Goal: Task Accomplishment & Management: Manage account settings

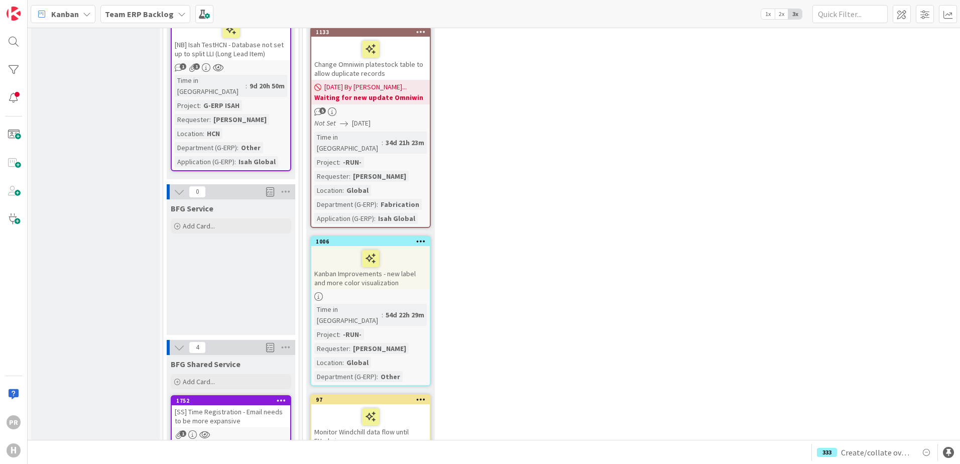
scroll to position [1255, 0]
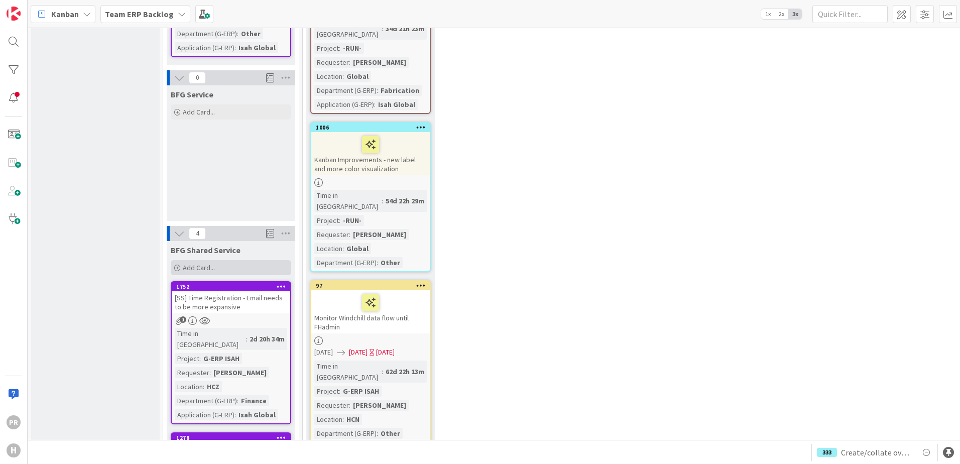
click at [210, 260] on div "Add Card..." at bounding box center [231, 267] width 120 height 15
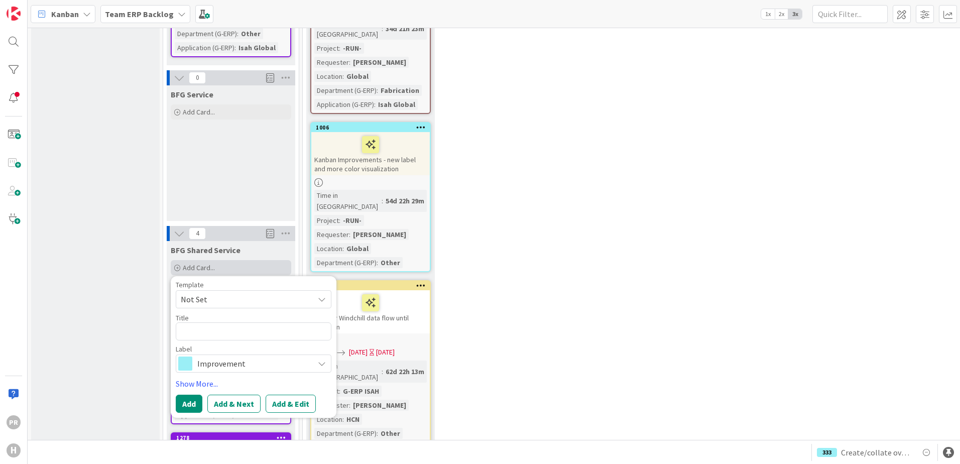
type textarea "x"
type textarea "["
type textarea "x"
type textarea "[S"
type textarea "x"
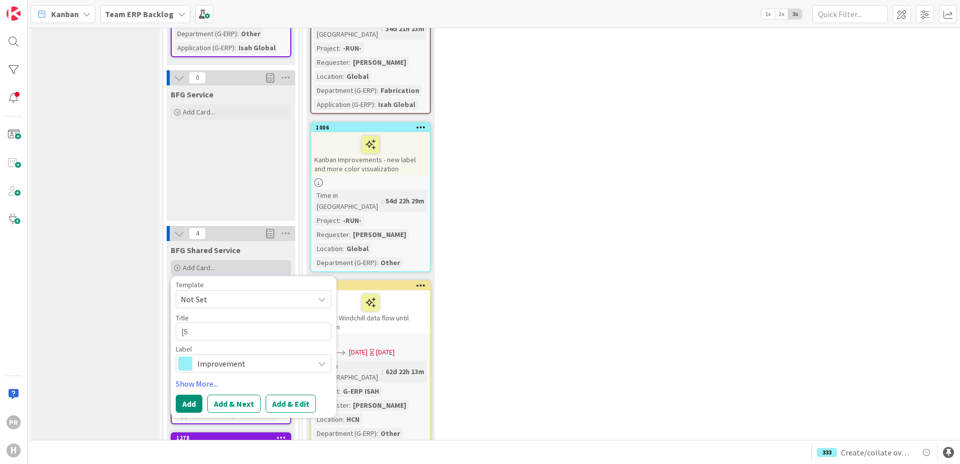
type textarea "[SS"
type textarea "x"
type textarea "[SS["
type textarea "x"
type textarea "[SS"
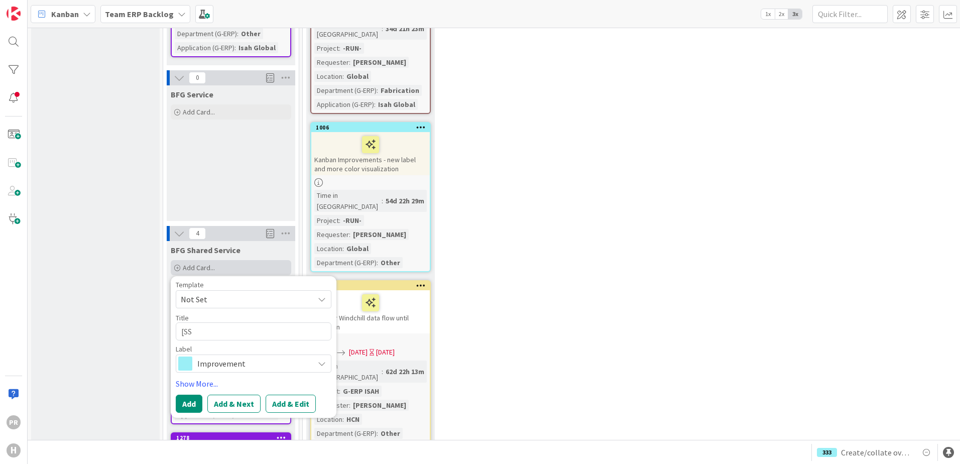
type textarea "x"
type textarea "[SS]"
type textarea "x"
type textarea "[SS]"
type textarea "x"
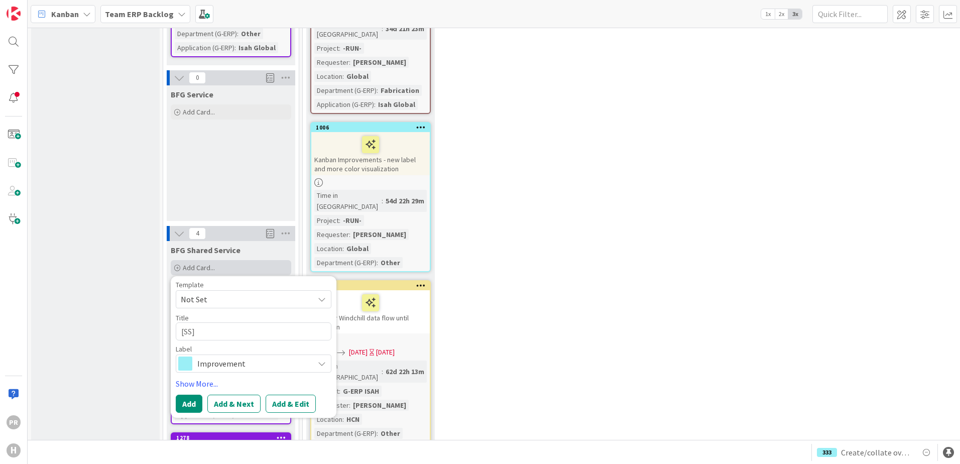
type textarea "[SS] -"
type textarea "x"
type textarea "[SS] -"
type textarea "x"
type textarea "[SS] - I"
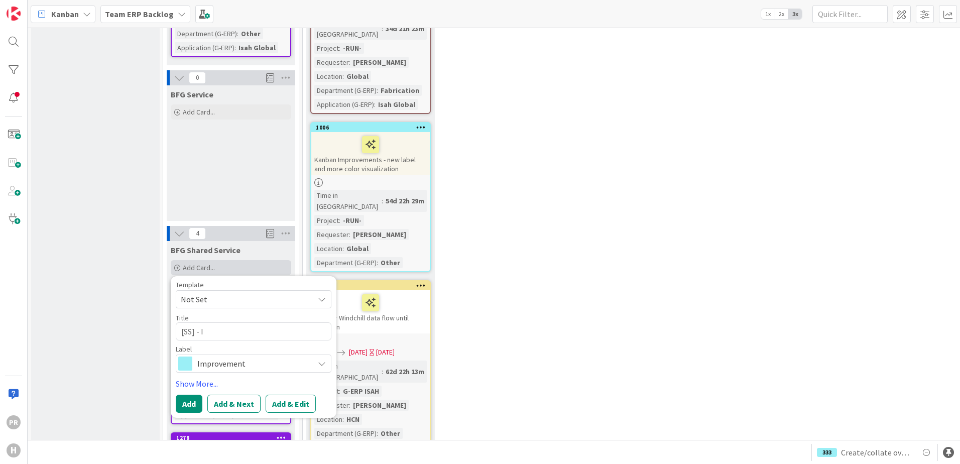
type textarea "x"
type textarea "[SS] - Is"
type textarea "x"
type textarea "[SS] - Isa"
type textarea "x"
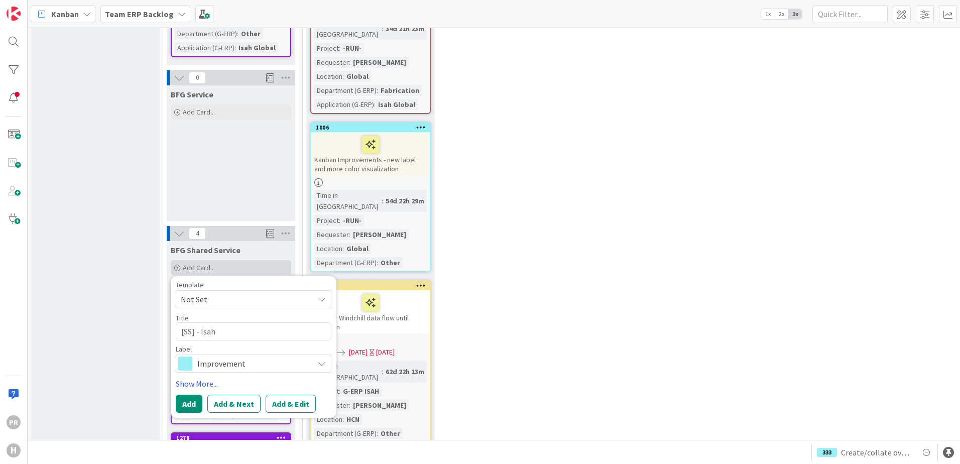
type textarea "[SS] - Isah"
type textarea "x"
type textarea "[SS] - [PERSON_NAME]"
type textarea "x"
type textarea "[SS] - Isah Pro"
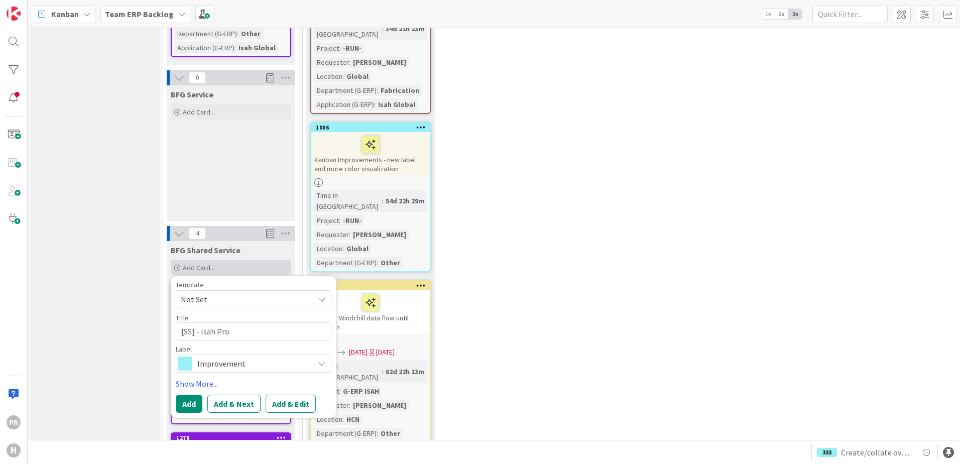
type textarea "x"
type textarea "[SS] - Isah Prod"
type textarea "x"
type textarea "[SS] - Isah ProdD"
type textarea "x"
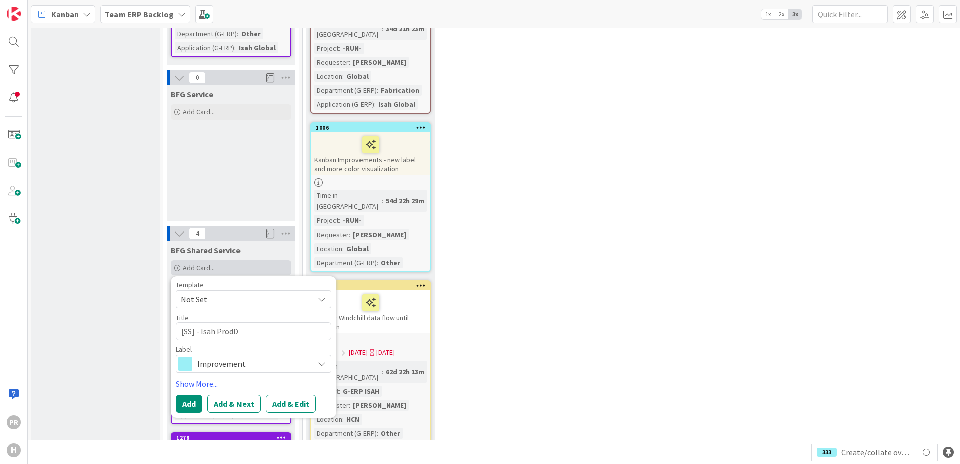
type textarea "[SS] - Isah ProdDB"
type textarea "x"
type textarea "[SS] - Isah ProdDB"
type textarea "x"
type textarea "[SS] - Isah ProdDB O"
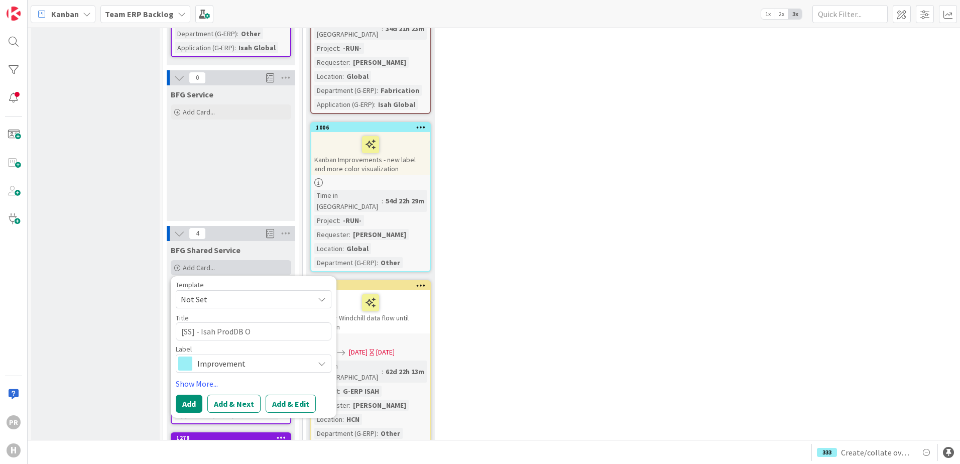
type textarea "x"
type textarea "[SS] - Isah ProdDB Ou"
type textarea "x"
type textarea "[SS] - Isah ProdDB Out"
type textarea "x"
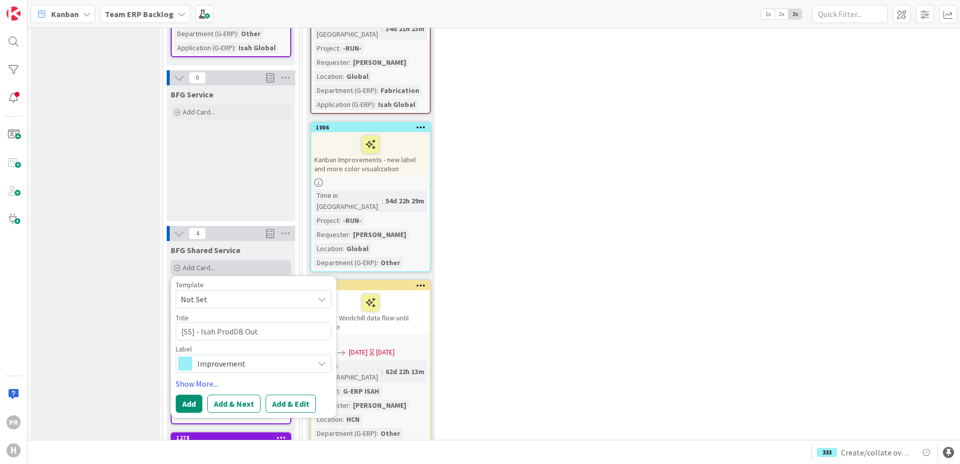
type textarea "[SS] - Isah ProdDB Outl"
type textarea "x"
type textarea "[SS] - Isah ProdDB Outlo"
type textarea "x"
type textarea "[SS] - Isah ProdDB Outloo"
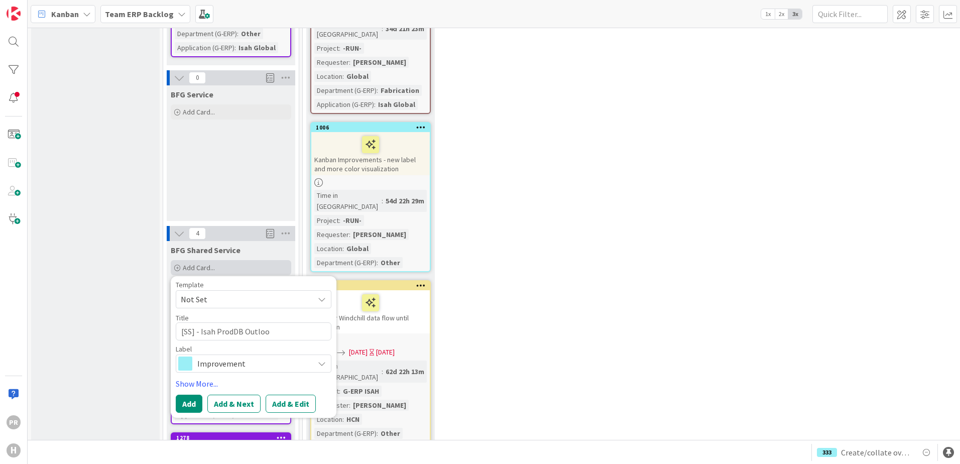
type textarea "x"
type textarea "[SS] - Isah ProdDB Outlook"
type textarea "x"
type textarea "[SS] - Isah ProdDB Outlook"
type textarea "x"
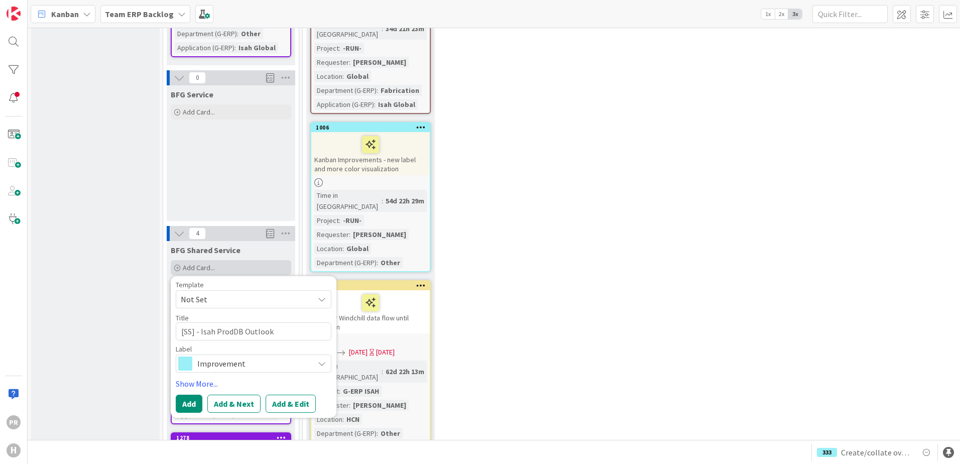
type textarea "[SS] - Isah ProdDB Outlook A"
type textarea "x"
type textarea "[SS] - Isah ProdDB Outlook Ad"
type textarea "x"
type textarea "[SS] - Isah ProdDB Outlook Add-"
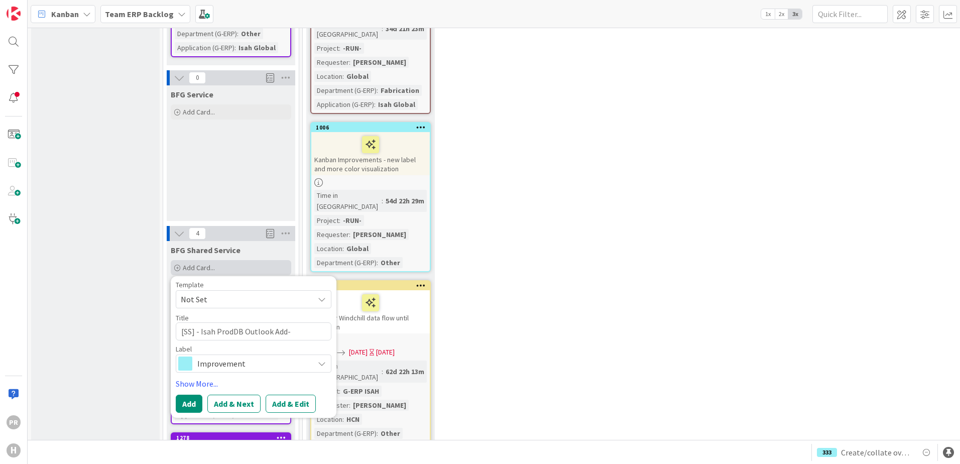
type textarea "x"
type textarea "[SS] - Isah ProdDB Outlook Add-i"
type textarea "x"
type textarea "[SS] - Isah ProdDB Outlook Add-in"
type textarea "x"
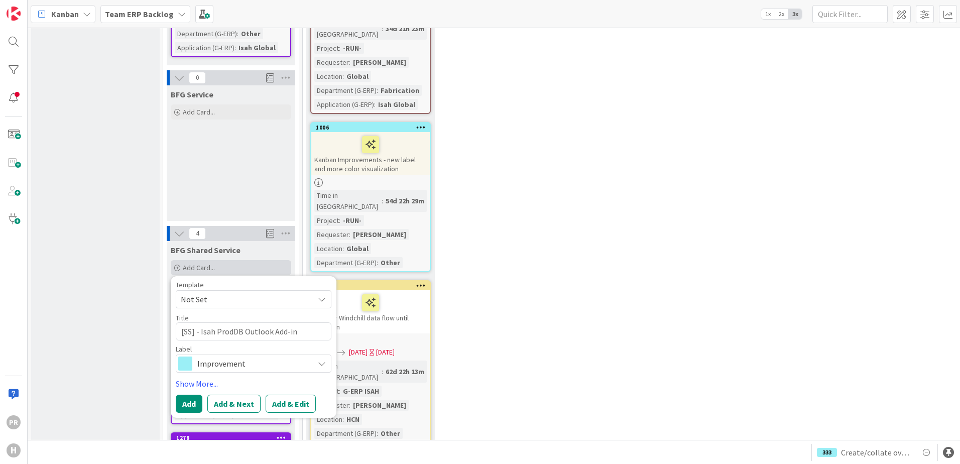
type textarea "[SS] - Isah ProdDB Outlook Add-in -"
type textarea "x"
type textarea "[SS] - Isah ProdDB Outlook Add-in -"
type textarea "x"
type textarea "[SS] - Isah ProdDB Outlook Add-in - C"
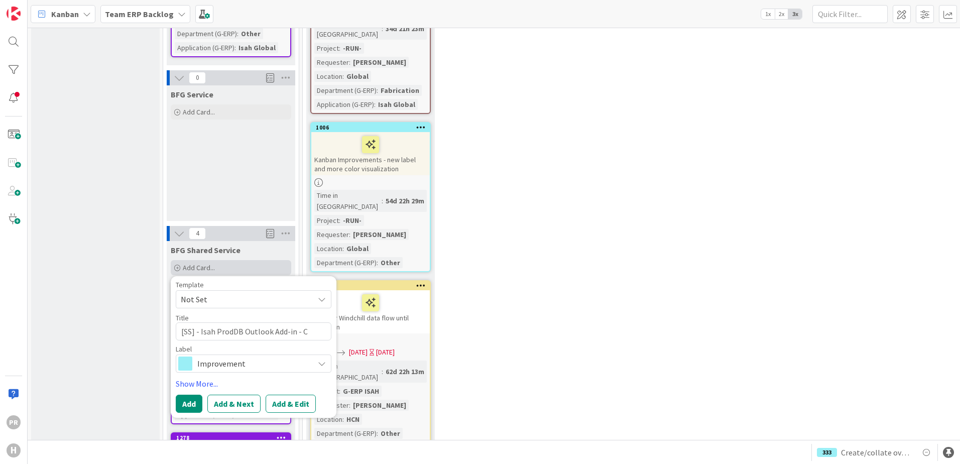
type textarea "x"
type textarea "[SS] - Isah ProdDB Outlook Add-in - Ca"
type textarea "x"
type textarea "[SS] - Isah ProdDB Outlook Add-in - Can"
type textarea "x"
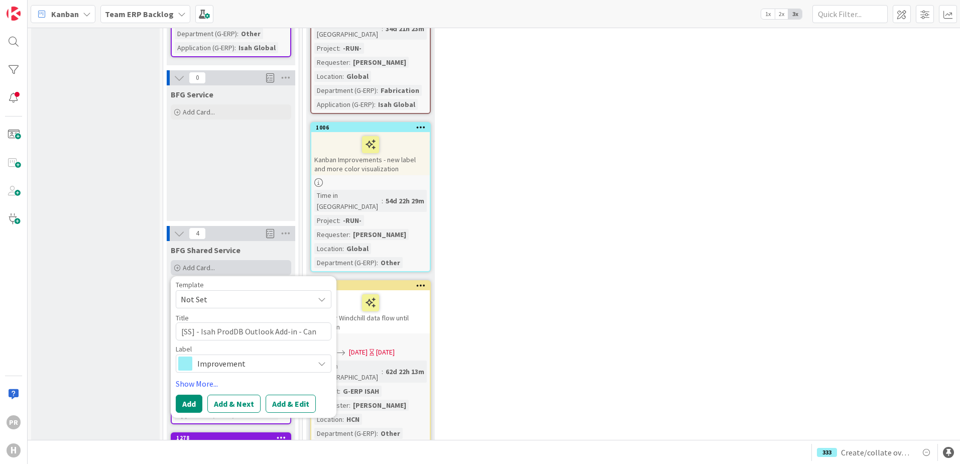
type textarea "[SS] - Isah ProdDB Outlook Add-in - [PERSON_NAME]"
type textarea "x"
type textarea "[SS] - Isah ProdDB Outlook Add-in - Cannot"
type textarea "x"
type textarea "[SS] - Isah ProdDB Outlook Add-in - Cannot"
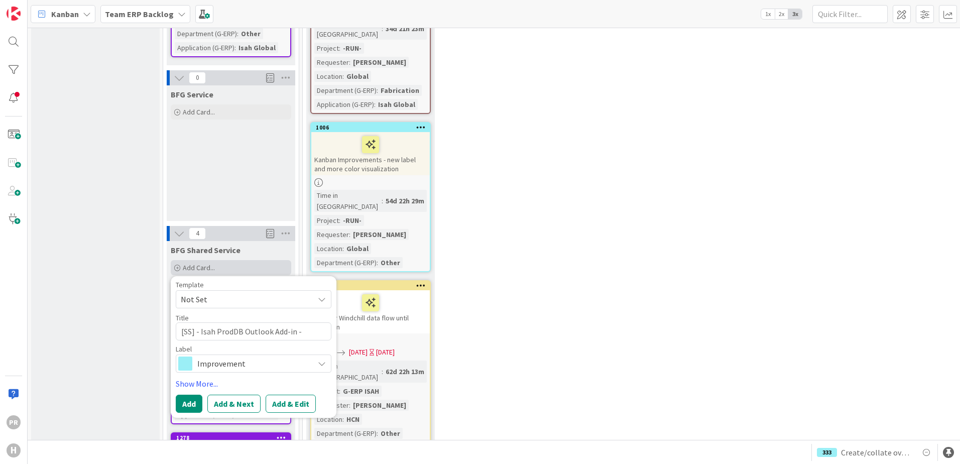
type textarea "x"
type textarea "[SS] - Isah ProdDB Outlook Add-in - Cannot c"
type textarea "x"
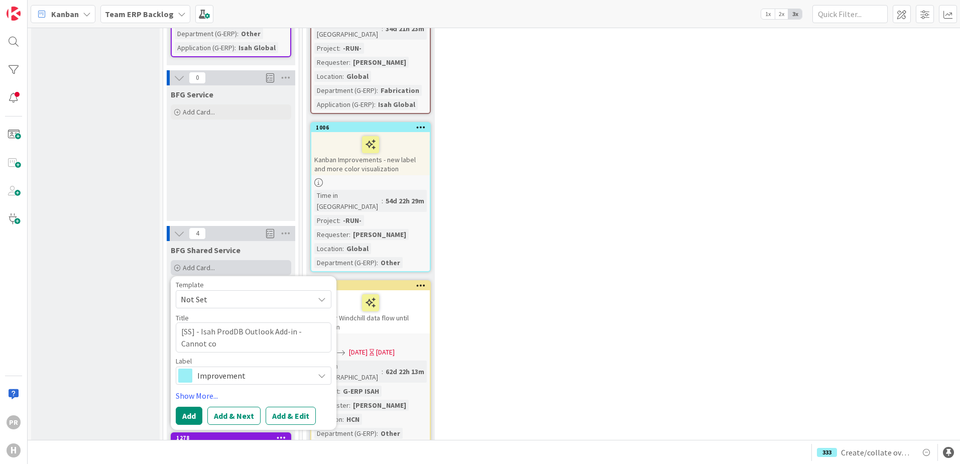
type textarea "[SS] - Isah ProdDB Outlook Add-in - Cannot con"
type textarea "x"
type textarea "[SS] - Isah ProdDB Outlook Add-in - Cannot conn"
type textarea "x"
type textarea "[SS] - Isah ProdDB Outlook Add-in - Cannot connn"
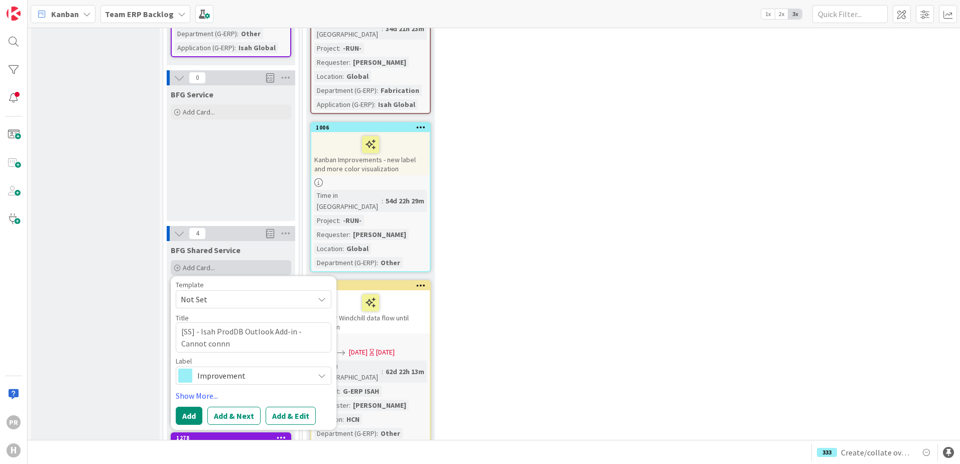
type textarea "x"
type textarea "[SS] - Isah ProdDB Outlook Add-in - Cannot connne"
type textarea "x"
type textarea "[SS] - Isah ProdDB Outlook Add-in - Cannot connn"
type textarea "x"
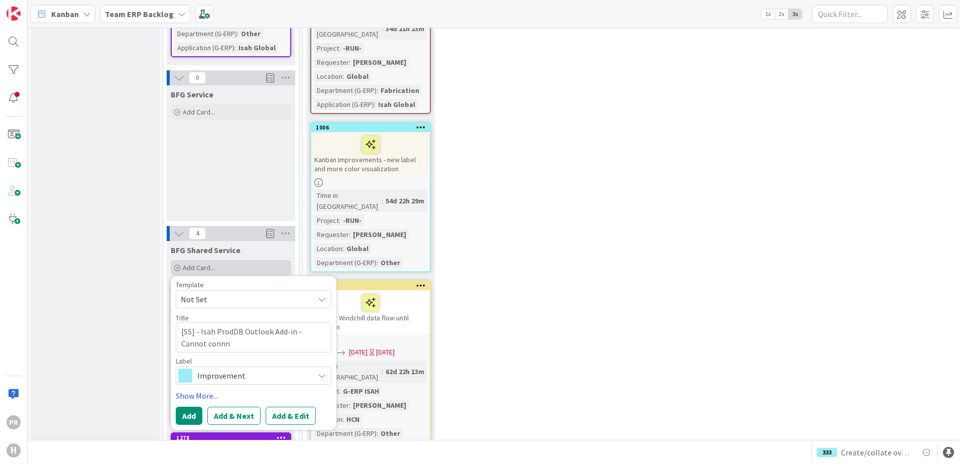
type textarea "[SS] - Isah ProdDB Outlook Add-in - Cannot conn"
type textarea "x"
type textarea "[SS] - Isah ProdDB Outlook Add-in - Cannot con"
type textarea "x"
type textarea "[SS] - Isah ProdDB Outlook Add-in - Cannot cone"
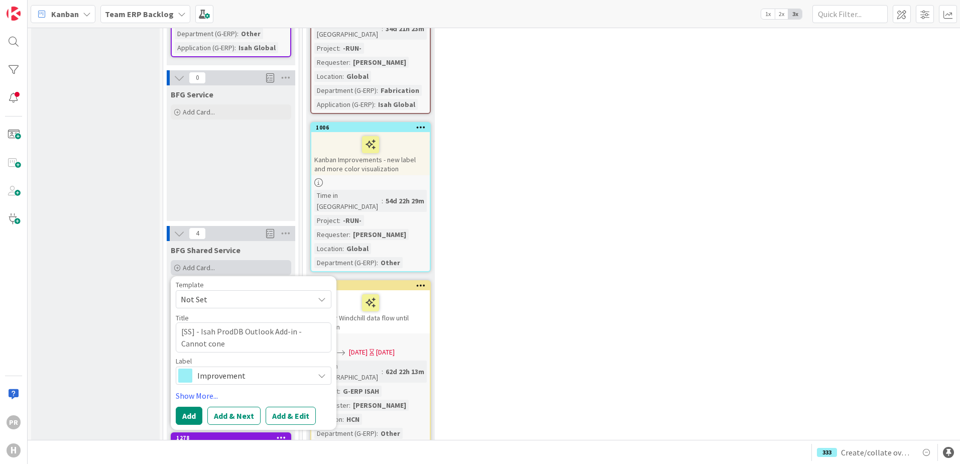
type textarea "x"
type textarea "[SS] - Isah ProdDB Outlook Add-in - Cannot conec"
type textarea "x"
type textarea "[SS] - Isah ProdDB Outlook Add-in - Cannot conect"
type textarea "x"
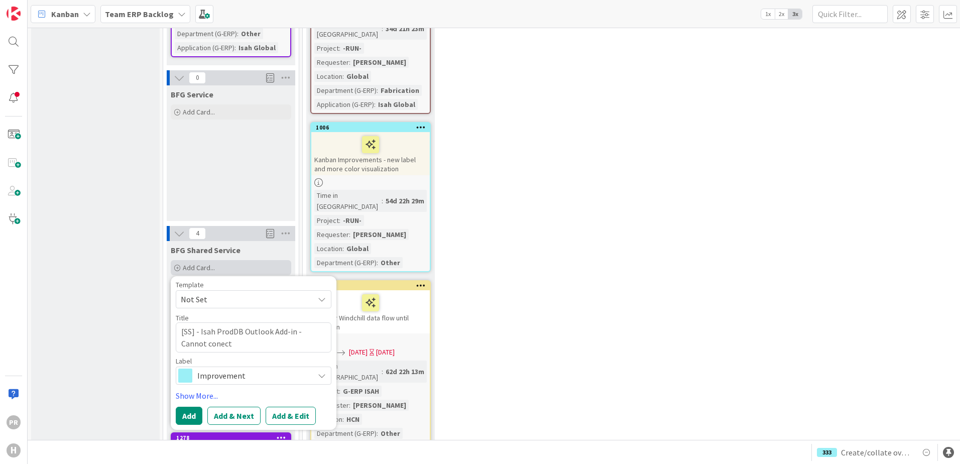
type textarea "[SS] - Isah ProdDB Outlook Add-in - Cannot conec"
type textarea "x"
type textarea "[SS] - Isah ProdDB Outlook Add-in - Cannot cone"
type textarea "x"
type textarea "[SS] - Isah ProdDB Outlook Add-in - Cannot con"
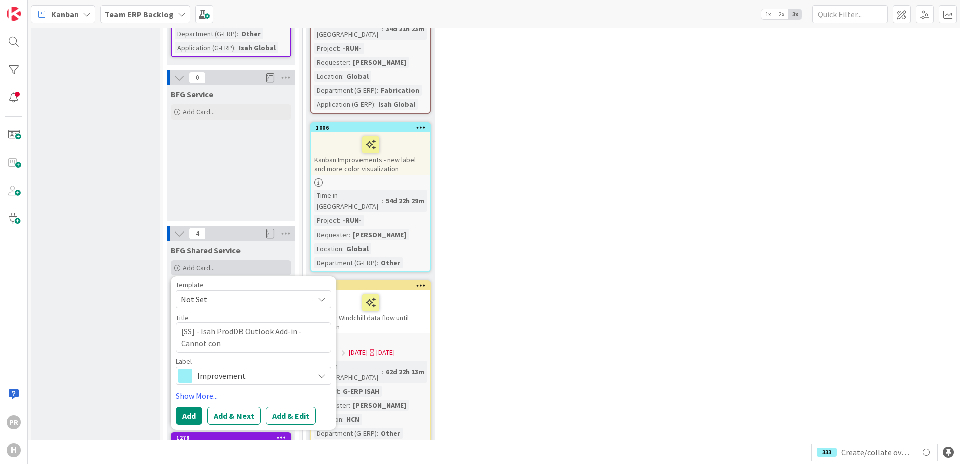
type textarea "x"
type textarea "[SS] - Isah ProdDB Outlook Add-in - Cannot conn"
type textarea "x"
type textarea "[SS] - Isah ProdDB Outlook Add-in - Cannot conne"
type textarea "x"
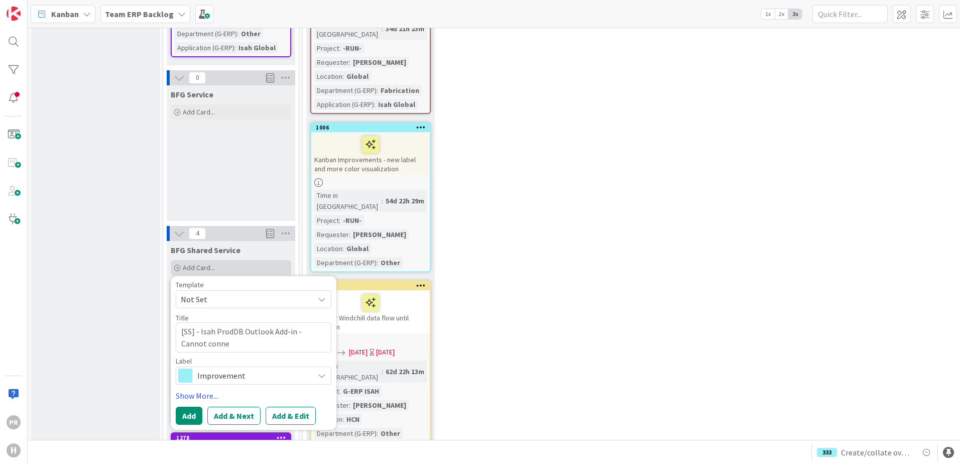
type textarea "[SS] - Isah ProdDB Outlook Add-in - Cannot connec"
type textarea "x"
type textarea "[SS] - Isah ProdDB Outlook Add-in - Cannot connect"
type textarea "x"
type textarea "[SS] - Isah ProdDB Outlook Add-in - Cannot connect"
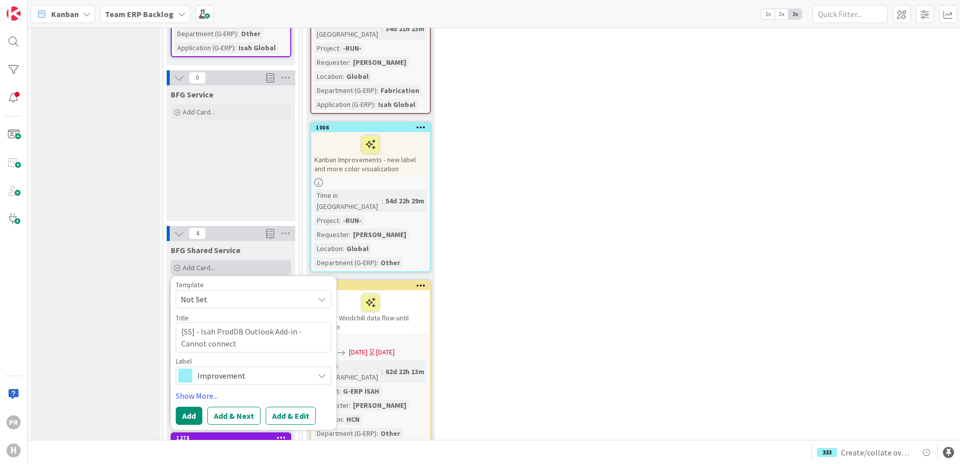
type textarea "x"
type textarea "[SS] - Isah ProdDB Outlook Add-in - Cannot connect t"
type textarea "x"
type textarea "[SS] - Isah ProdDB Outlook Add-in - Cannot connect to"
type textarea "x"
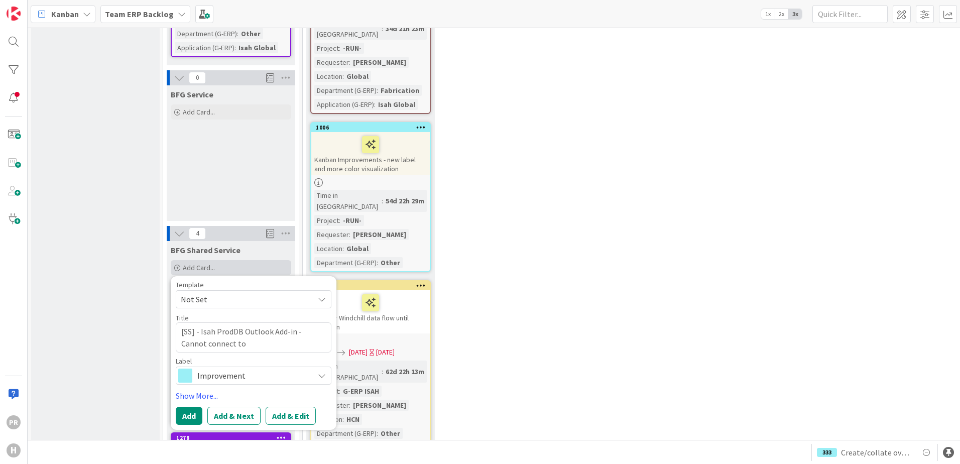
type textarea "[SS] - Isah ProdDB Outlook Add-in - Cannot connect to l"
type textarea "x"
type textarea "[SS] - Isah ProdDB Outlook Add-in - Cannot connect to"
type textarea "x"
type textarea "[SS] - Isah ProdDB Outlook Add-in - Cannot connect to L"
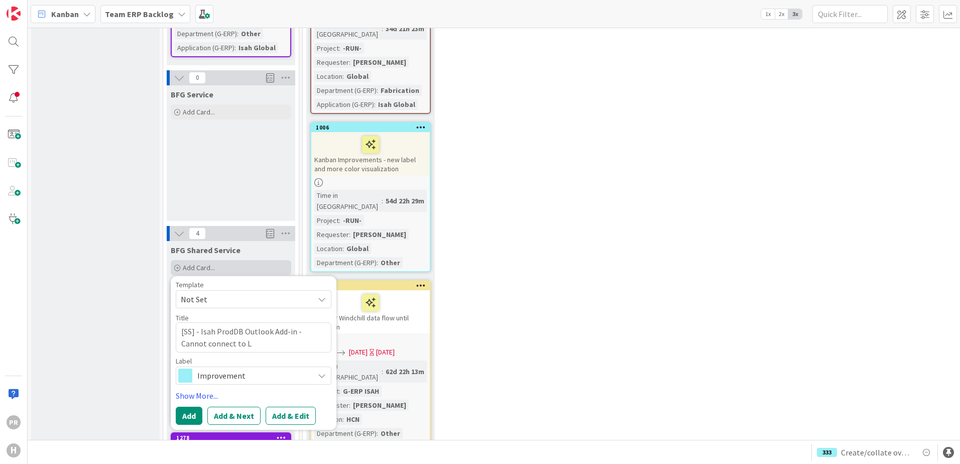
type textarea "x"
type textarea "[SS] - Isah ProdDB Outlook Add-in - Cannot connect to Li"
type textarea "x"
type textarea "[SS] - Isah ProdDB Outlook Add-in - Cannot connect to Lis"
type textarea "x"
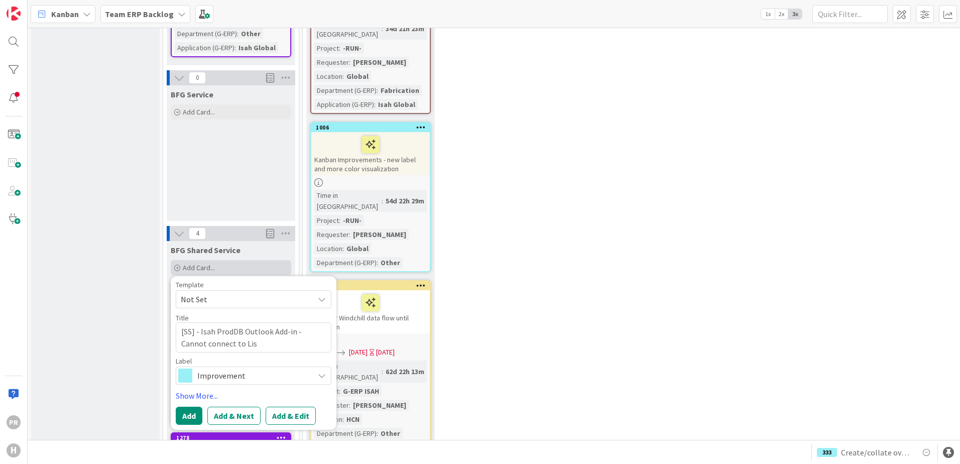
type textarea "[SS] - Isah ProdDB Outlook Add-in - Cannot connect to Li"
type textarea "x"
type textarea "[SS] - Isah ProdDB Outlook Add-in - Cannot connect to Lic"
type textarea "x"
type textarea "[SS] - Isah ProdDB Outlook Add-in - Cannot connect to Lice"
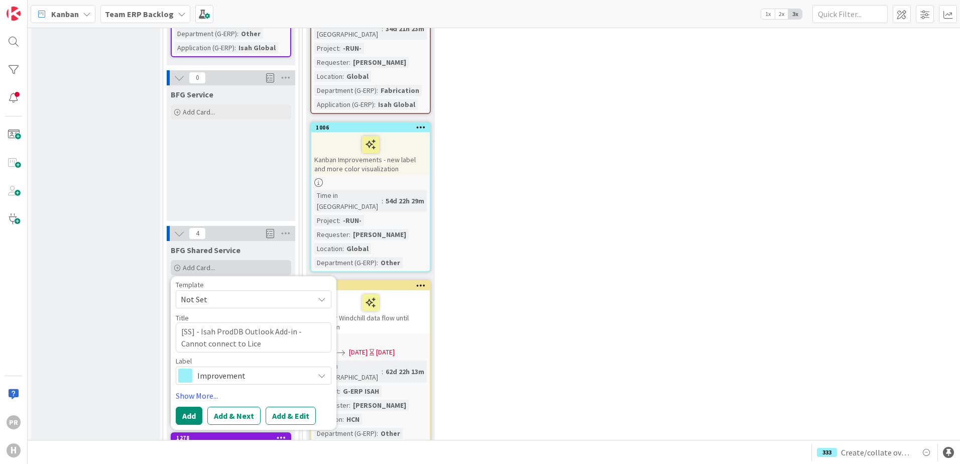
type textarea "x"
type textarea "[SS] - Isah ProdDB Outlook Add-in - Cannot connect to Licen"
type textarea "x"
type textarea "[SS] - Isah ProdDB Outlook Add-in - Cannot connect to Licens"
type textarea "x"
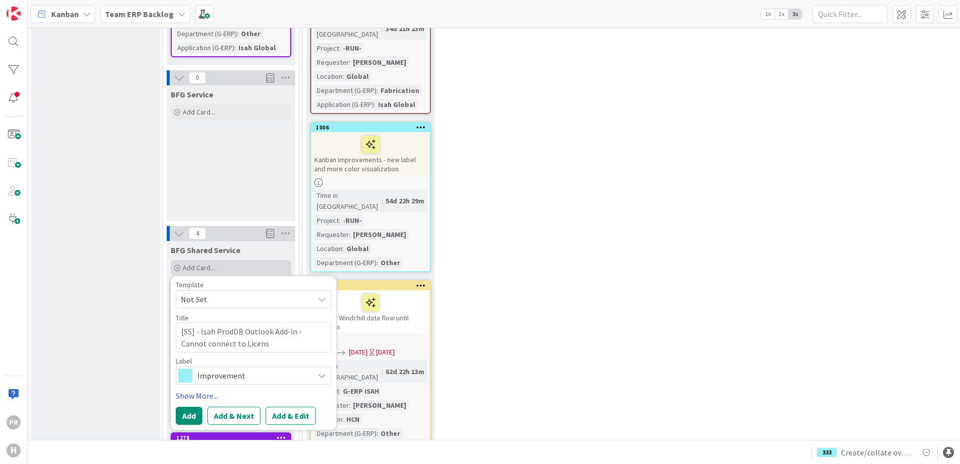
type textarea "[SS] - Isah ProdDB Outlook Add-in - Cannot connect to License"
type textarea "x"
type textarea "[SS] - Isah ProdDB Outlook Add-in - Cannot connect to License"
type textarea "x"
type textarea "[SS] - Isah ProdDB Outlook Add-in - Cannot connect to License V"
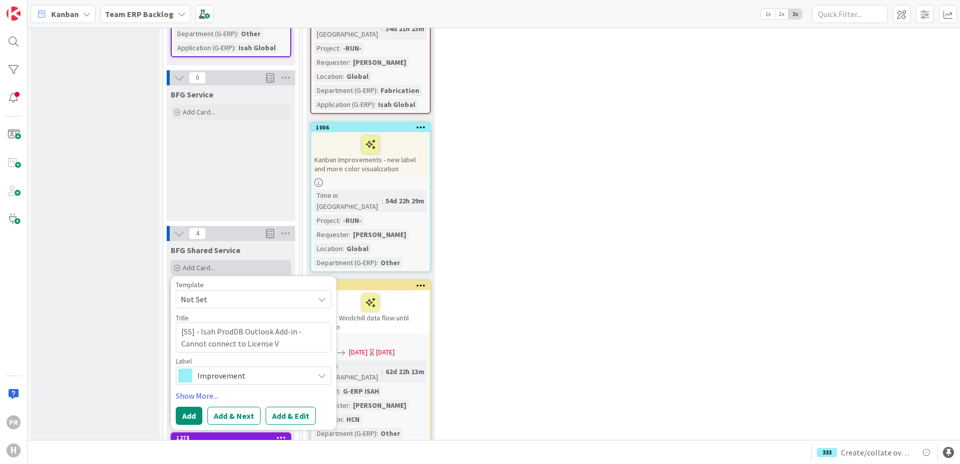
type textarea "x"
type textarea "[SS] - Isah ProdDB Outlook Add-in - Cannot connect to License"
type textarea "x"
type textarea "[SS] - Isah ProdDB Outlook Add-in - Cannot connect to License s"
type textarea "x"
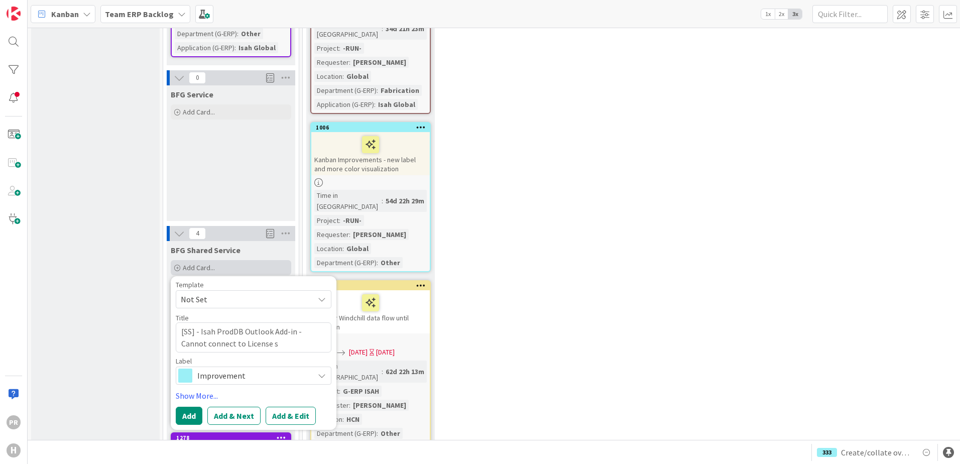
type textarea "[SS] - Isah ProdDB Outlook Add-in - Cannot connect to License"
type textarea "x"
type textarea "[SS] - Isah ProdDB Outlook Add-in - Cannot connect to License s"
type textarea "x"
type textarea "[SS] - Isah ProdDB Outlook Add-in - Cannot connect to License se"
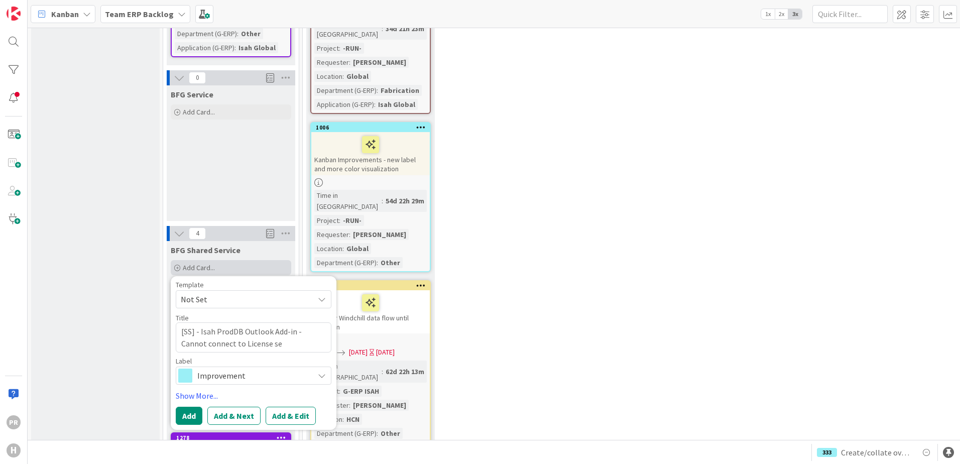
type textarea "x"
type textarea "[SS] - Isah ProdDB Outlook Add-in - Cannot connect to License ser"
type textarea "x"
type textarea "[SS] - Isah ProdDB Outlook Add-in - Cannot connect to License serv"
type textarea "x"
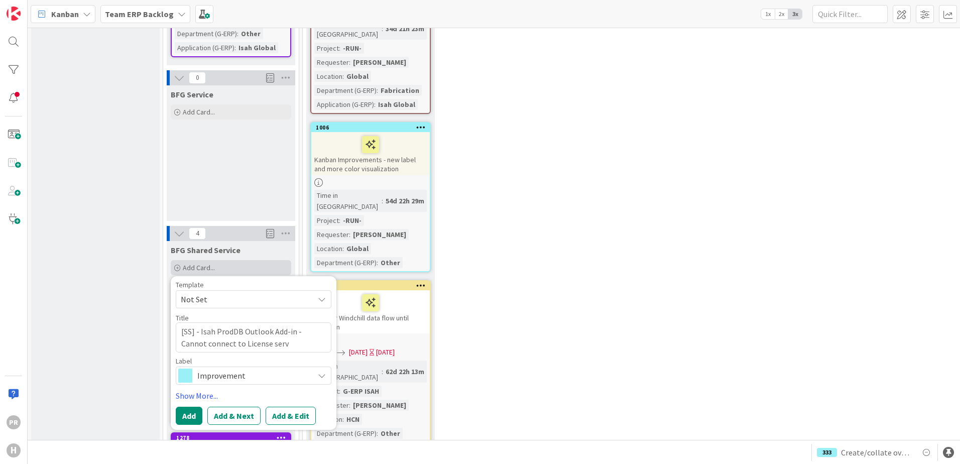
type textarea "[SS] - Isah ProdDB Outlook Add-in - Cannot connect to License serve"
type textarea "x"
type textarea "[SS] - Isah ProdDB Outlook Add-in - Cannot connect to License server"
click at [228, 368] on span "Improvement" at bounding box center [252, 375] width 111 height 14
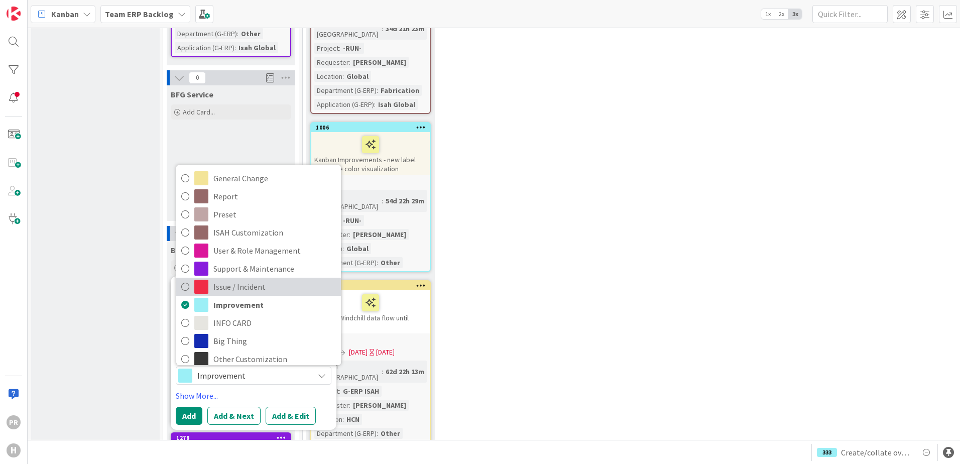
drag, startPoint x: 226, startPoint y: 183, endPoint x: 228, endPoint y: 209, distance: 26.1
click at [226, 279] on span "Issue / Incident" at bounding box center [274, 286] width 122 height 15
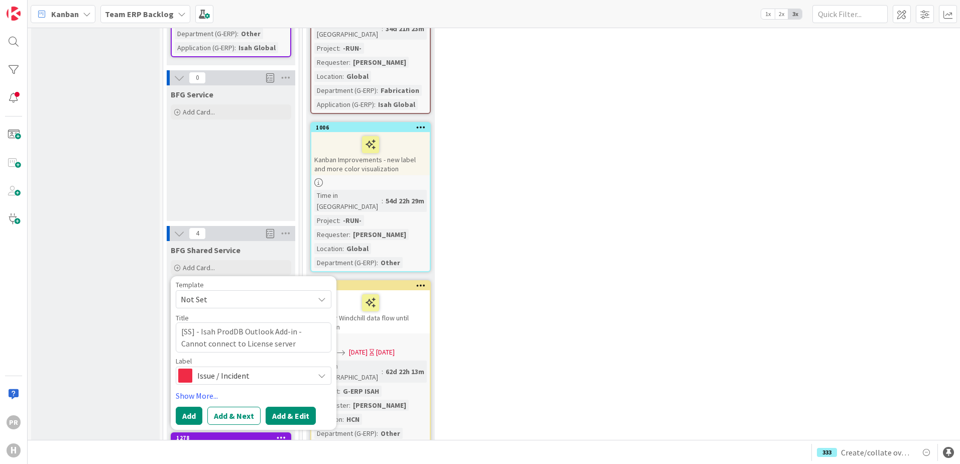
click at [287, 407] on button "Add & Edit" at bounding box center [290, 416] width 50 height 18
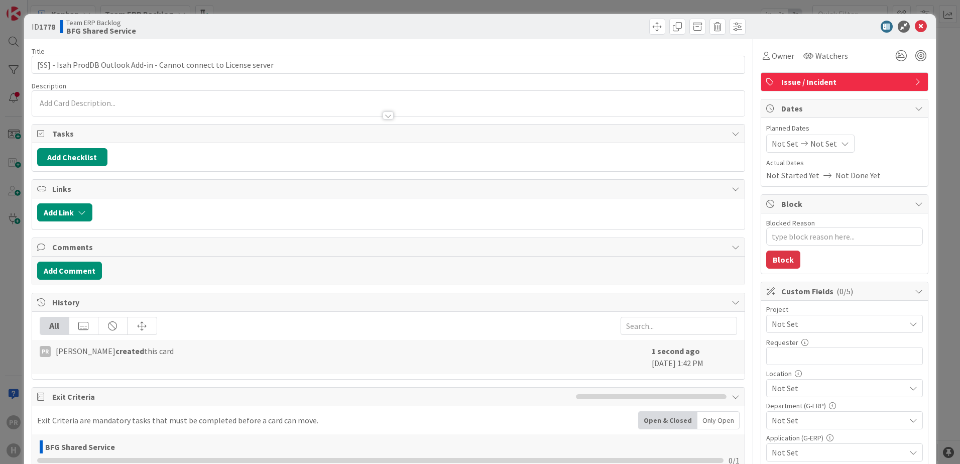
click at [818, 324] on span "Not Set" at bounding box center [835, 324] width 128 height 14
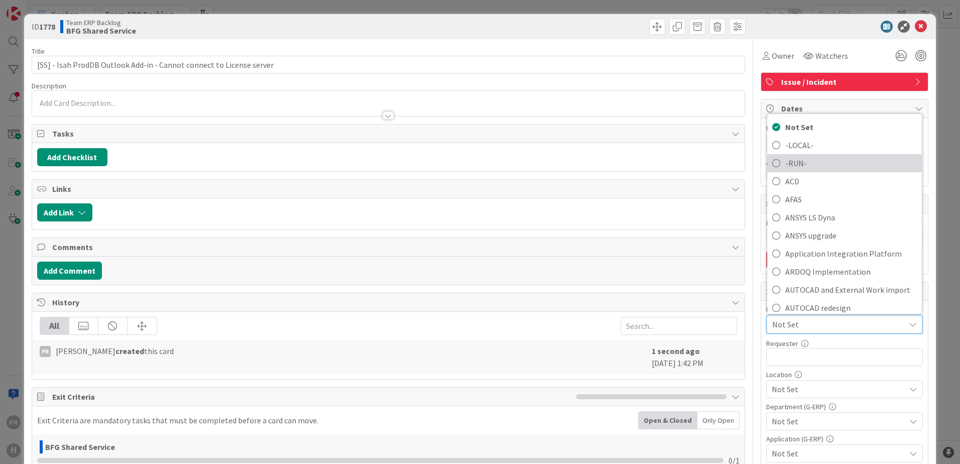
click at [789, 168] on span "-RUN-" at bounding box center [850, 163] width 131 height 15
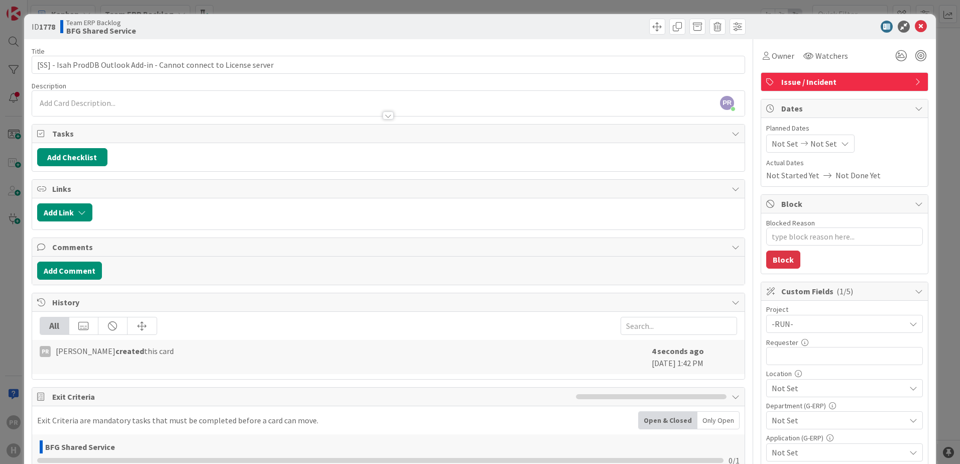
type textarea "x"
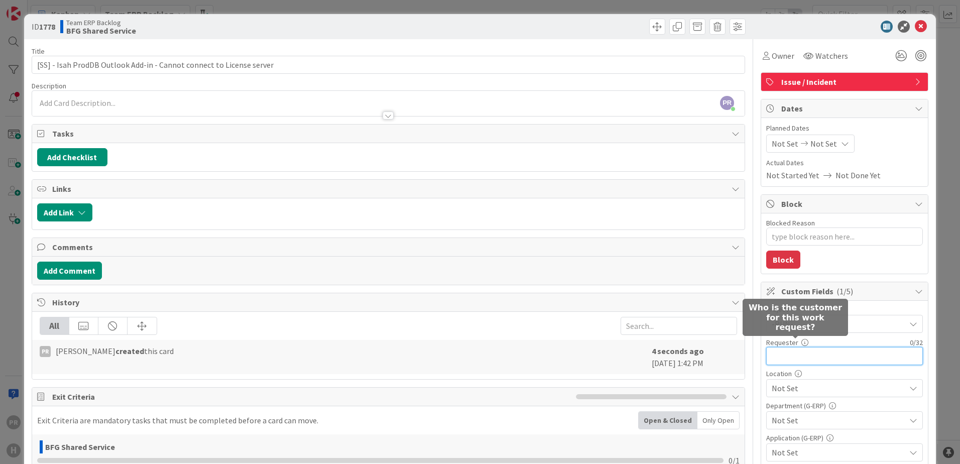
click at [798, 353] on input "text" at bounding box center [844, 356] width 157 height 18
type input "[PERSON_NAME]"
type textarea "x"
type input "[PERSON_NAME]"
type textarea "x"
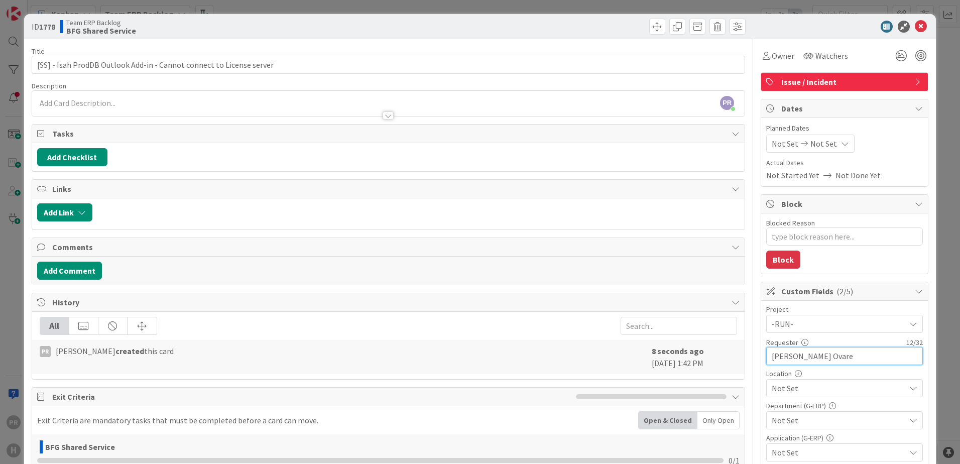
type input "[PERSON_NAME]"
type textarea "x"
drag, startPoint x: 791, startPoint y: 358, endPoint x: 823, endPoint y: 338, distance: 37.2
click at [791, 358] on input "[PERSON_NAME]" at bounding box center [844, 356] width 157 height 18
type input "[PERSON_NAME]"
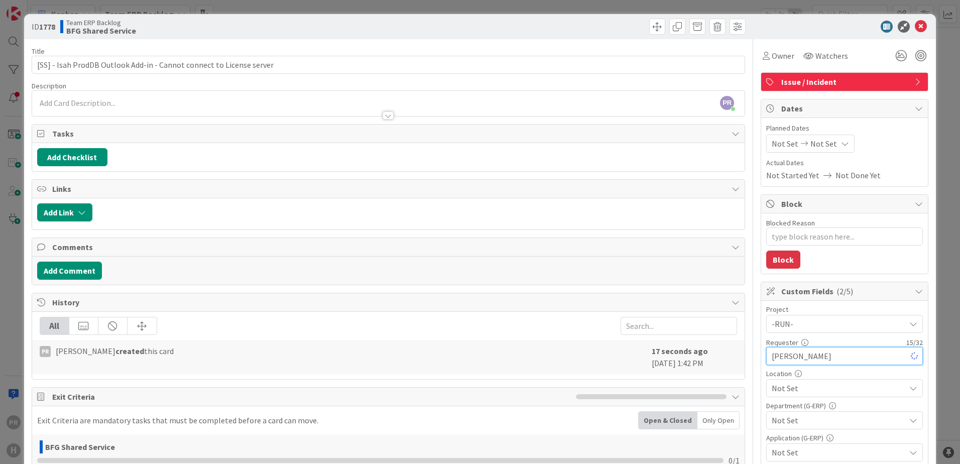
type textarea "x"
type input "[PERSON_NAME]"
click at [800, 390] on span "Not Set" at bounding box center [837, 388] width 133 height 12
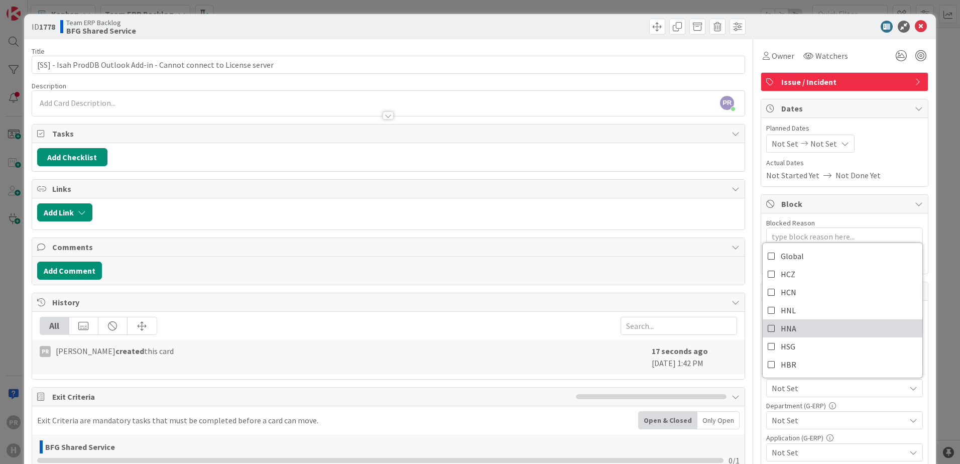
click at [798, 323] on link "HNA" at bounding box center [842, 328] width 160 height 18
click at [813, 420] on span "Not Set" at bounding box center [837, 420] width 133 height 12
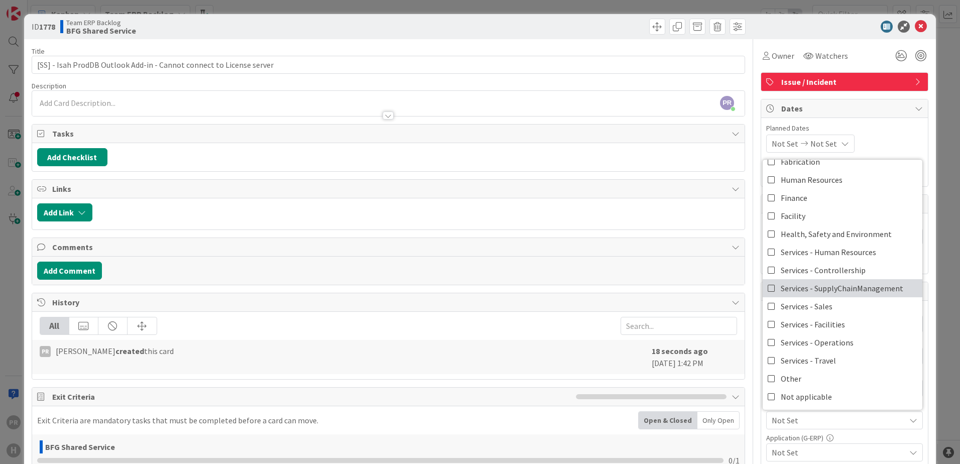
scroll to position [50, 0]
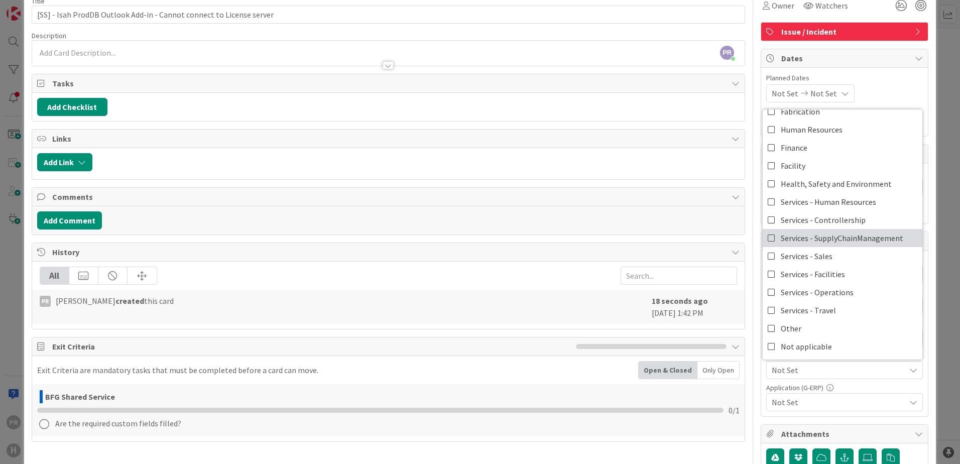
click at [767, 238] on icon at bounding box center [771, 237] width 8 height 15
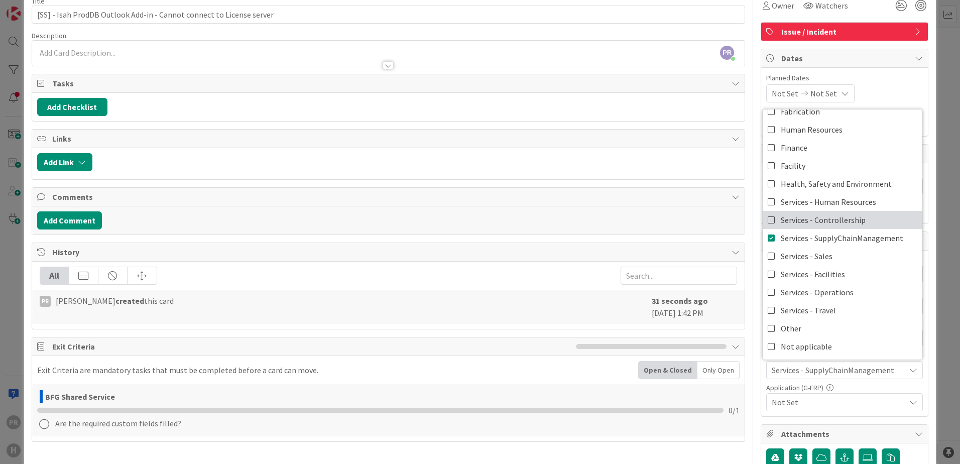
scroll to position [0, 0]
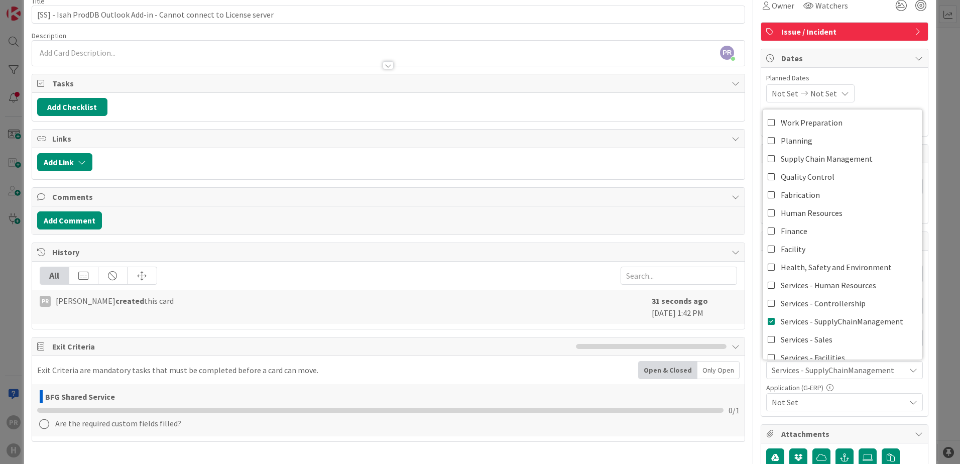
click at [923, 343] on div "ID 1778 Team ERP Backlog BFG Shared Service Title 68 / 128 [SS] - Isah ProdDB O…" at bounding box center [479, 376] width 911 height 824
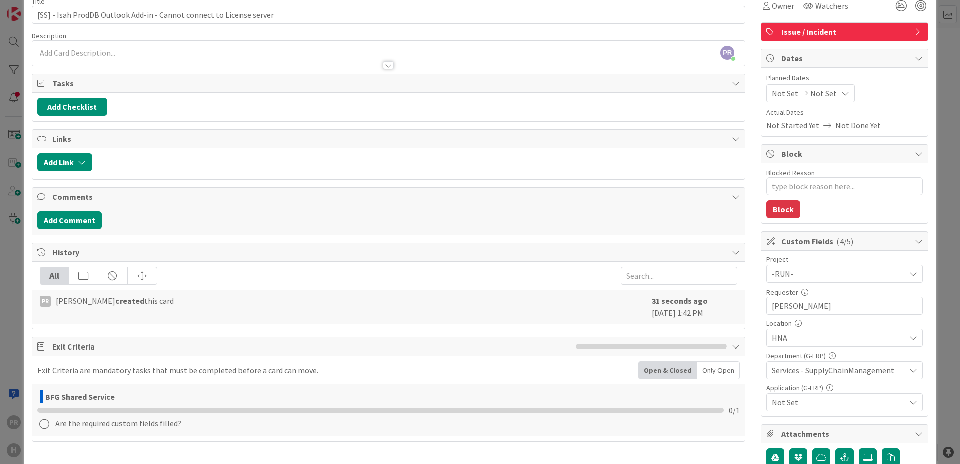
click at [845, 404] on span "Not Set" at bounding box center [837, 402] width 133 height 12
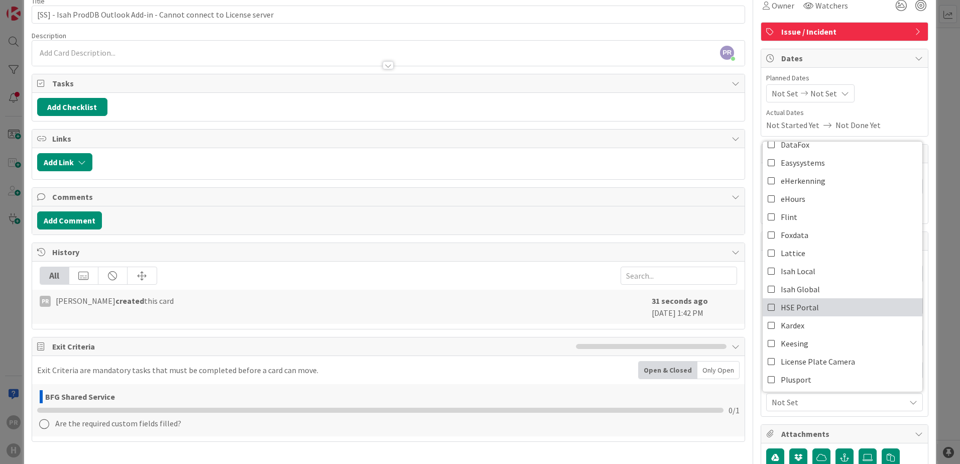
scroll to position [201, 0]
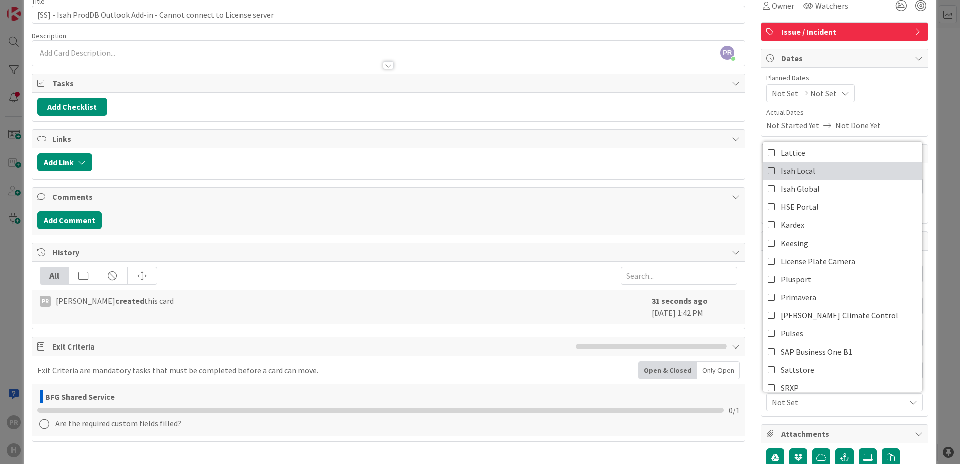
click at [767, 173] on icon at bounding box center [771, 170] width 8 height 15
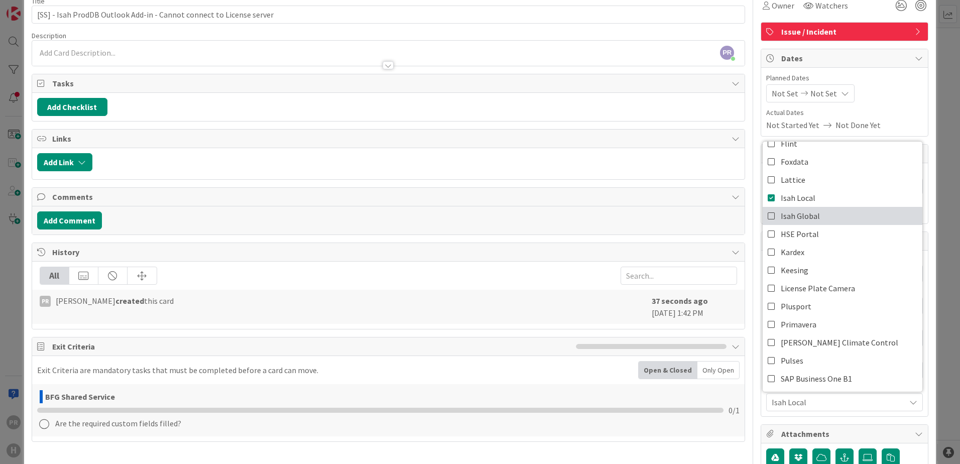
type textarea "x"
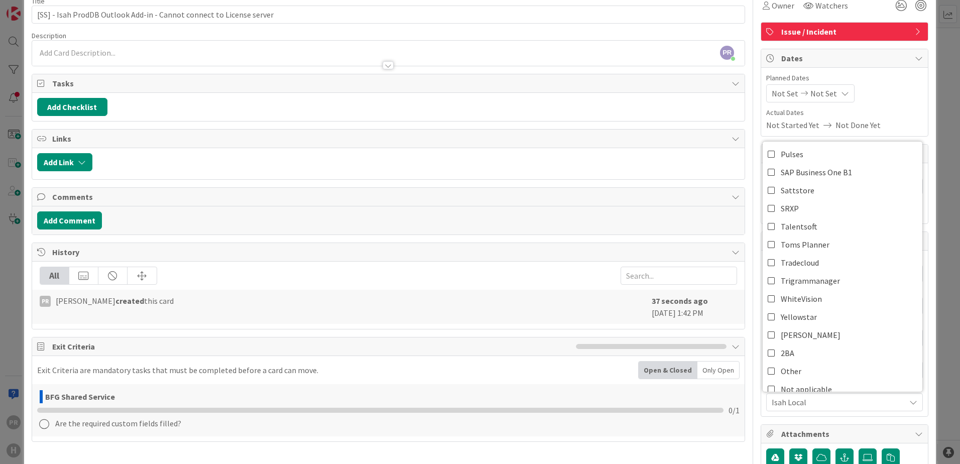
scroll to position [390, 0]
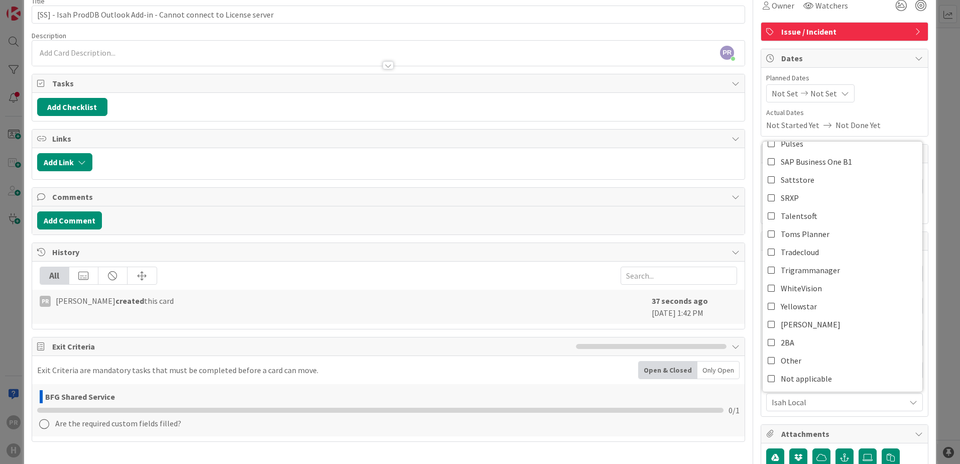
click at [924, 374] on div "ID 1778 Team ERP Backlog BFG Shared Service Title 68 / 128 [SS] - Isah ProdDB O…" at bounding box center [479, 376] width 911 height 824
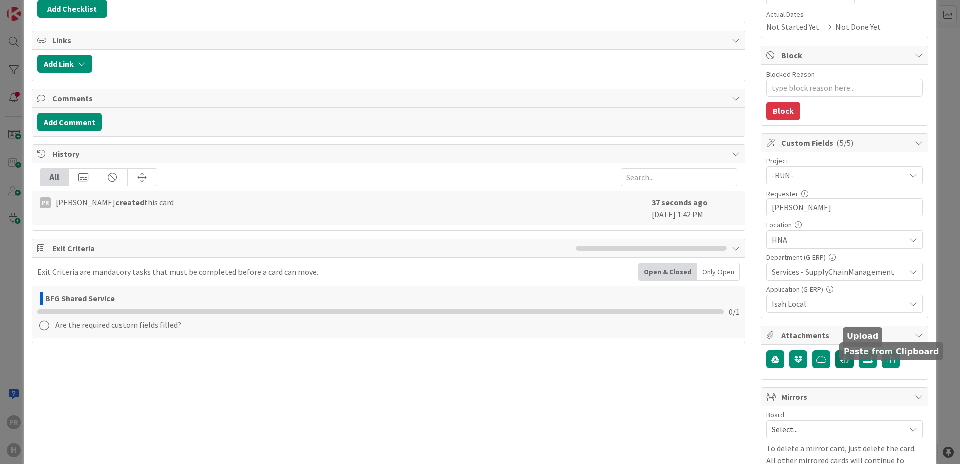
scroll to position [151, 0]
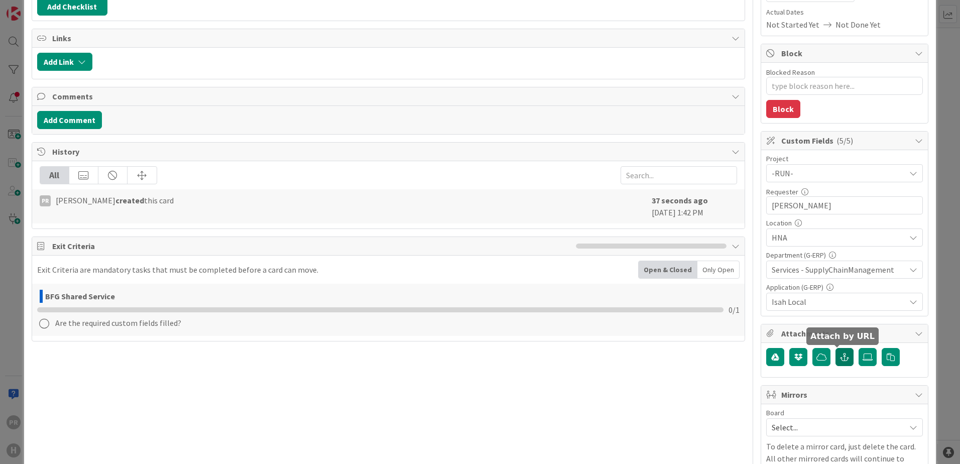
click at [841, 356] on icon "button" at bounding box center [844, 357] width 9 height 8
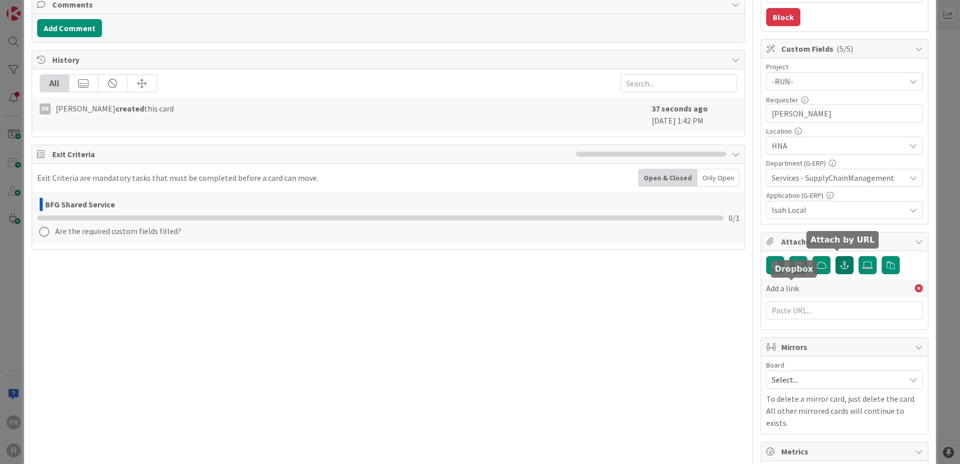
scroll to position [251, 0]
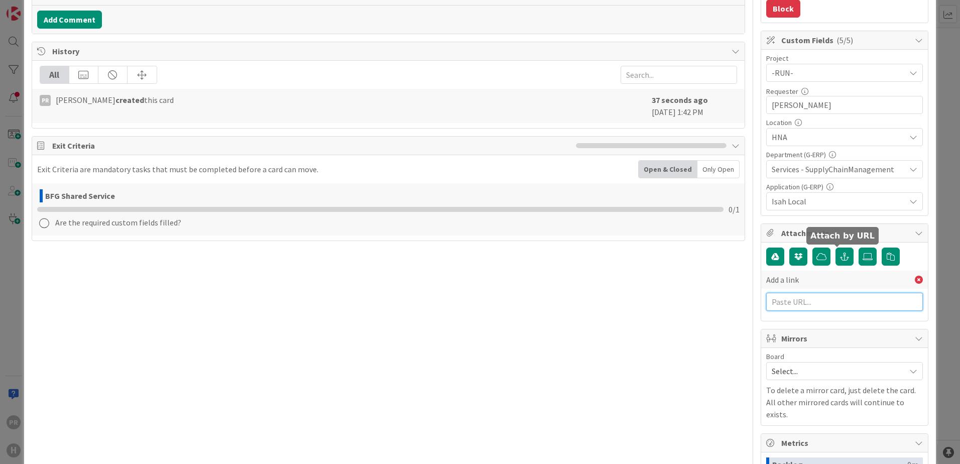
click at [807, 310] on input "text" at bounding box center [844, 302] width 157 height 18
paste input "[URL][PERSON_NAME][DOMAIN_NAME]"
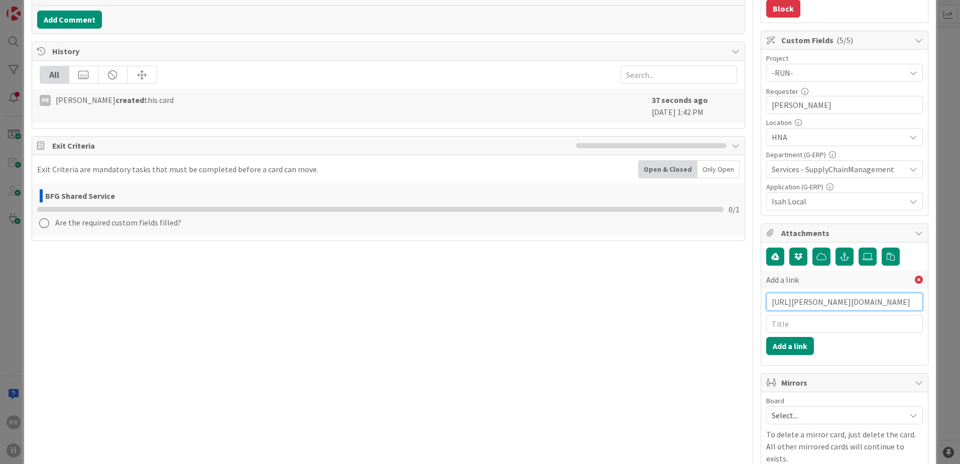
type input "[URL][PERSON_NAME][DOMAIN_NAME]"
click at [810, 325] on input "text" at bounding box center [844, 324] width 157 height 18
type input "BMC ticket"
click at [796, 348] on button "Add a link" at bounding box center [790, 346] width 48 height 18
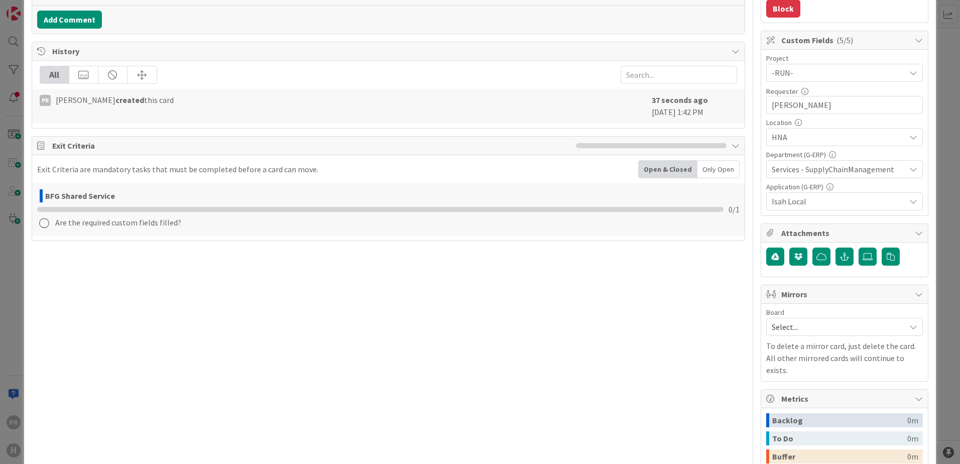
type textarea "x"
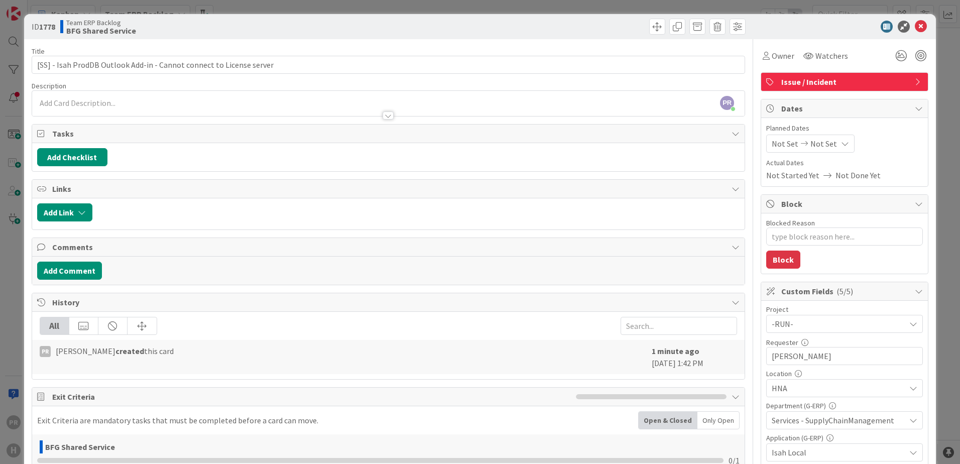
click at [203, 100] on div "PR [PERSON_NAME] just joined" at bounding box center [388, 103] width 712 height 25
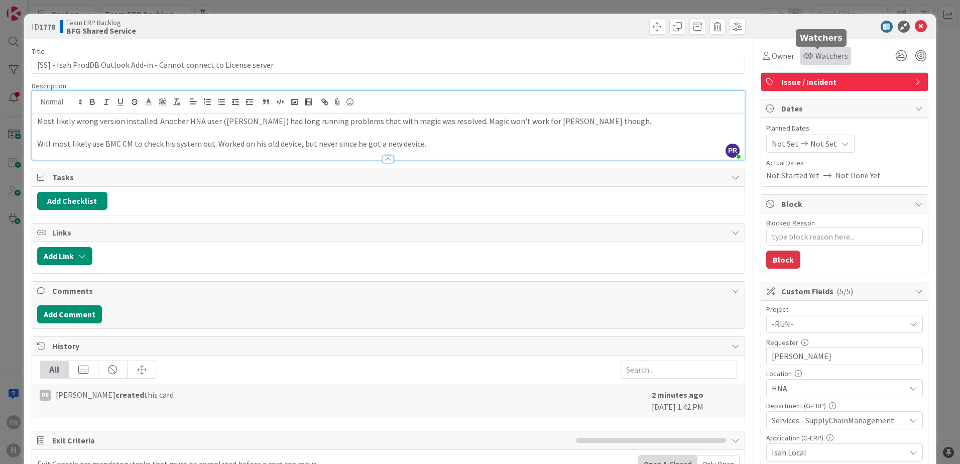
click at [815, 54] on span "Watchers" at bounding box center [831, 56] width 33 height 12
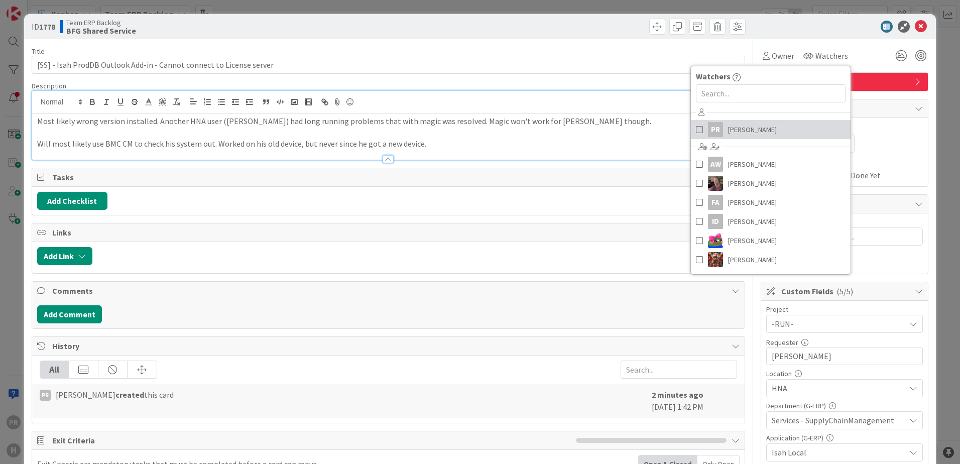
click at [731, 124] on span "[PERSON_NAME]" at bounding box center [752, 129] width 49 height 15
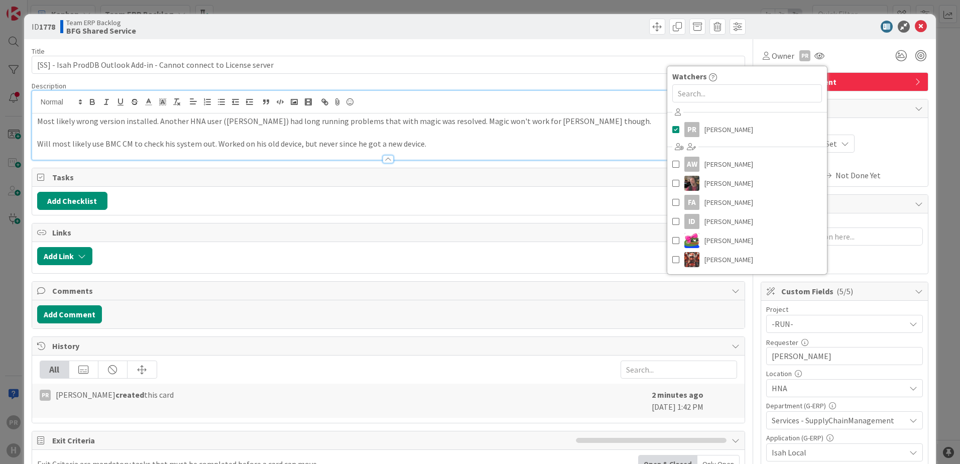
click at [841, 33] on div "ID 1778 Team ERP Backlog BFG Shared Service" at bounding box center [479, 26] width 911 height 25
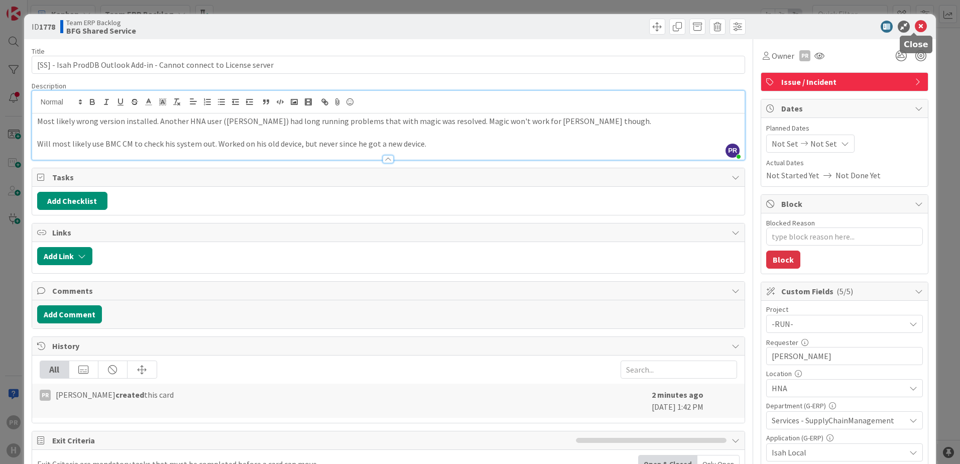
click at [914, 29] on icon at bounding box center [920, 27] width 12 height 12
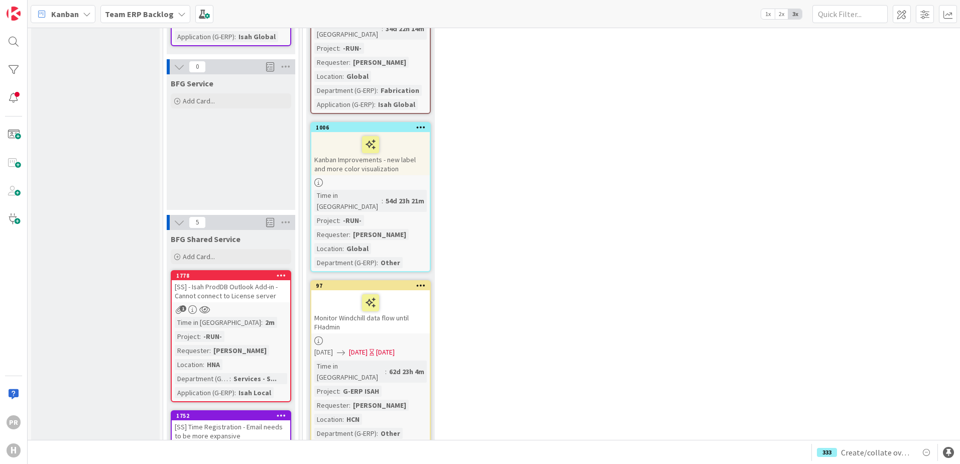
scroll to position [1255, 0]
click at [192, 252] on span "Add Card..." at bounding box center [199, 256] width 32 height 9
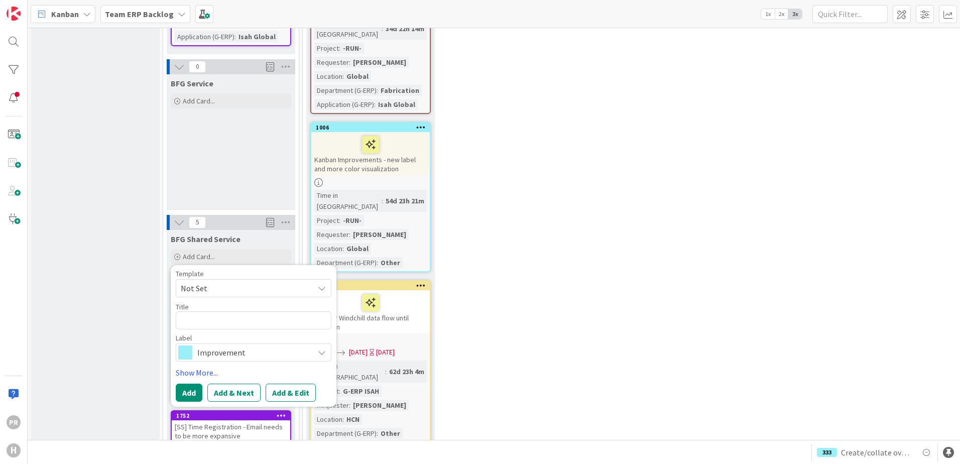
click at [271, 345] on span "Improvement" at bounding box center [252, 352] width 111 height 14
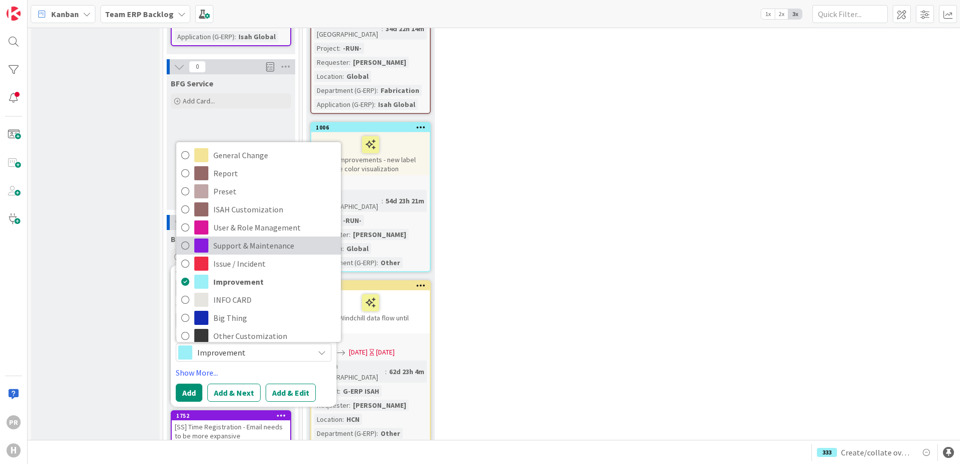
click at [264, 238] on span "Support & Maintenance" at bounding box center [274, 245] width 122 height 15
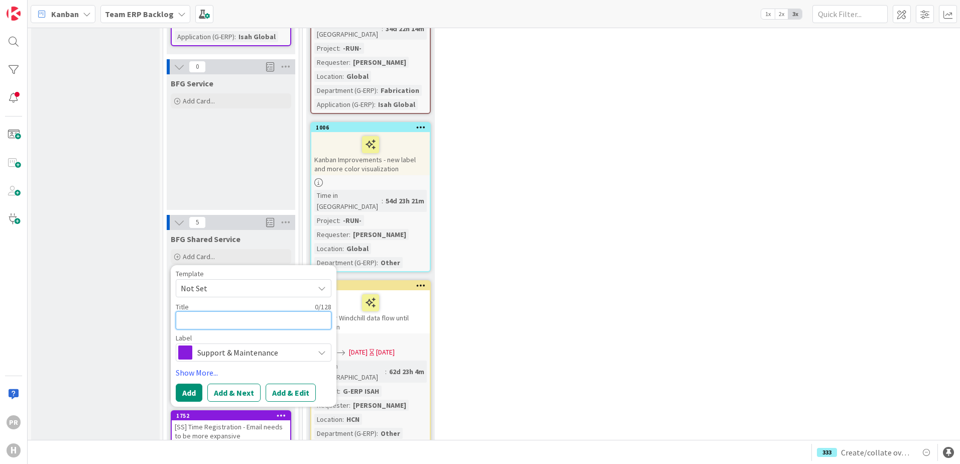
click at [246, 311] on textarea at bounding box center [254, 320] width 156 height 18
type textarea "x"
type textarea "["
type textarea "x"
type textarea "[S"
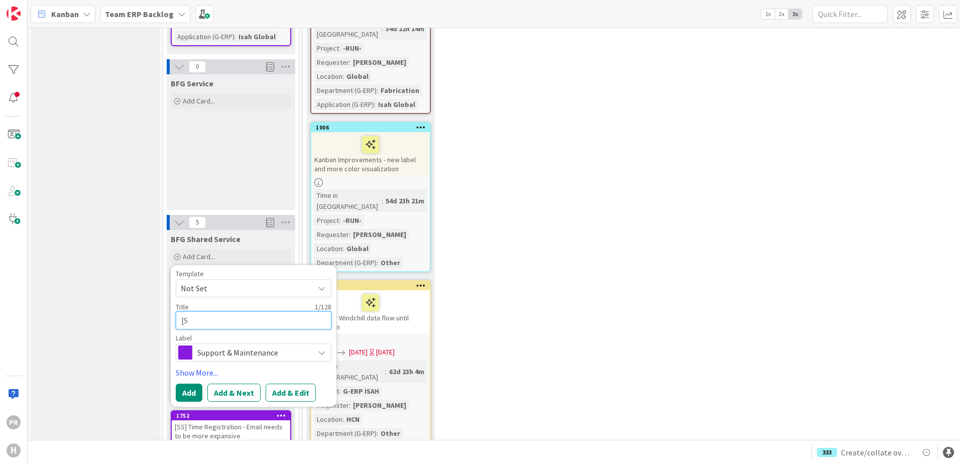
type textarea "x"
type textarea "[SS"
type textarea "x"
type textarea "[SS["
type textarea "x"
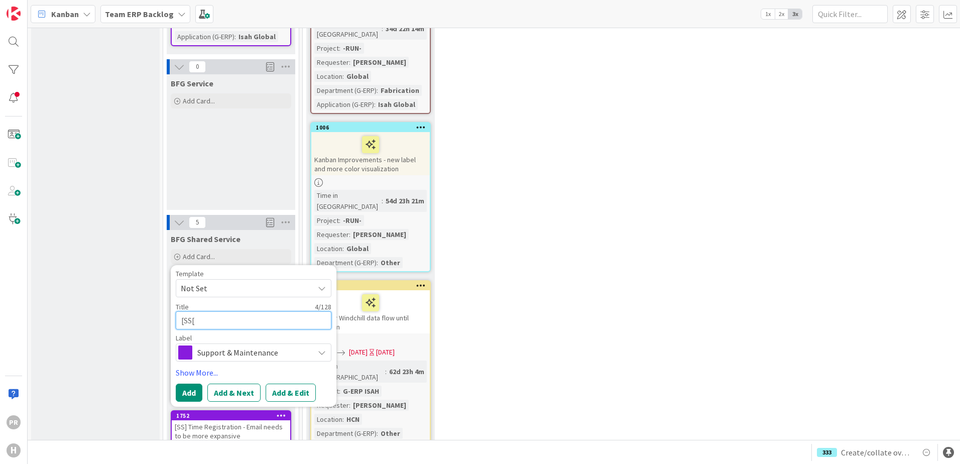
type textarea "[SS["
type textarea "x"
type textarea "[SS["
type textarea "x"
type textarea "[SS"
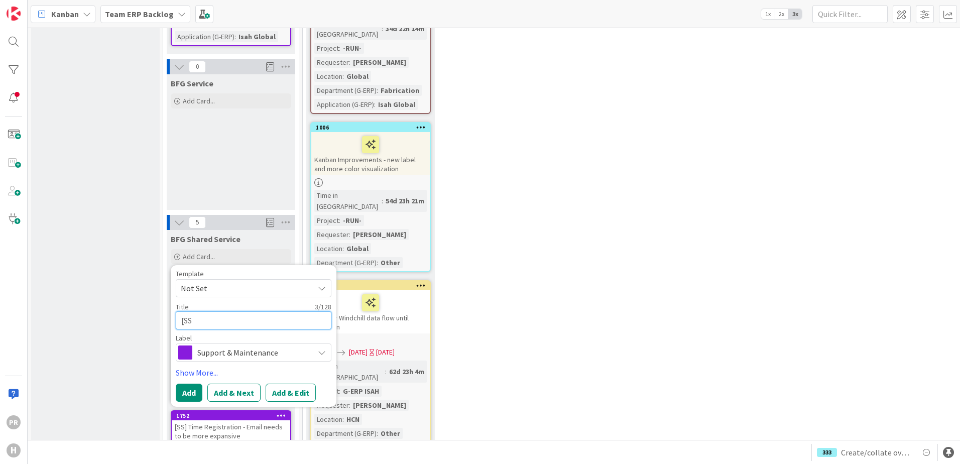
type textarea "x"
type textarea "[SS]"
type textarea "x"
type textarea "[SS]"
type textarea "x"
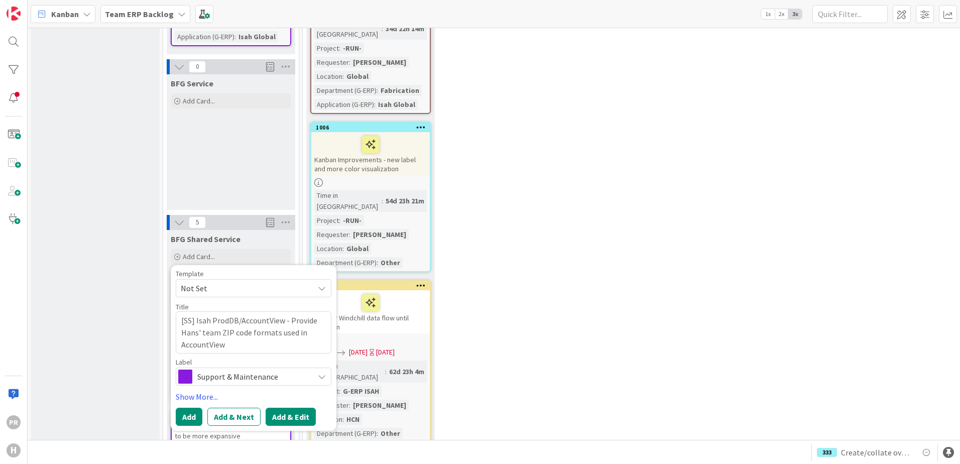
click at [286, 408] on button "Add & Edit" at bounding box center [290, 417] width 50 height 18
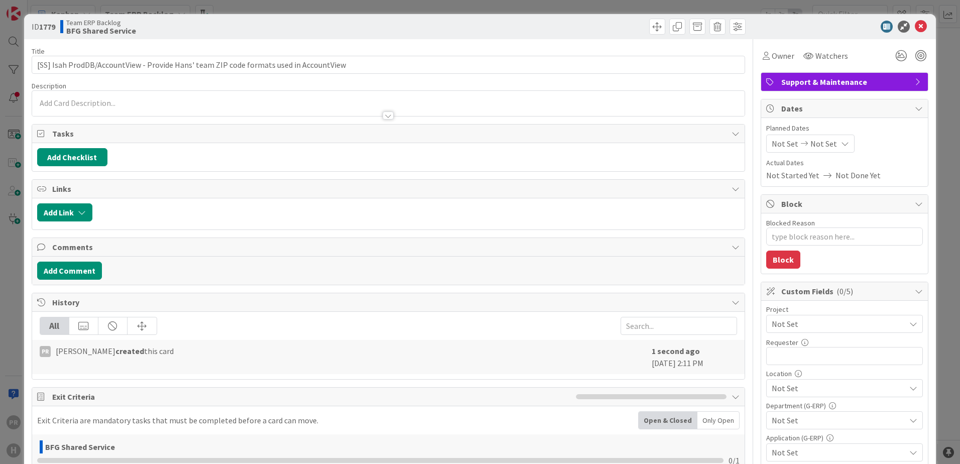
click at [218, 103] on div at bounding box center [388, 103] width 712 height 25
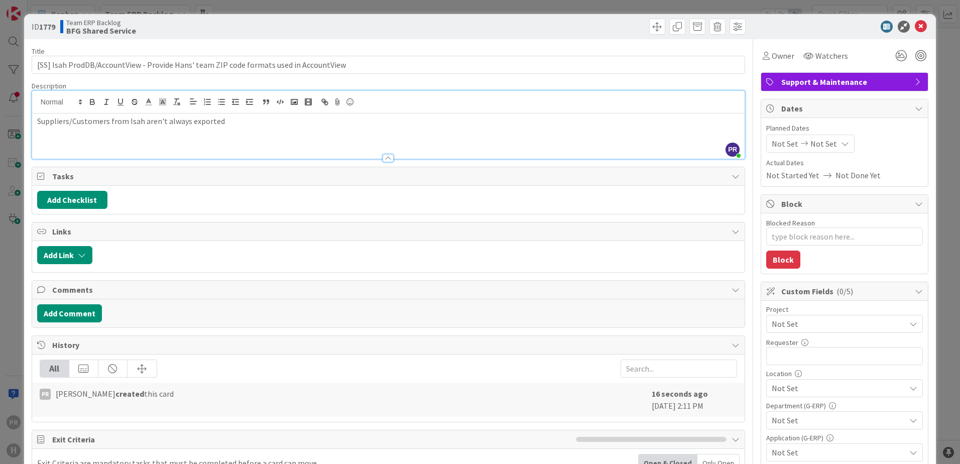
click at [230, 124] on p "Suppliers/Customers from Isah aren't always exported" at bounding box center [388, 121] width 702 height 12
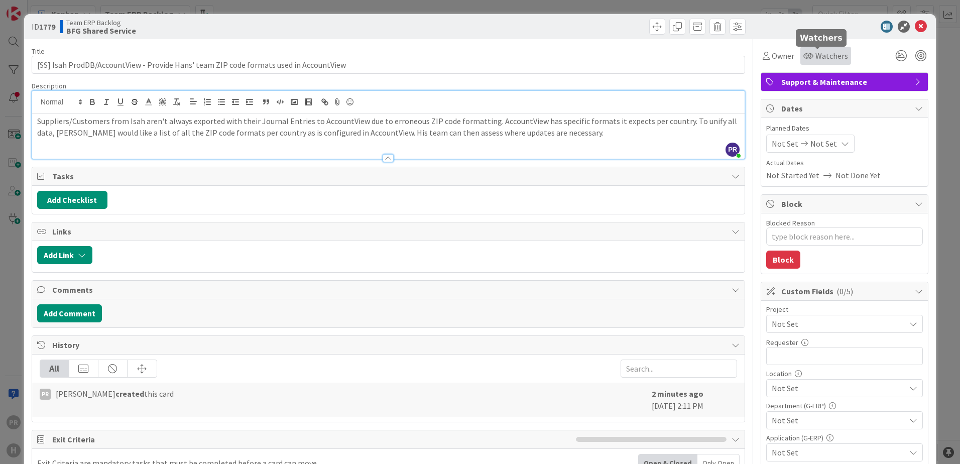
click at [831, 56] on span "Watchers" at bounding box center [831, 56] width 33 height 12
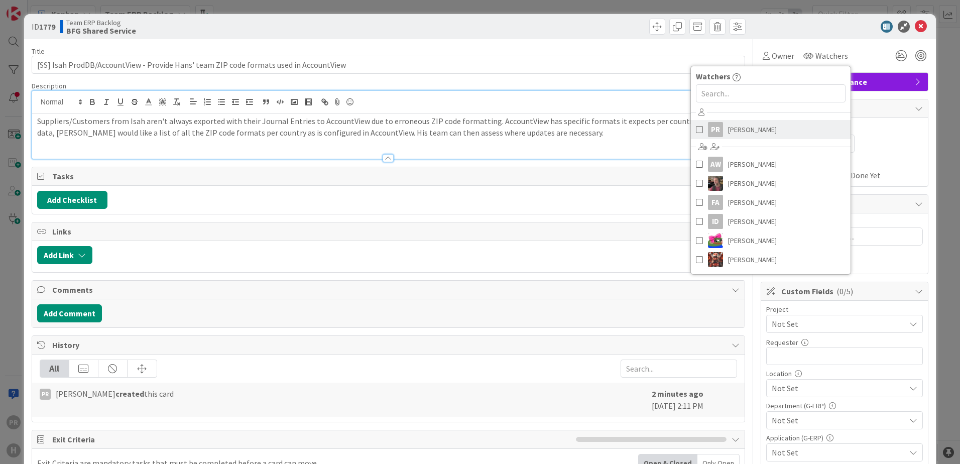
click at [738, 125] on span "[PERSON_NAME]" at bounding box center [752, 129] width 49 height 15
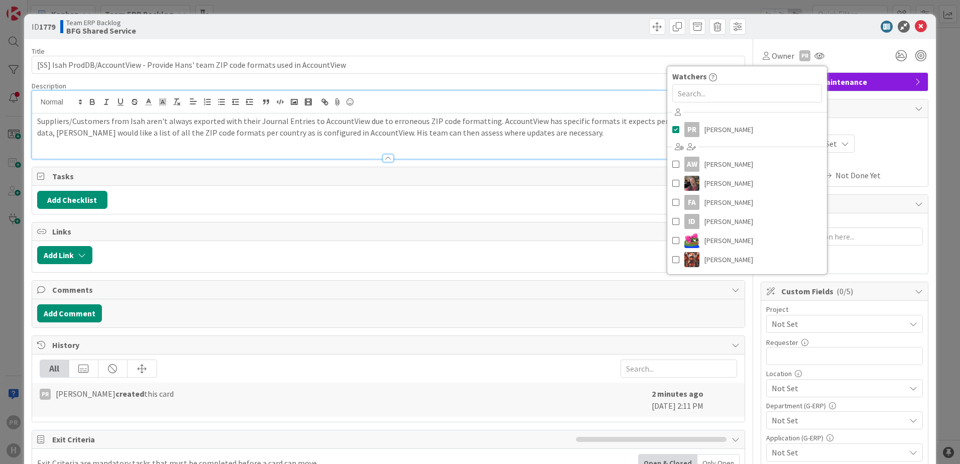
click at [533, 133] on p "Suppliers/Customers from Isah aren't always exported with their Journal Entries…" at bounding box center [388, 126] width 702 height 23
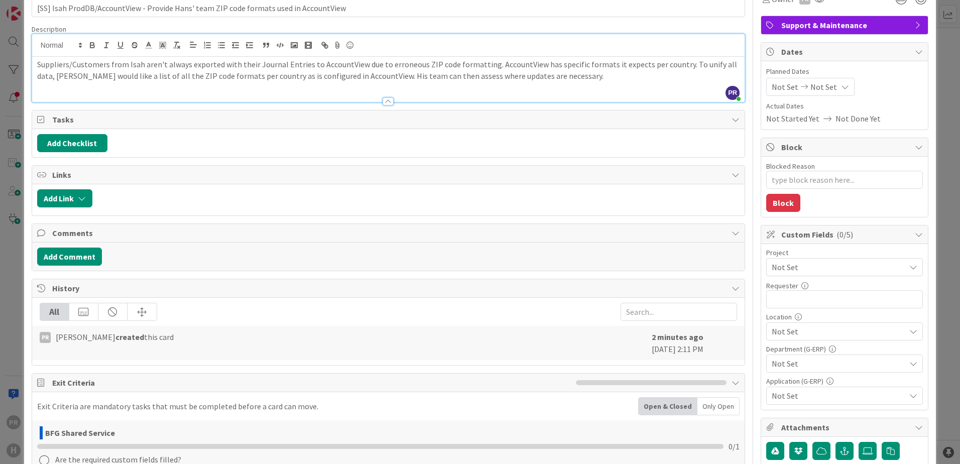
scroll to position [151, 0]
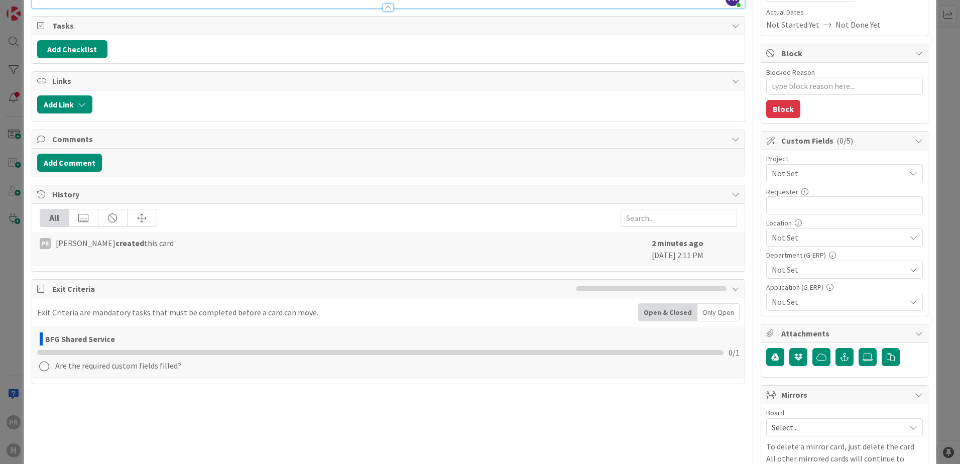
click at [783, 169] on span "Not Set" at bounding box center [835, 173] width 128 height 14
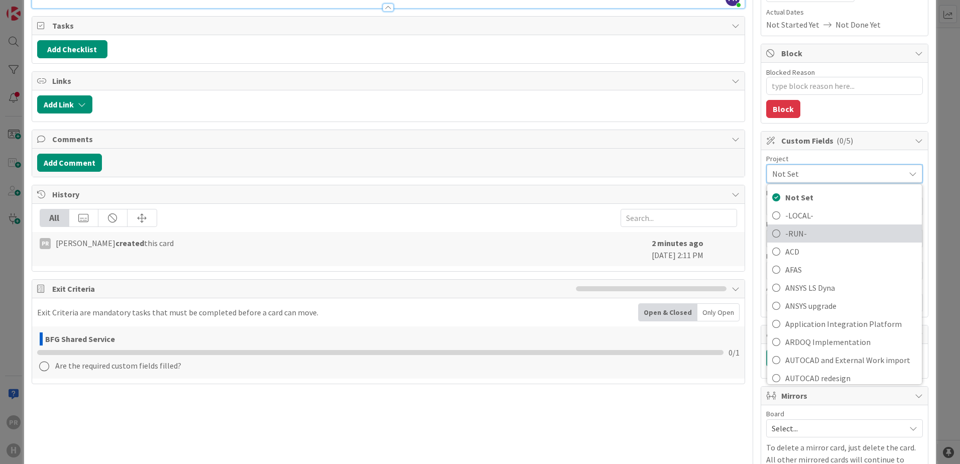
click at [795, 229] on span "-RUN-" at bounding box center [850, 233] width 131 height 15
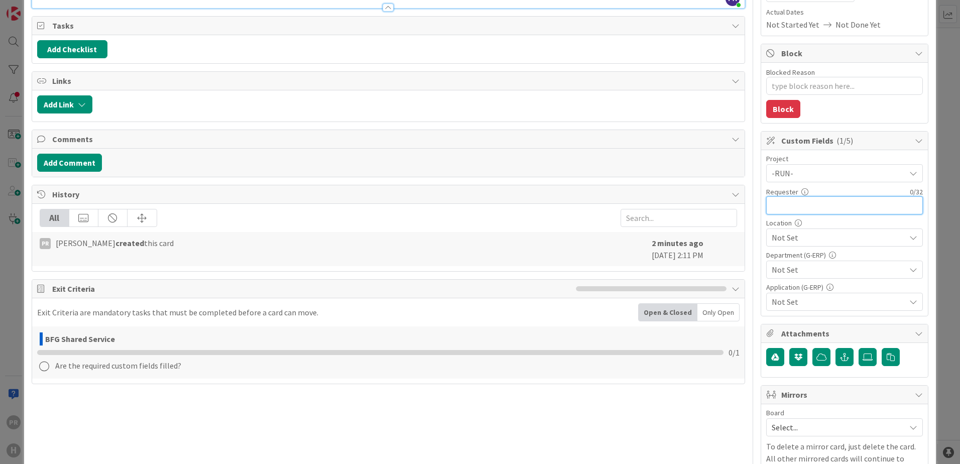
click at [802, 203] on input "text" at bounding box center [844, 205] width 157 height 18
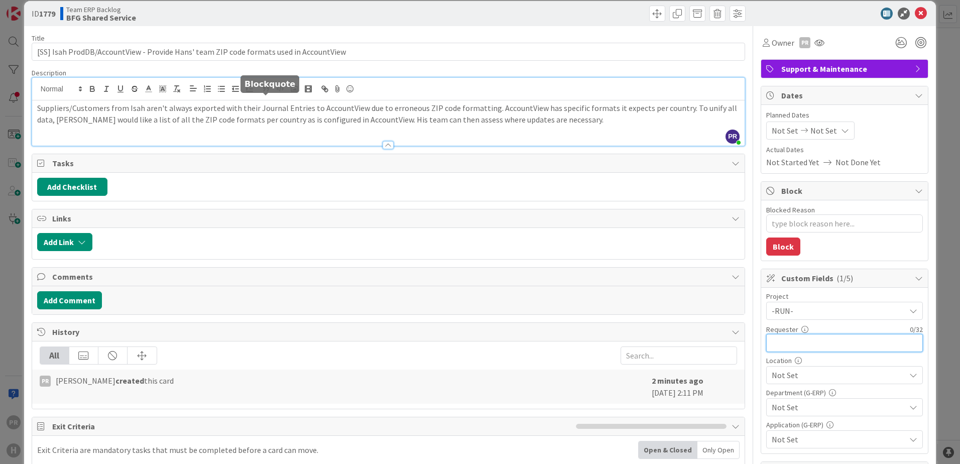
scroll to position [0, 0]
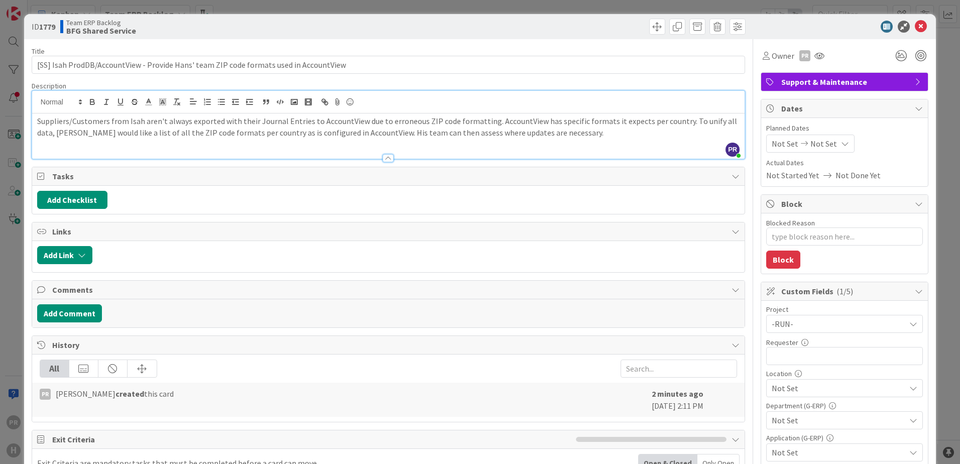
click at [552, 137] on p "Suppliers/Customers from Isah aren't always exported with their Journal Entries…" at bounding box center [388, 126] width 702 height 23
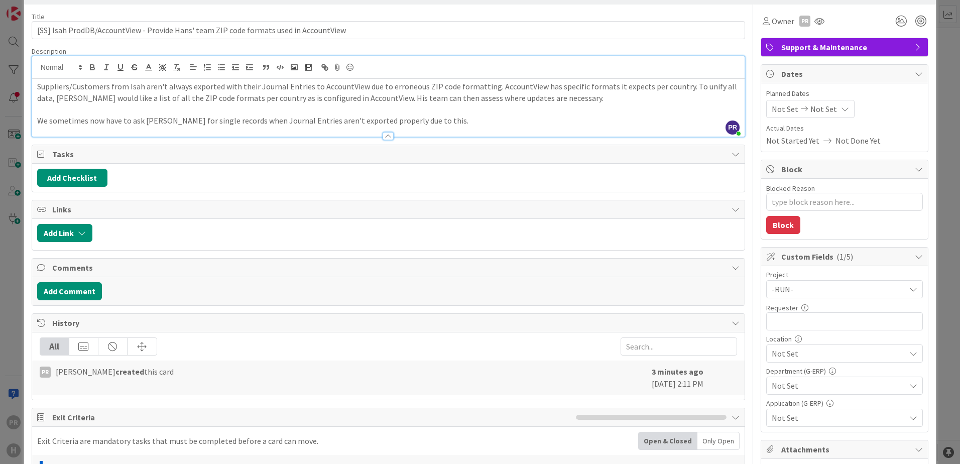
scroll to position [100, 0]
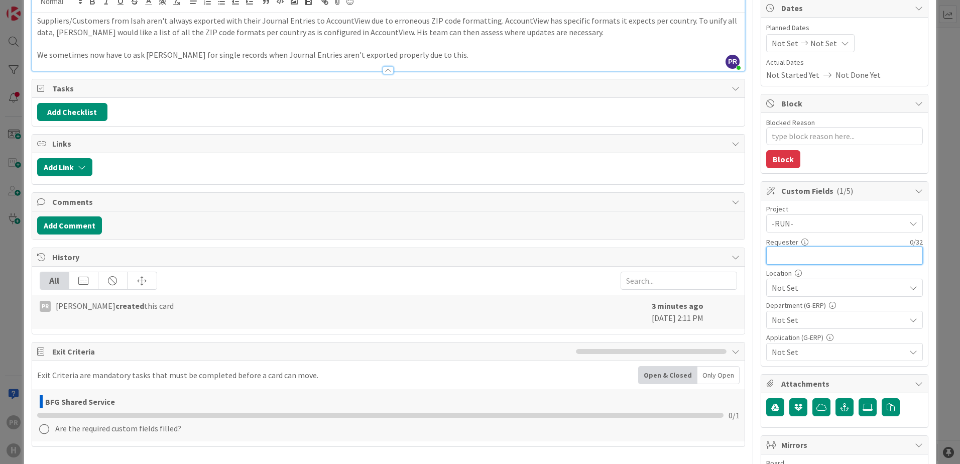
click at [804, 262] on input "text" at bounding box center [844, 255] width 157 height 18
click at [841, 288] on span "Not Set" at bounding box center [837, 288] width 133 height 12
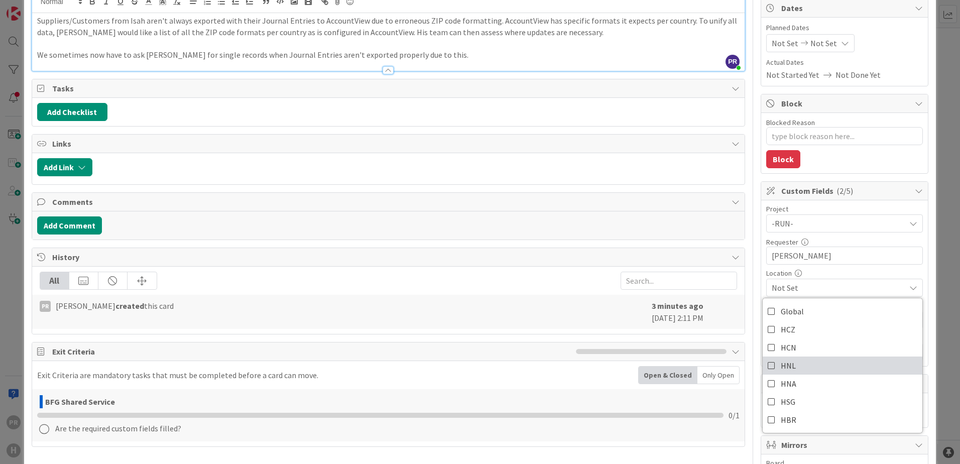
click at [803, 361] on link "HNL" at bounding box center [842, 365] width 160 height 18
click at [820, 284] on span "HNL" at bounding box center [837, 288] width 133 height 12
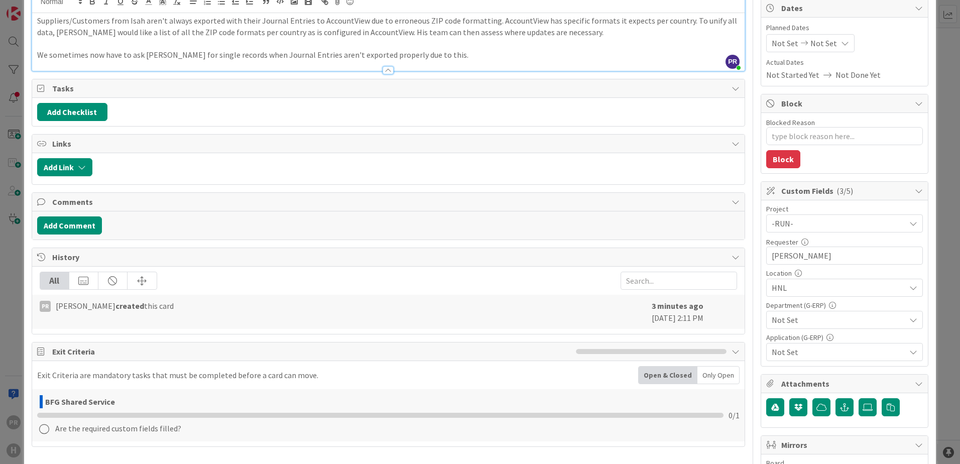
click at [812, 314] on span "Not Set" at bounding box center [837, 320] width 133 height 12
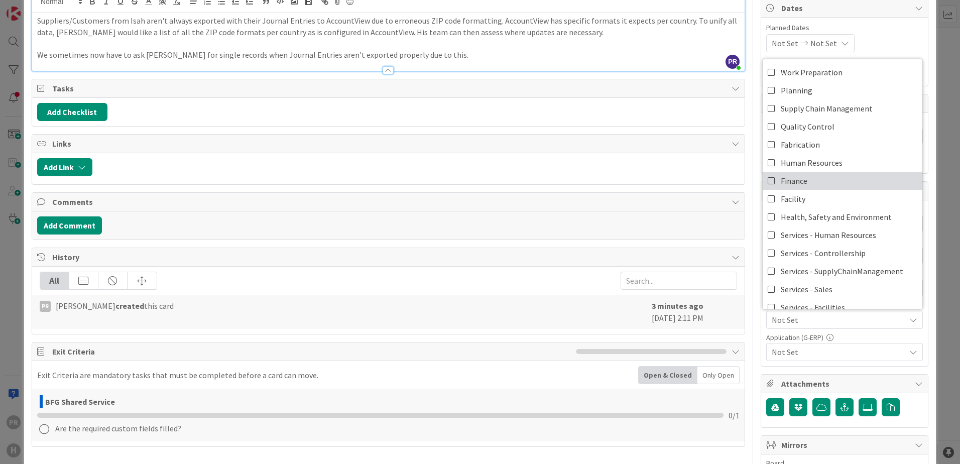
click at [780, 182] on span "Finance" at bounding box center [793, 180] width 27 height 15
click at [826, 346] on div "Not Set" at bounding box center [844, 352] width 157 height 18
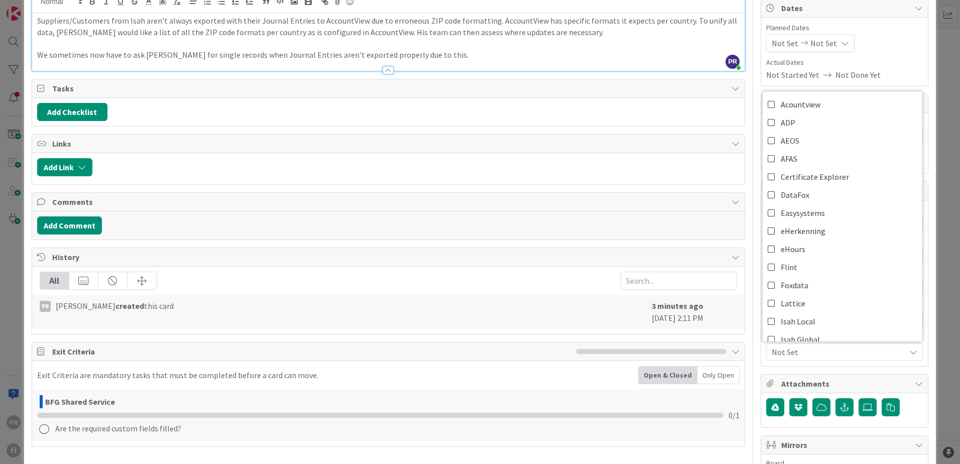
click at [822, 344] on div "Not Set" at bounding box center [844, 352] width 157 height 18
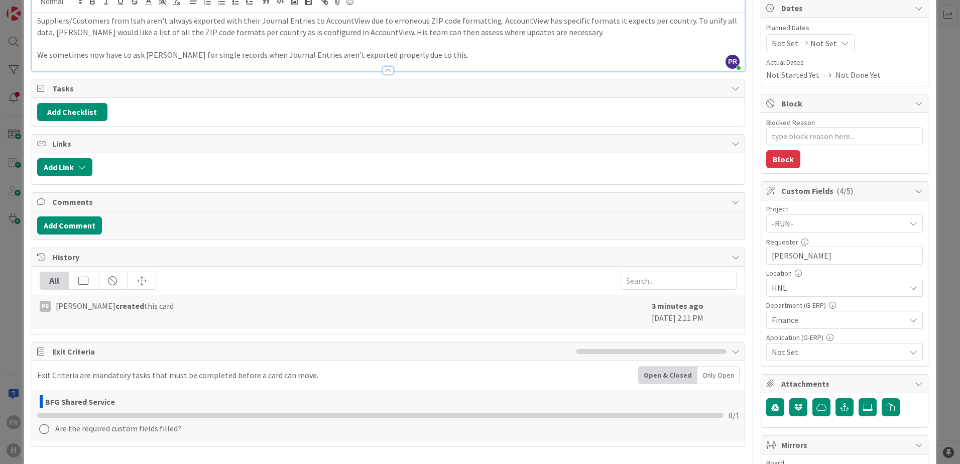
click at [895, 316] on span "Finance" at bounding box center [837, 320] width 133 height 12
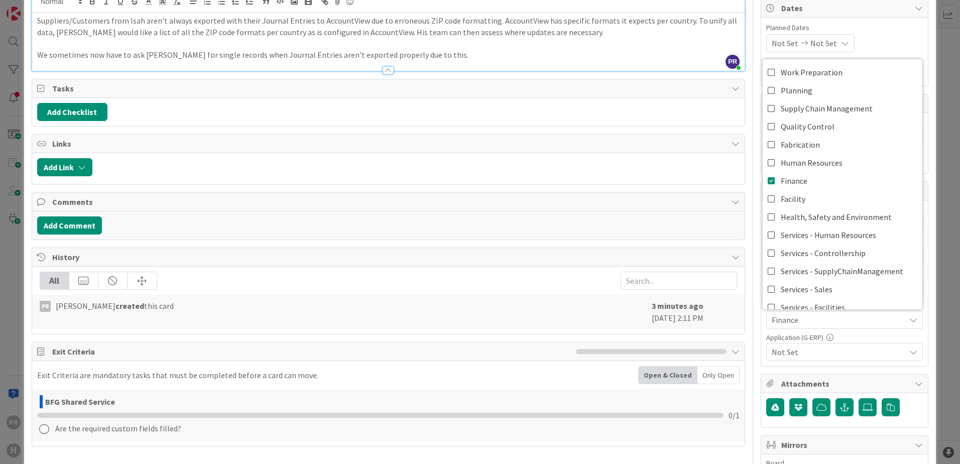
click at [895, 316] on span "Finance" at bounding box center [837, 320] width 133 height 12
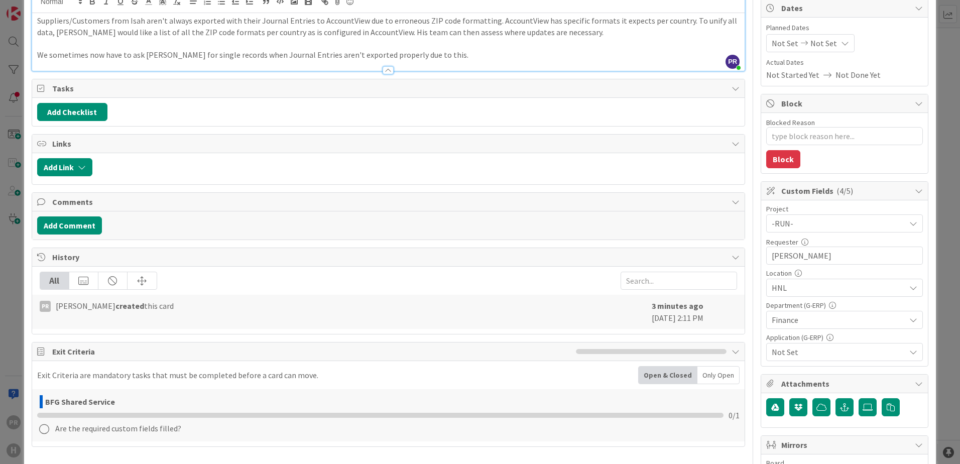
click at [856, 351] on span "Not Set" at bounding box center [837, 352] width 133 height 12
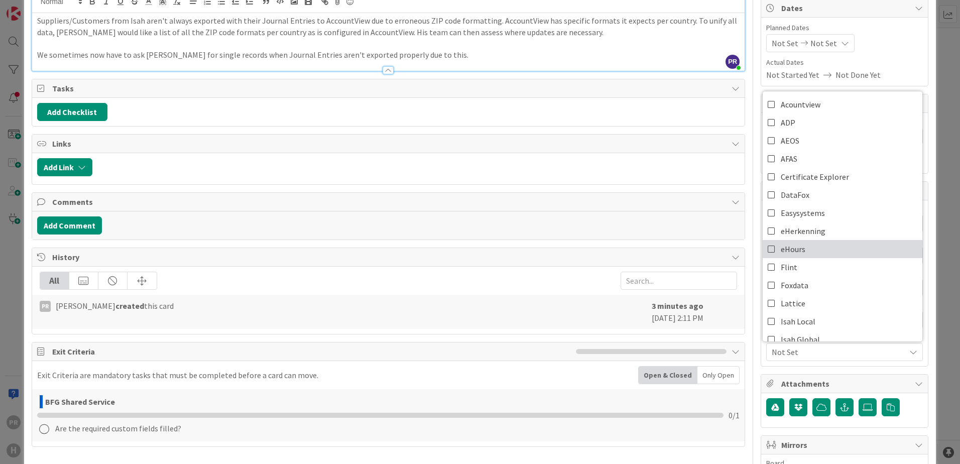
scroll to position [50, 0]
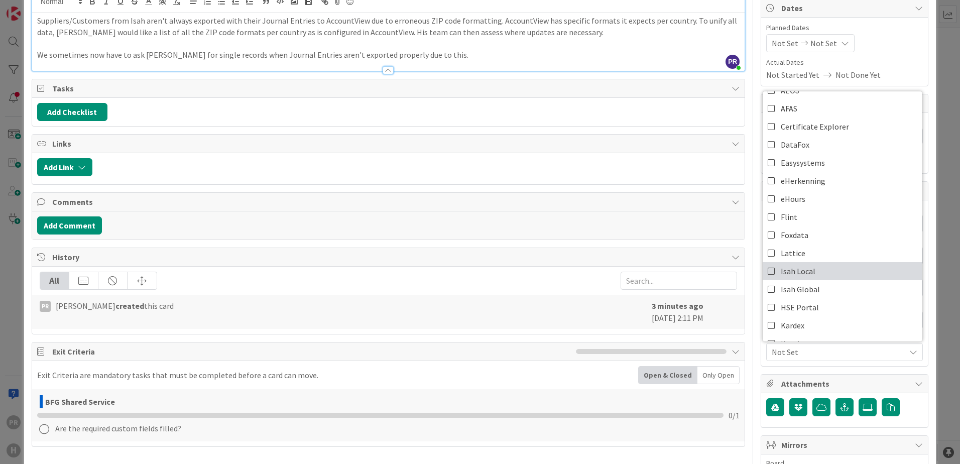
click at [808, 269] on link "Isah Local" at bounding box center [842, 271] width 160 height 18
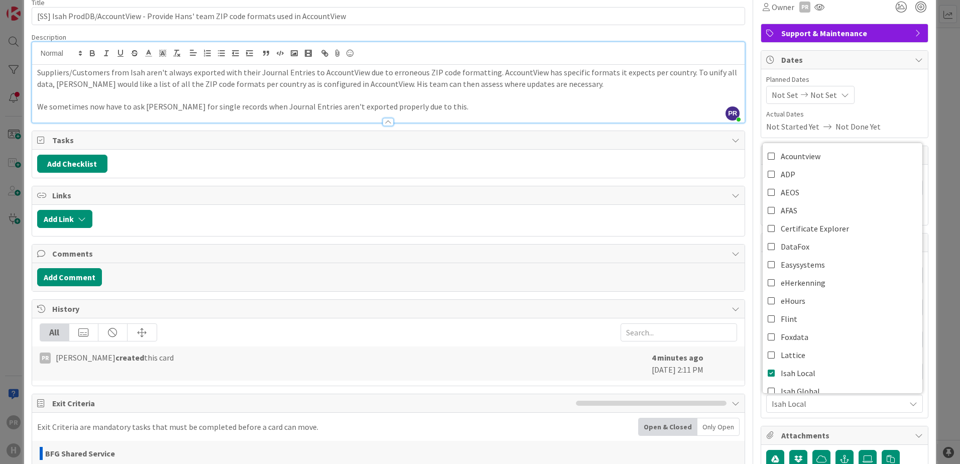
scroll to position [0, 0]
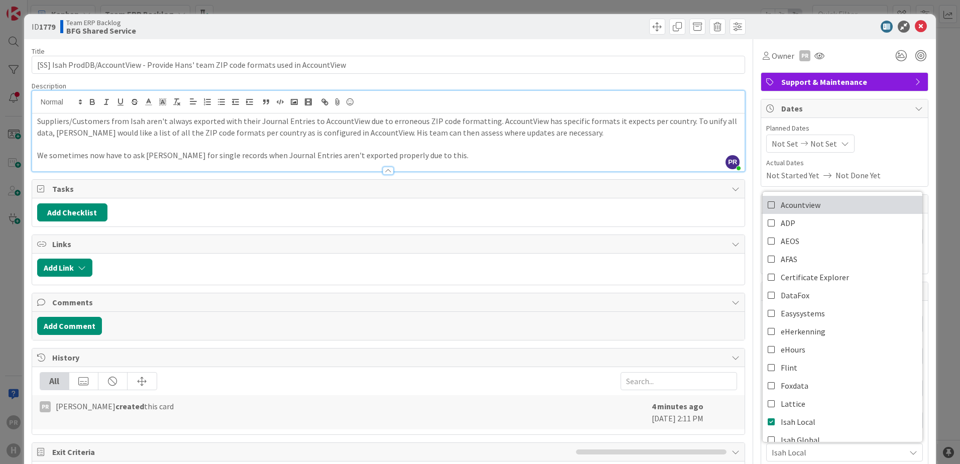
click at [806, 210] on span "Acountview" at bounding box center [800, 204] width 40 height 15
click at [931, 177] on div "ID 1779 Team ERP Backlog BFG Shared Service Title 86 / 128 [SS] Isah ProdDB/Acc…" at bounding box center [480, 232] width 960 height 464
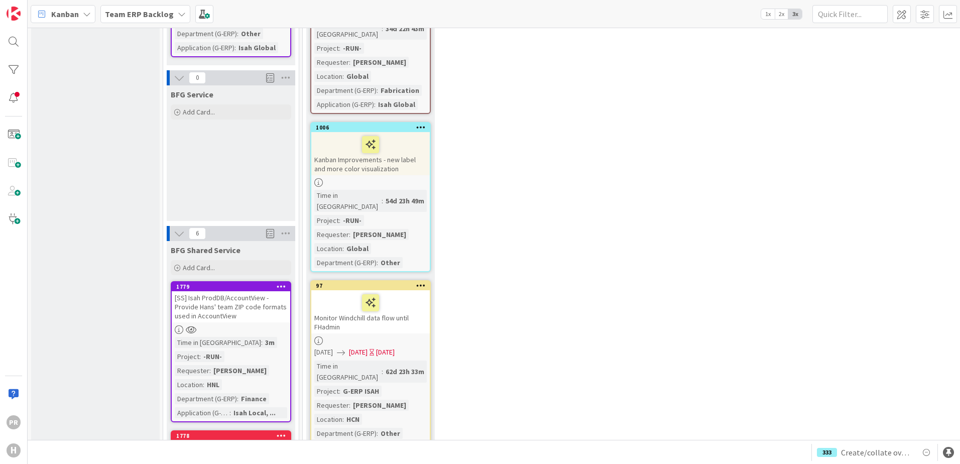
click at [257, 291] on div "[SS] Isah ProdDB/AccountView - Provide Hans' team ZIP code formats used in Acco…" at bounding box center [231, 306] width 118 height 31
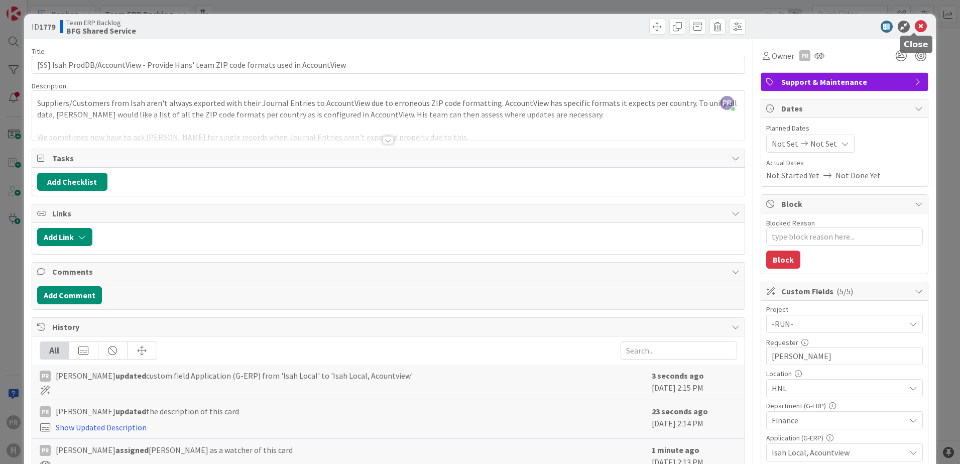
click at [915, 27] on icon at bounding box center [920, 27] width 12 height 12
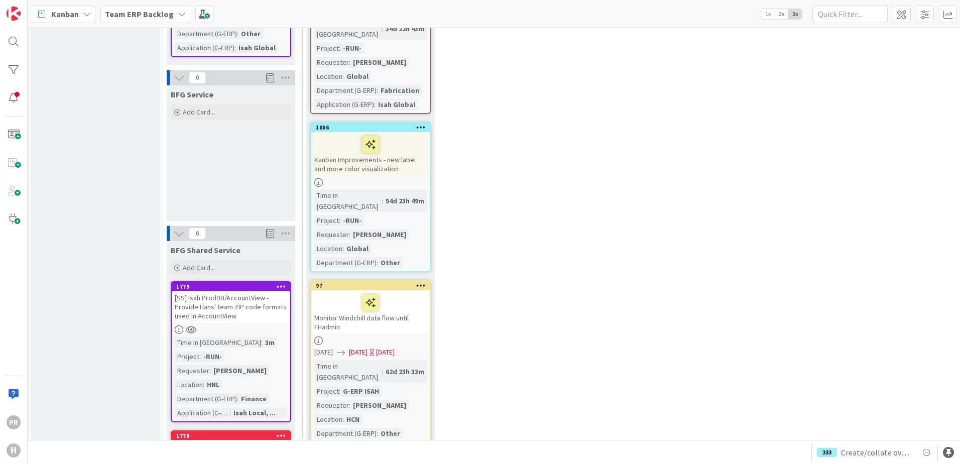
click at [216, 440] on div "[SS] - Isah ProdDB Outlook Add-in - Cannot connect to License server" at bounding box center [231, 451] width 118 height 22
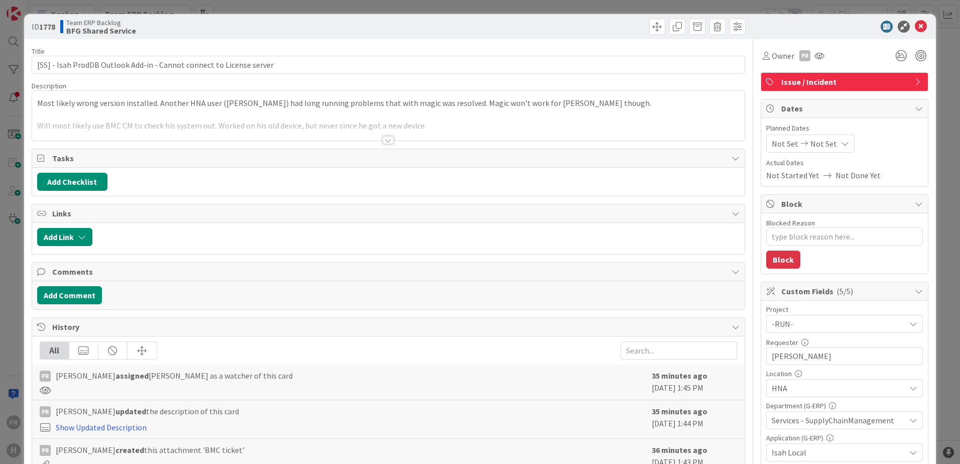
click at [384, 137] on div at bounding box center [387, 140] width 11 height 8
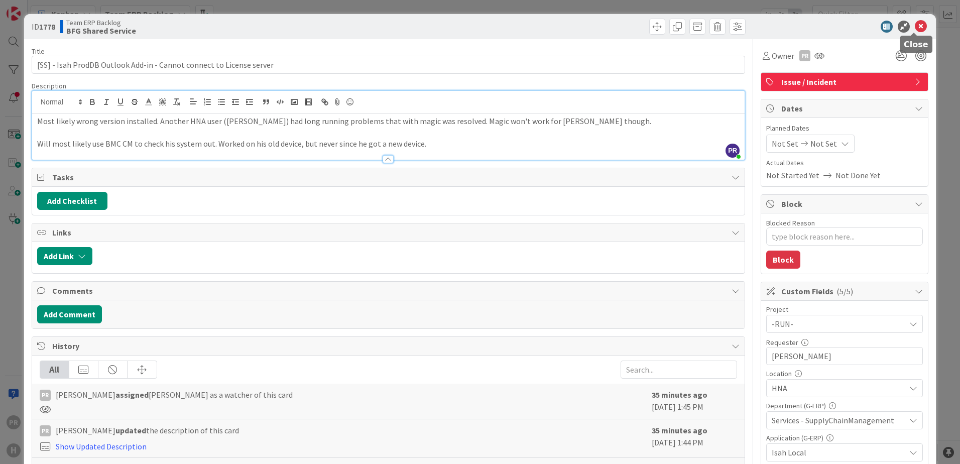
click at [914, 23] on icon at bounding box center [920, 27] width 12 height 12
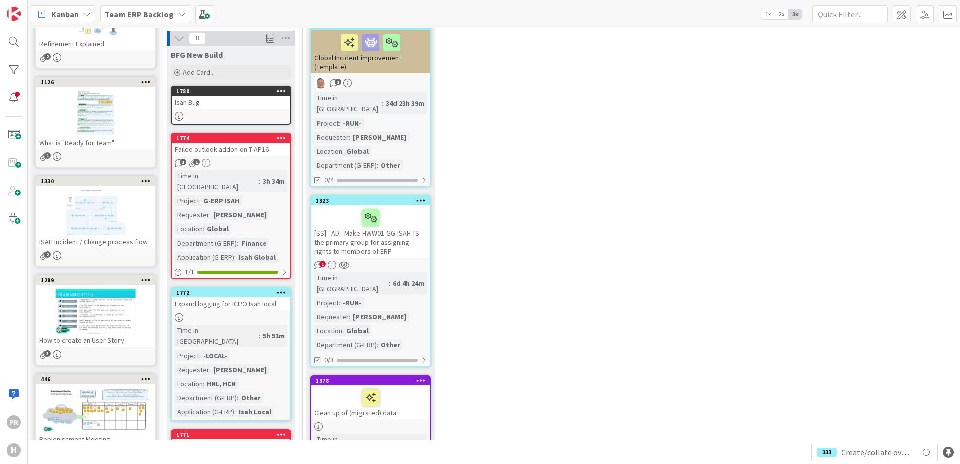
scroll to position [30, 0]
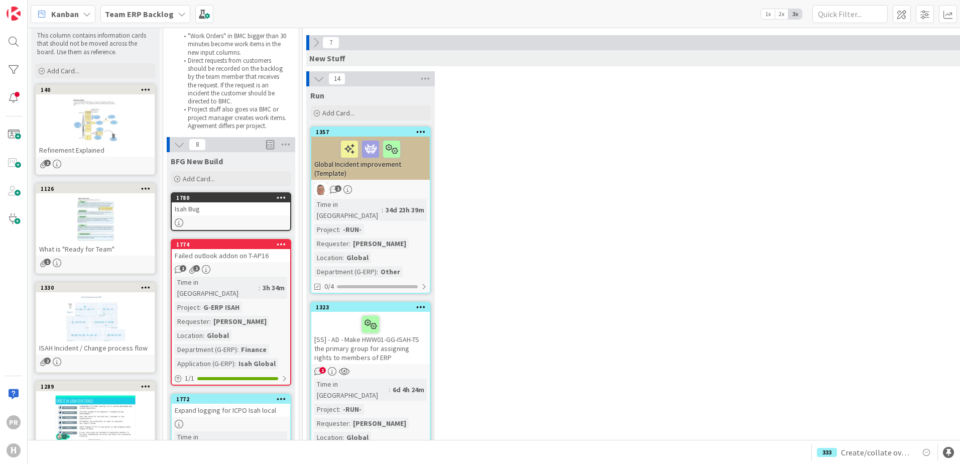
click at [214, 204] on div "Isah Bug" at bounding box center [231, 208] width 118 height 13
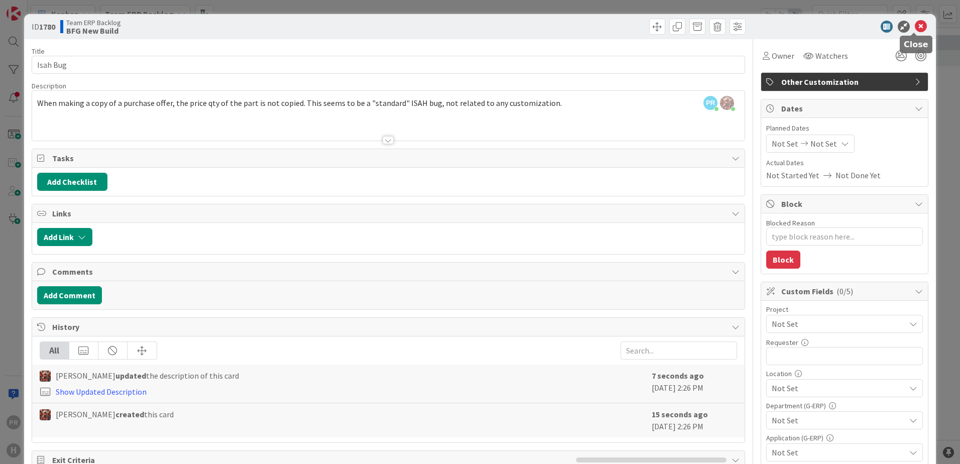
click at [914, 23] on icon at bounding box center [920, 27] width 12 height 12
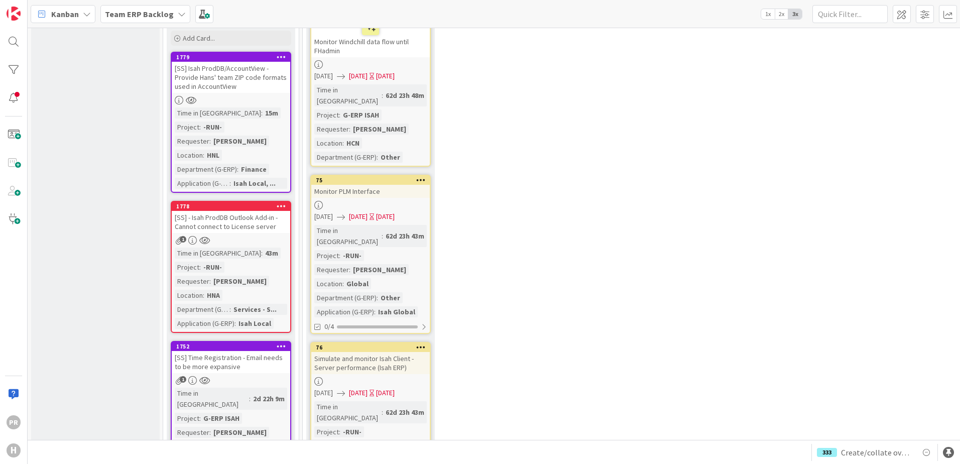
scroll to position [1535, 0]
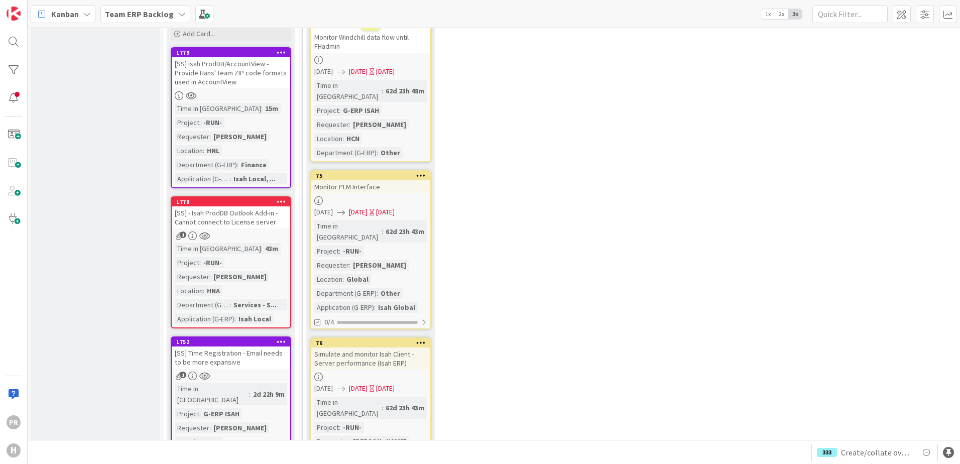
click at [379, 347] on div "Simulate and monitor Isah Client - Server performance (Isah ERP)" at bounding box center [370, 358] width 118 height 22
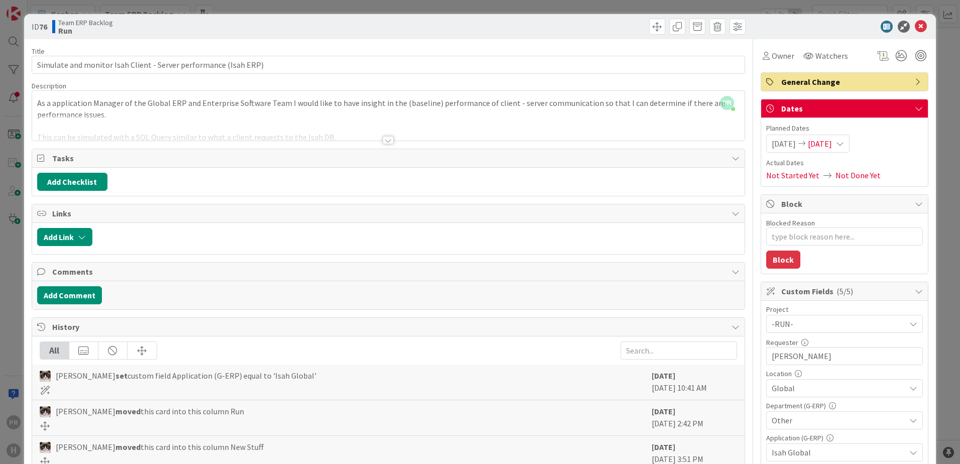
click at [382, 143] on div at bounding box center [387, 140] width 11 height 8
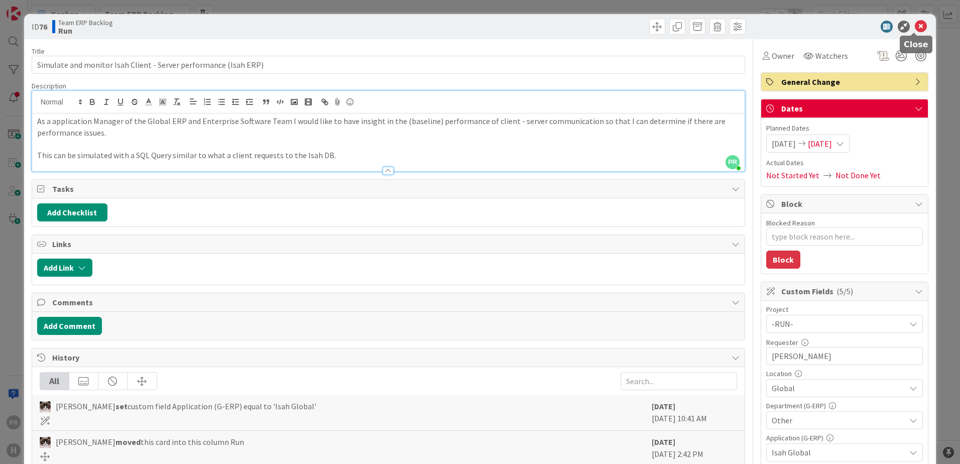
click at [914, 25] on icon at bounding box center [920, 27] width 12 height 12
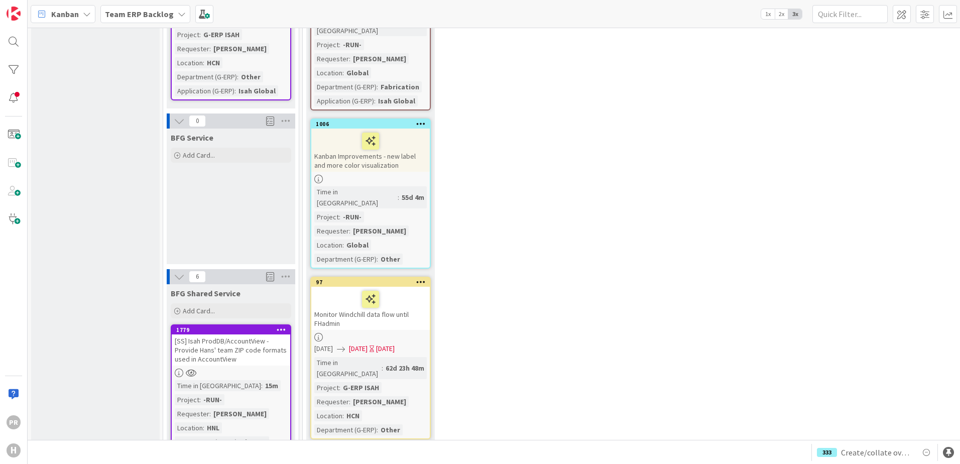
scroll to position [1184, 0]
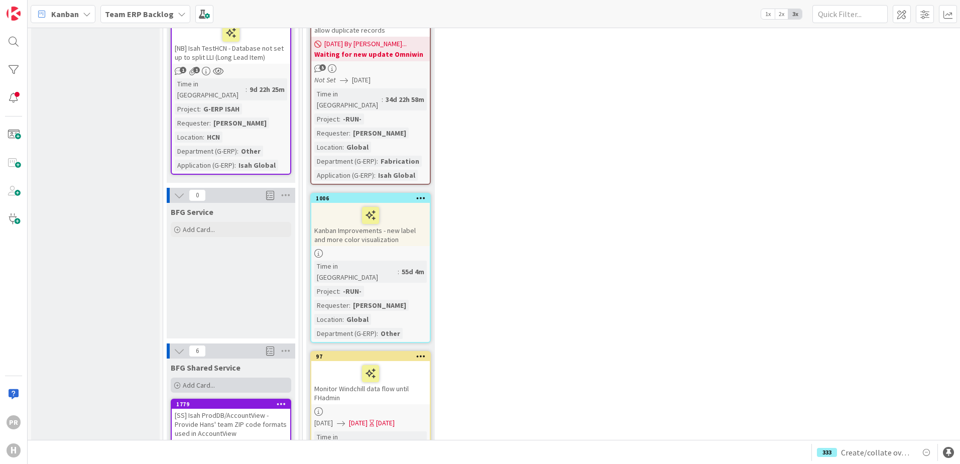
click at [220, 377] on div "Add Card..." at bounding box center [231, 384] width 120 height 15
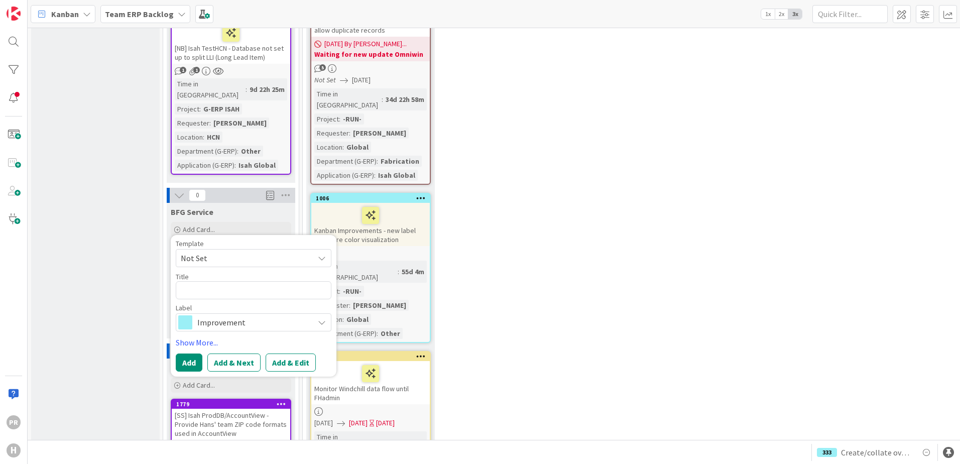
click at [230, 315] on span "Improvement" at bounding box center [252, 322] width 111 height 14
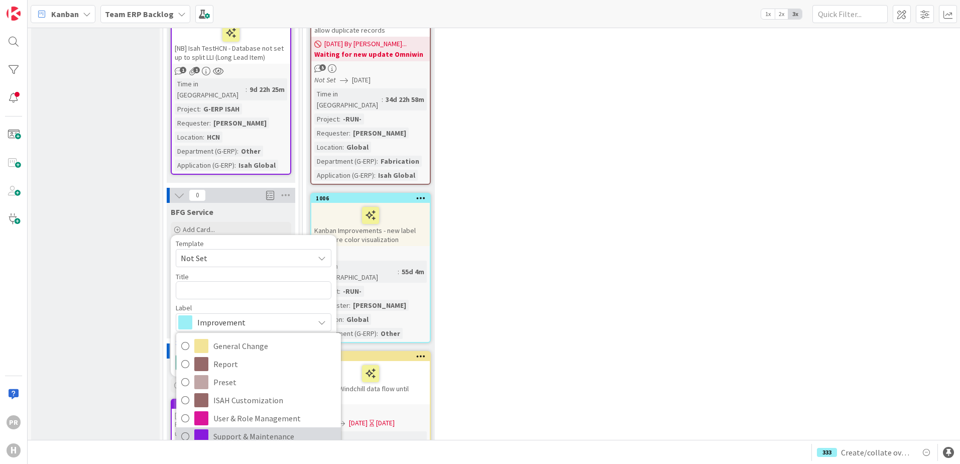
click at [242, 429] on span "Support & Maintenance" at bounding box center [274, 436] width 122 height 15
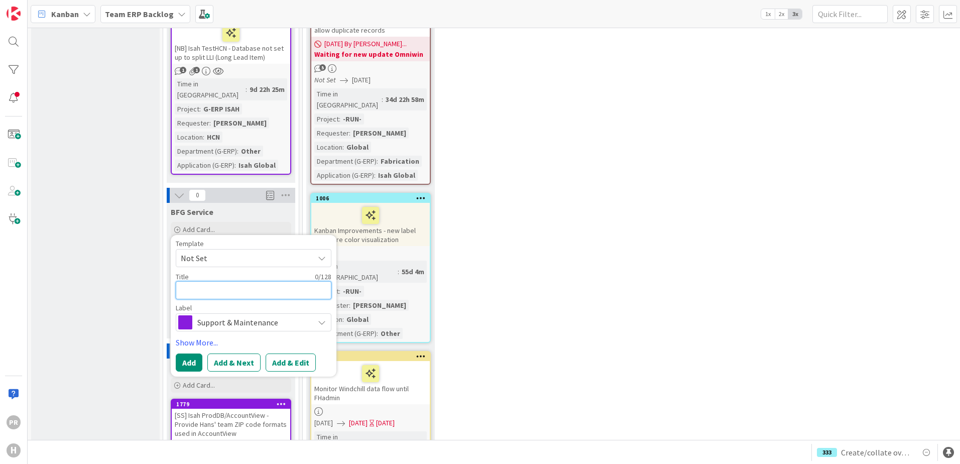
click at [244, 281] on textarea at bounding box center [254, 290] width 156 height 18
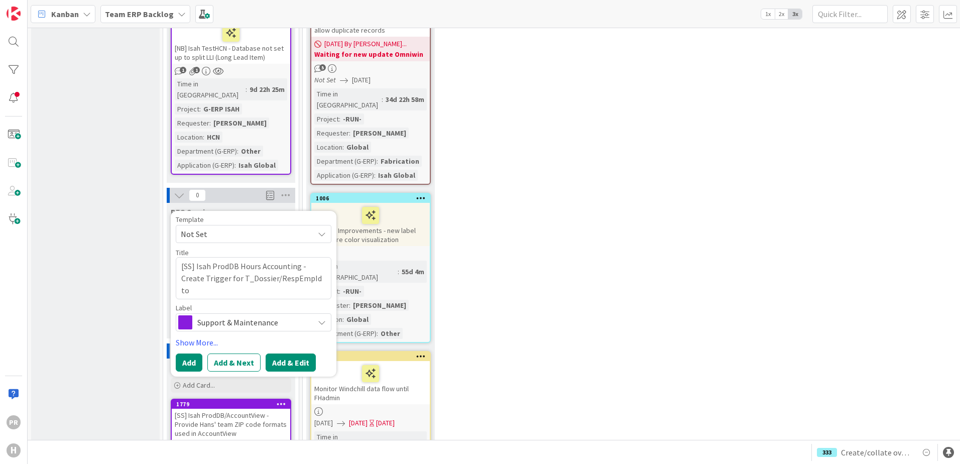
click at [281, 353] on button "Add & Edit" at bounding box center [290, 362] width 50 height 18
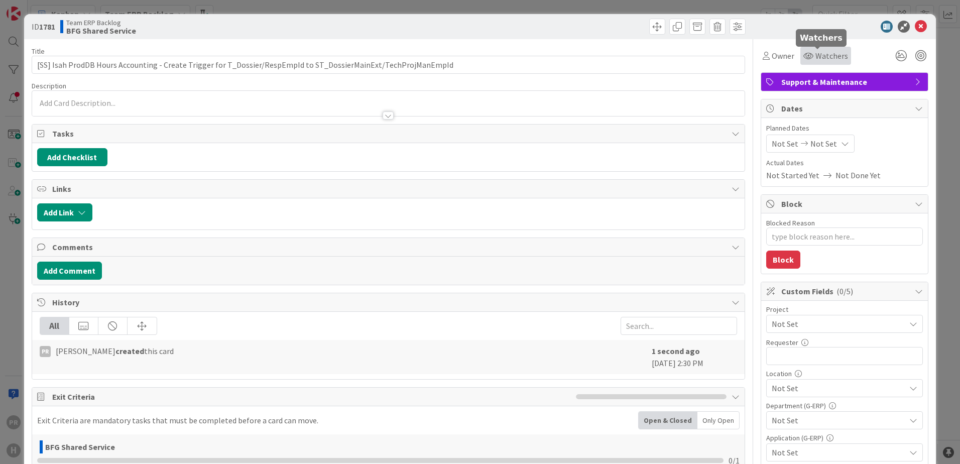
click at [824, 53] on span "Watchers" at bounding box center [831, 56] width 33 height 12
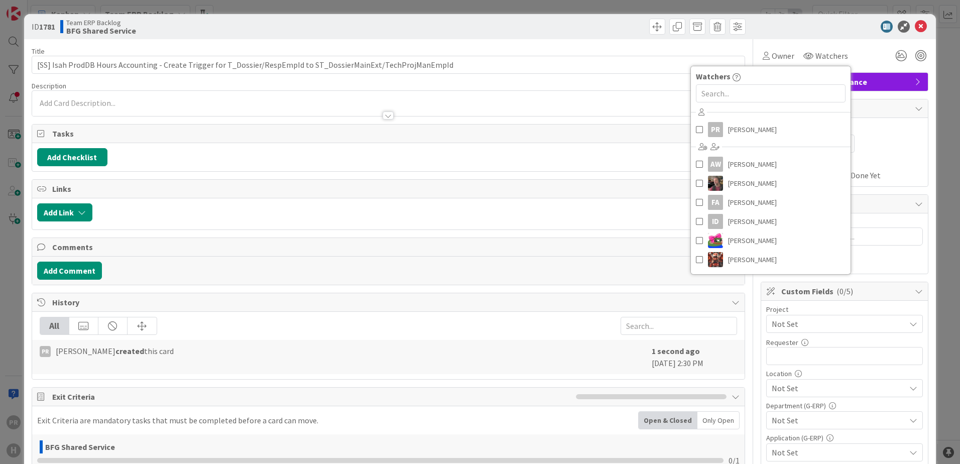
click at [737, 119] on div "PR [PERSON_NAME] AW [PERSON_NAME] [PERSON_NAME] FA [PERSON_NAME] ID [PERSON_NAM…" at bounding box center [771, 187] width 160 height 166
click at [736, 127] on span "[PERSON_NAME]" at bounding box center [752, 129] width 49 height 15
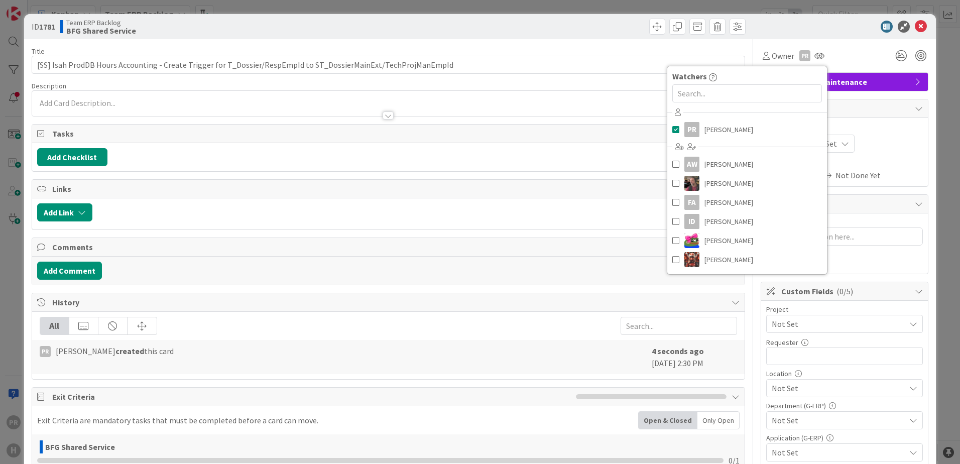
click at [836, 31] on div at bounding box center [839, 27] width 178 height 12
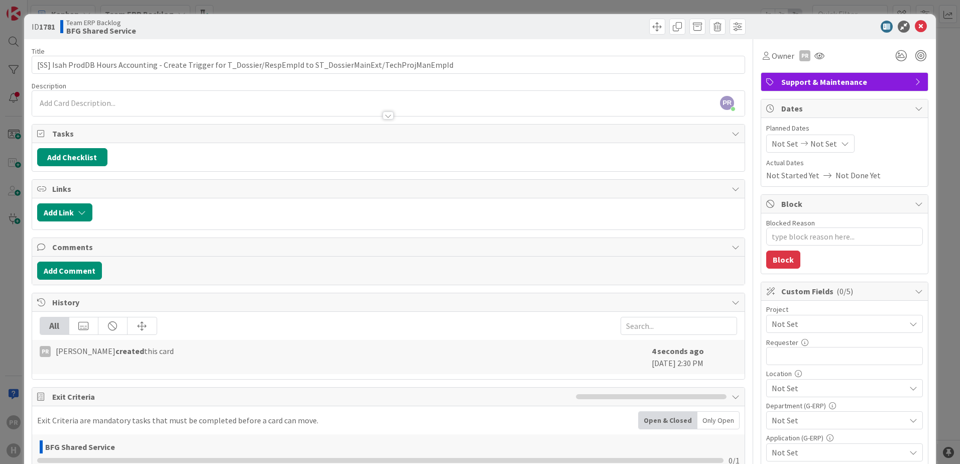
click at [806, 323] on span "Not Set" at bounding box center [835, 324] width 128 height 14
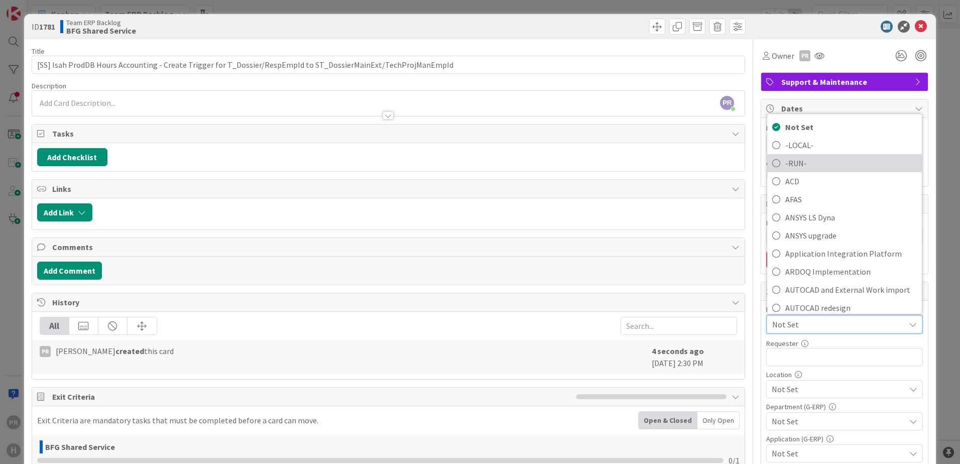
drag, startPoint x: 788, startPoint y: 167, endPoint x: 804, endPoint y: 238, distance: 72.9
click at [788, 166] on span "-RUN-" at bounding box center [850, 163] width 131 height 15
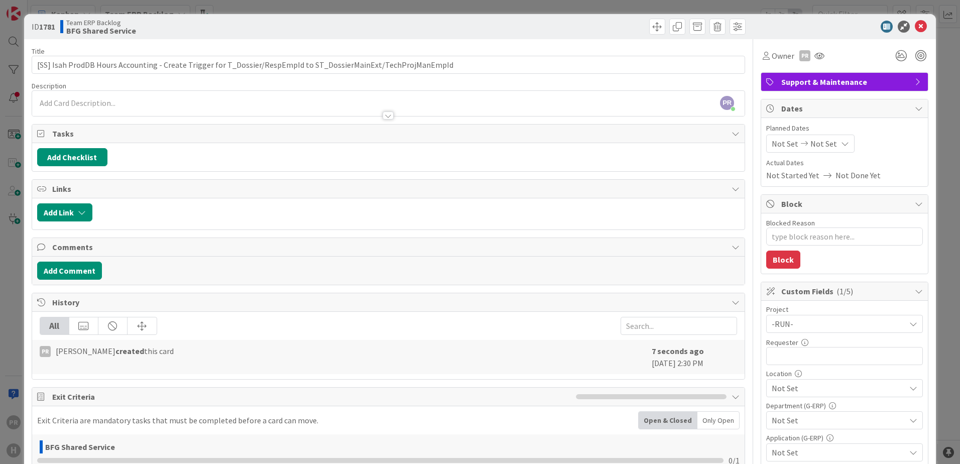
click at [800, 346] on div "Requester 0 / 32" at bounding box center [844, 342] width 157 height 9
click at [802, 355] on input "text" at bounding box center [844, 356] width 157 height 18
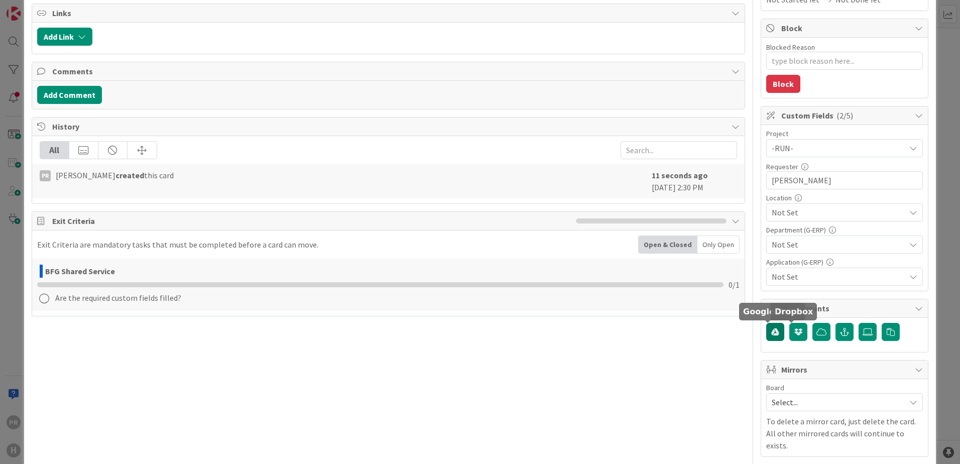
scroll to position [175, 0]
click at [804, 203] on div "Location Not Set" at bounding box center [844, 208] width 157 height 27
click at [805, 212] on span "Not Set" at bounding box center [837, 213] width 133 height 12
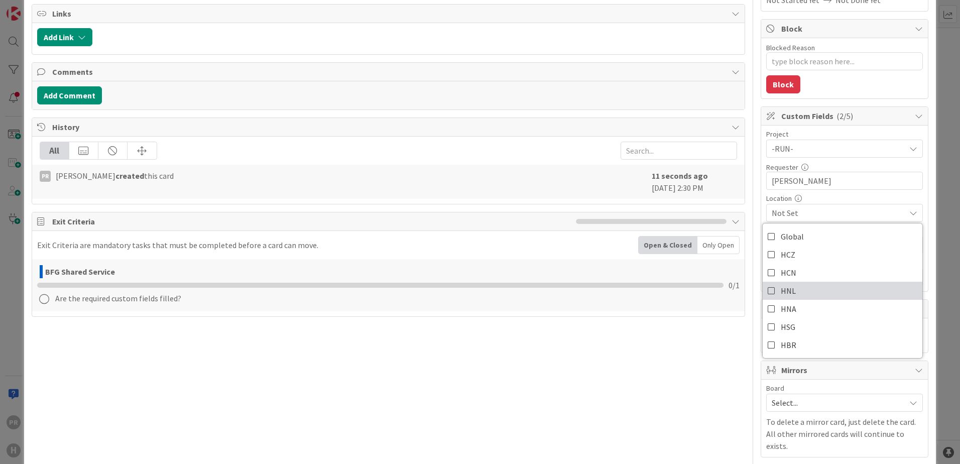
click at [790, 290] on link "HNL" at bounding box center [842, 291] width 160 height 18
click at [847, 215] on span "HNL" at bounding box center [837, 213] width 133 height 12
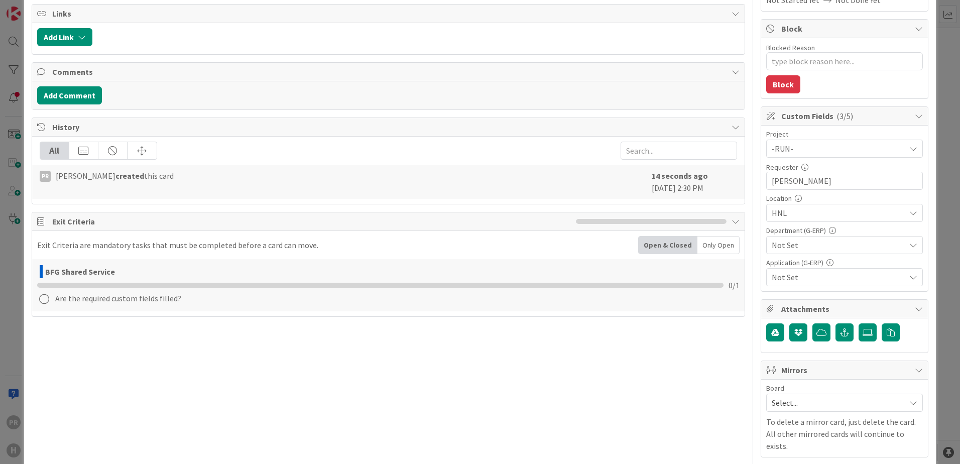
click at [823, 245] on span "Not Set" at bounding box center [837, 245] width 133 height 12
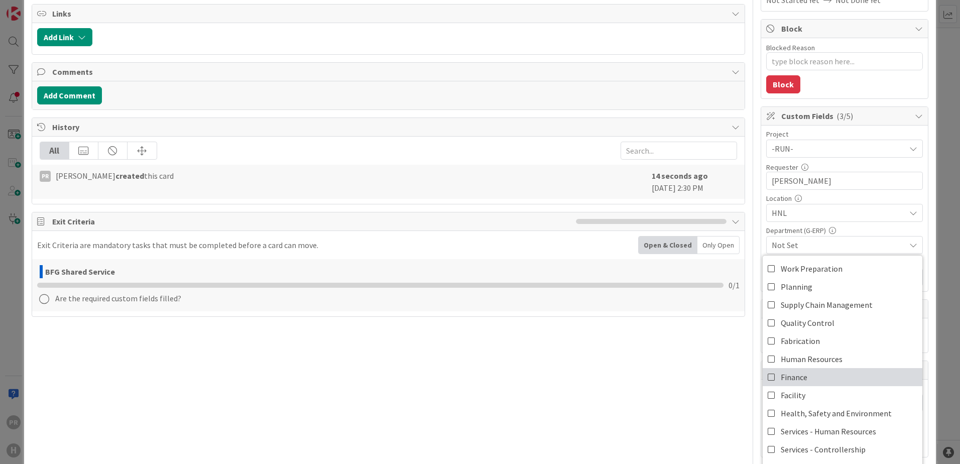
click at [793, 372] on span "Finance" at bounding box center [793, 376] width 27 height 15
click at [848, 243] on span "Finance" at bounding box center [837, 245] width 133 height 12
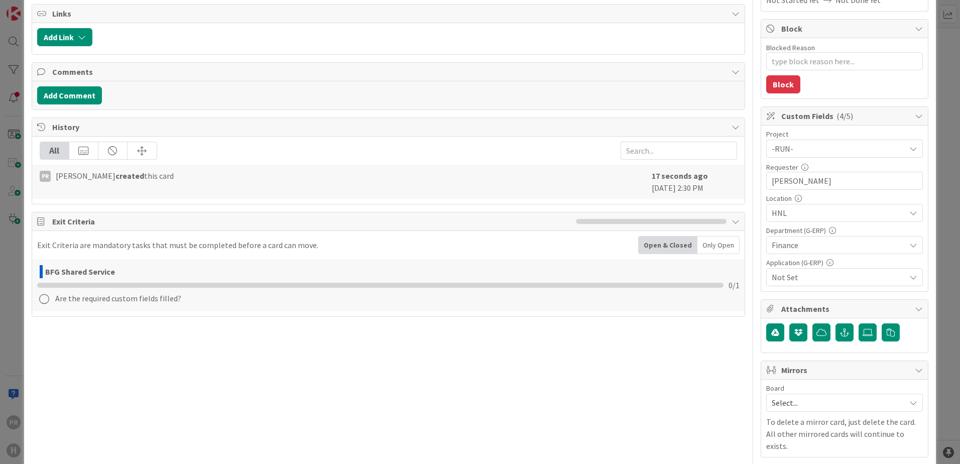
click at [826, 283] on span "Not Set" at bounding box center [837, 277] width 133 height 12
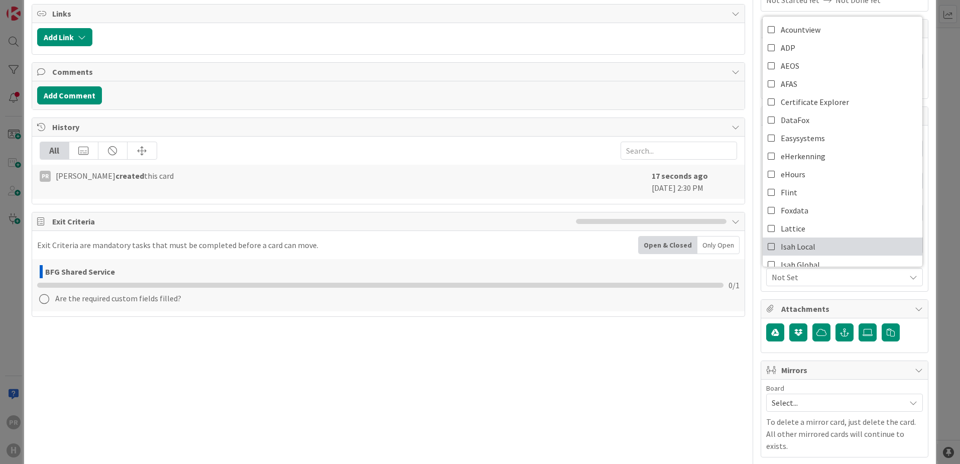
click at [803, 246] on span "Isah Local" at bounding box center [797, 246] width 35 height 15
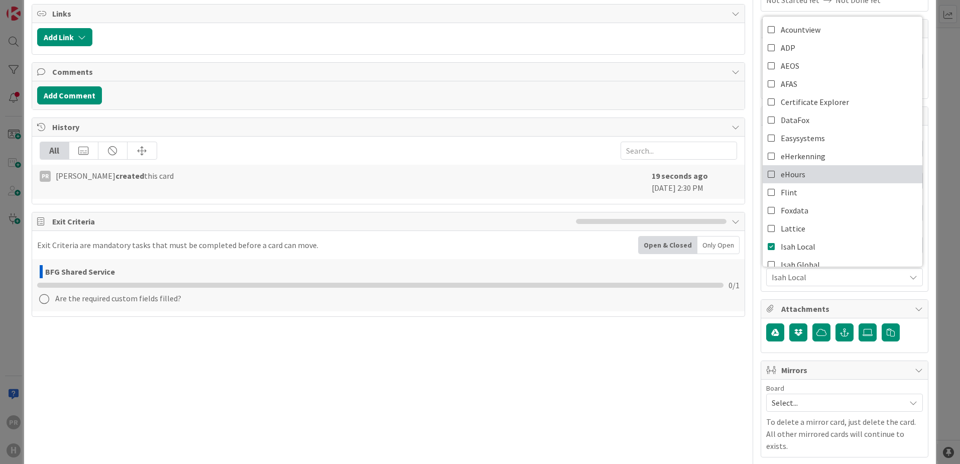
click at [800, 173] on link "eHours" at bounding box center [842, 174] width 160 height 18
click at [931, 189] on div "ID 1781 Team ERP Backlog BFG Shared Service Title 112 / 128 [SS] Isah ProdDB Ho…" at bounding box center [480, 232] width 960 height 464
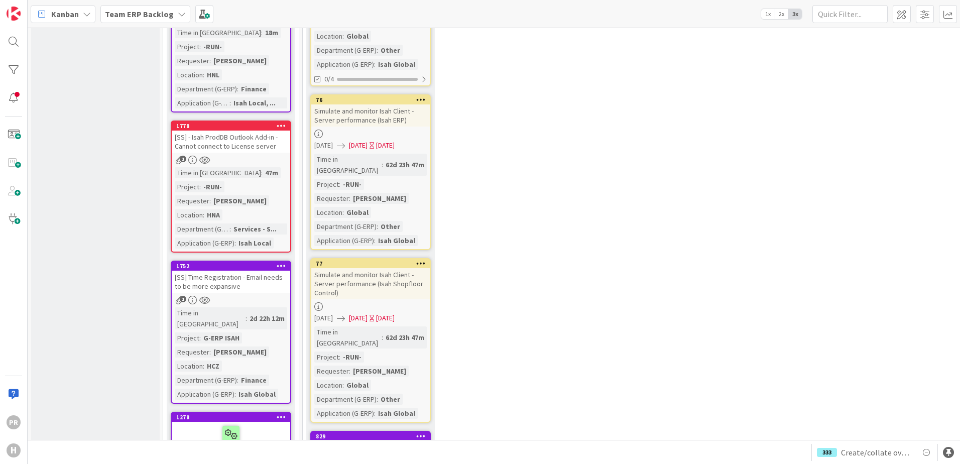
scroll to position [1836, 0]
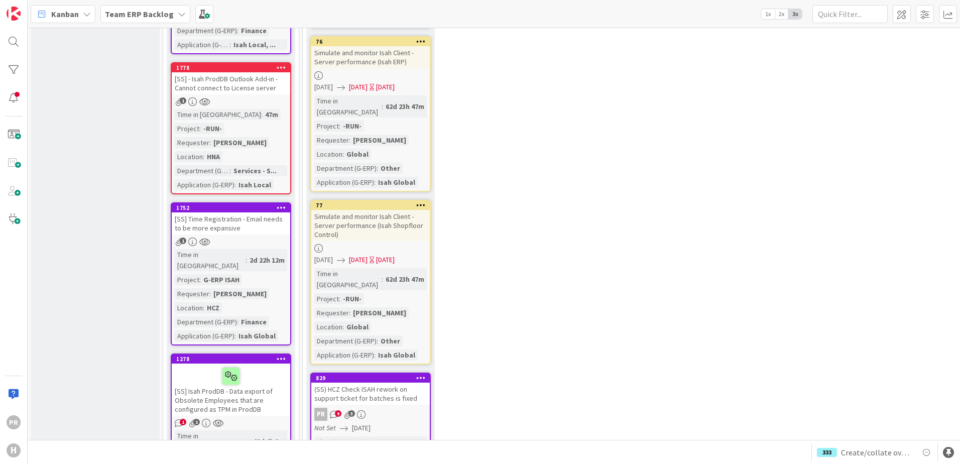
click at [242, 363] on div "[SS] Isah ProdDB - Data export of Obsolete Employees that are configured as TPM…" at bounding box center [231, 389] width 118 height 52
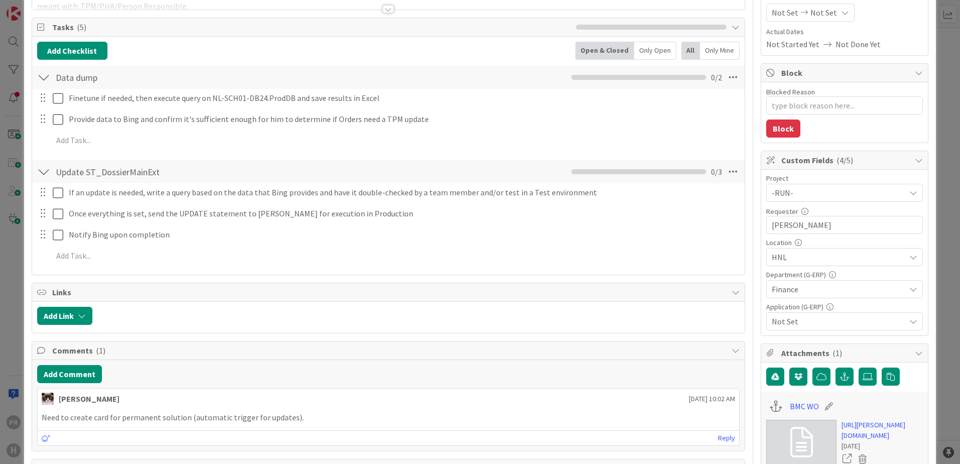
scroll to position [151, 0]
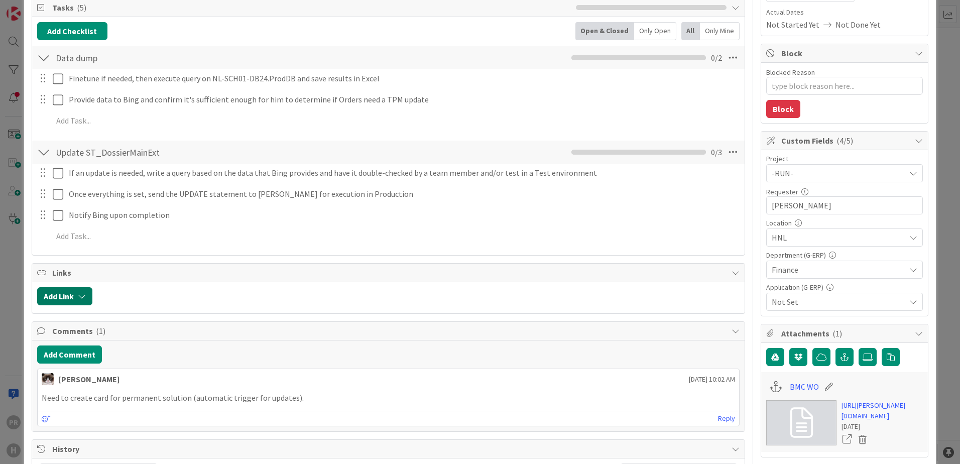
click at [89, 296] on button "Add Link" at bounding box center [64, 296] width 55 height 18
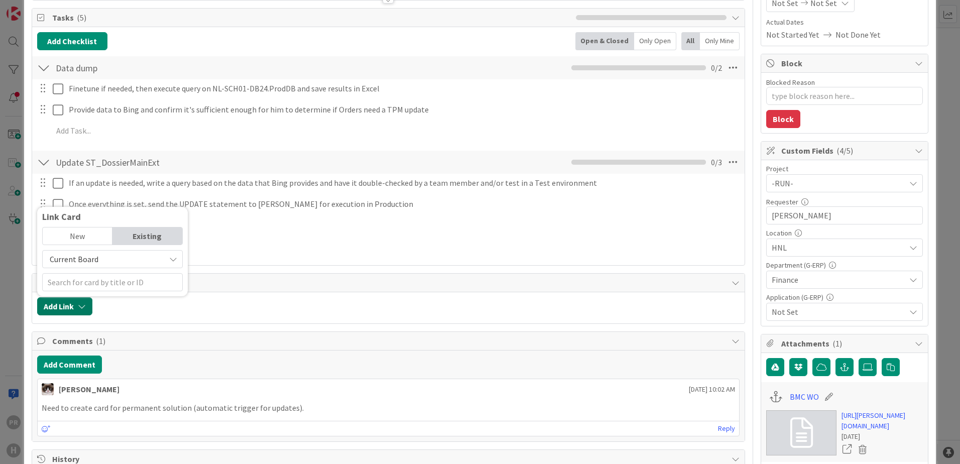
scroll to position [0, 0]
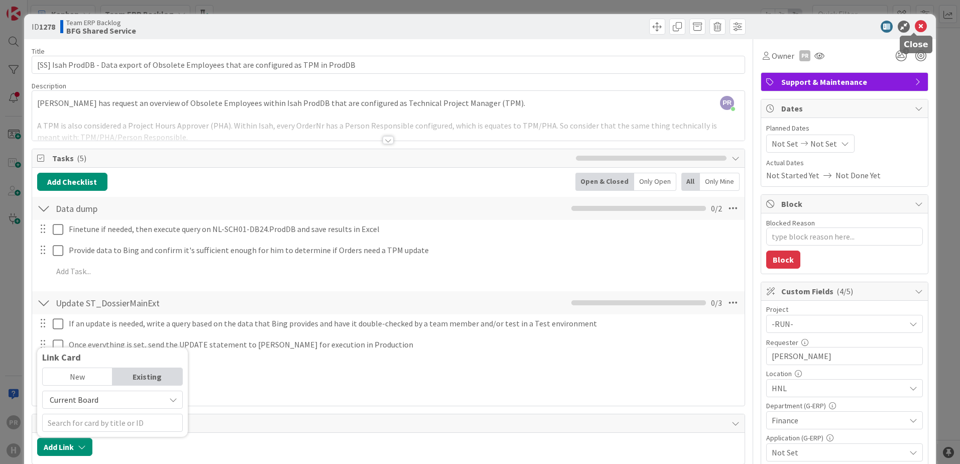
click at [914, 29] on icon at bounding box center [920, 27] width 12 height 12
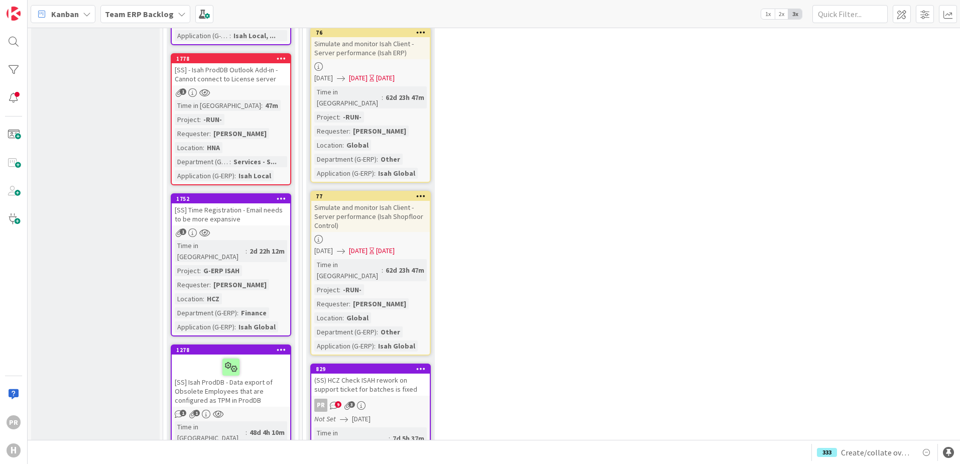
scroll to position [1836, 0]
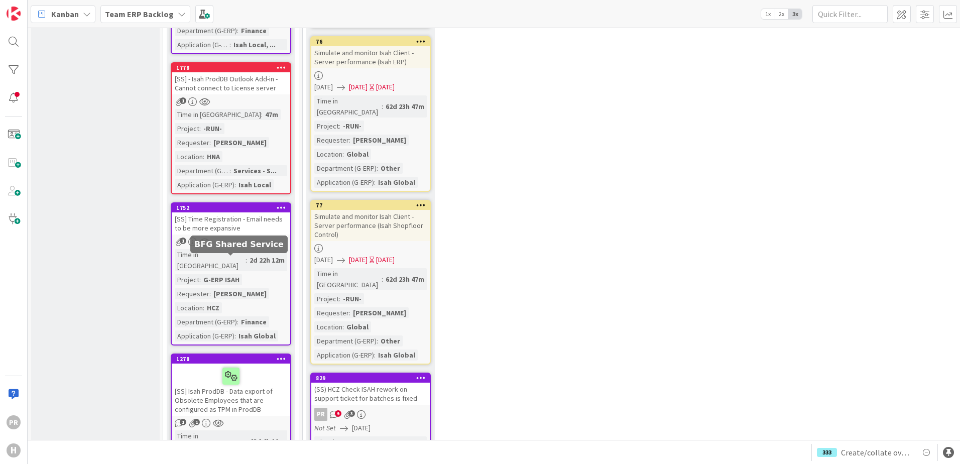
click at [231, 363] on div "[SS] Isah ProdDB - Data export of Obsolete Employees that are configured as TPM…" at bounding box center [231, 389] width 118 height 52
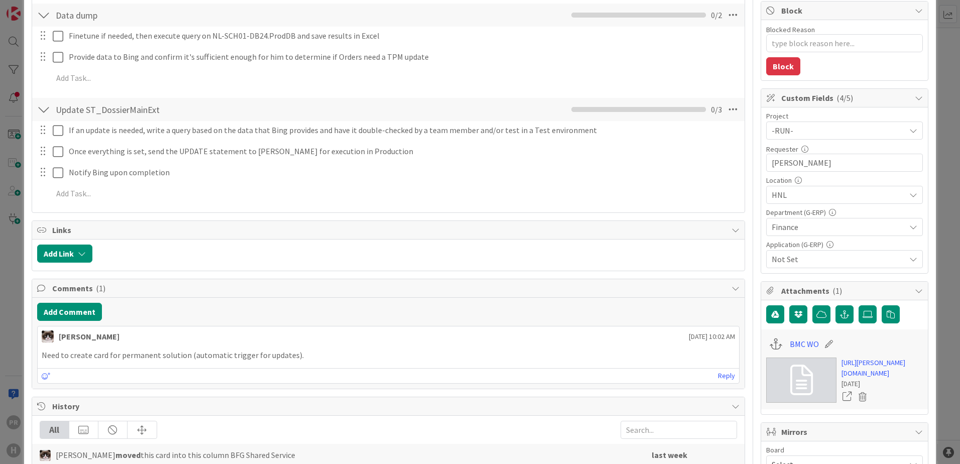
scroll to position [251, 0]
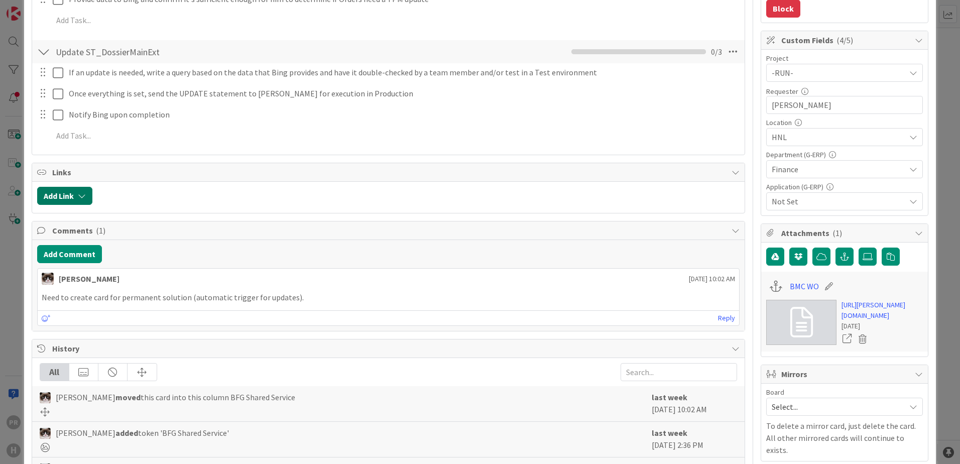
click at [87, 202] on button "Add Link" at bounding box center [64, 196] width 55 height 18
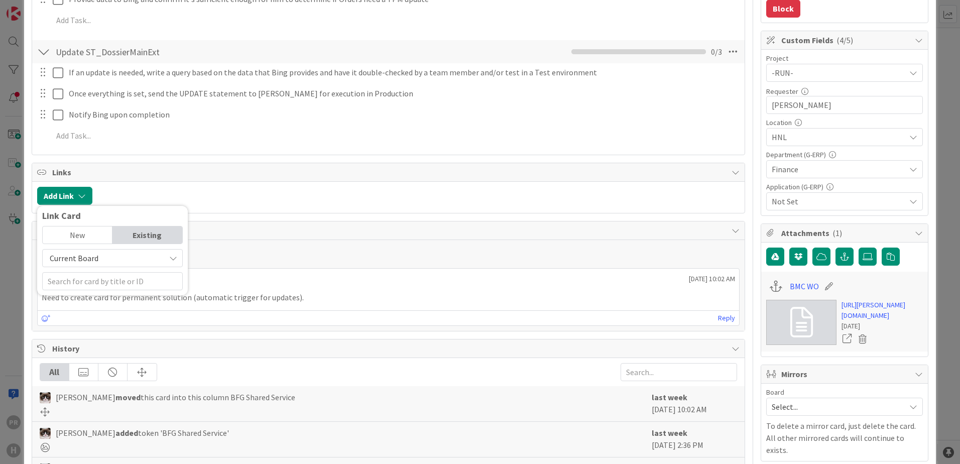
click at [115, 256] on span "Current Board" at bounding box center [104, 258] width 112 height 14
click at [115, 257] on span "Current Board" at bounding box center [104, 258] width 112 height 14
click at [108, 281] on input "text" at bounding box center [112, 281] width 141 height 18
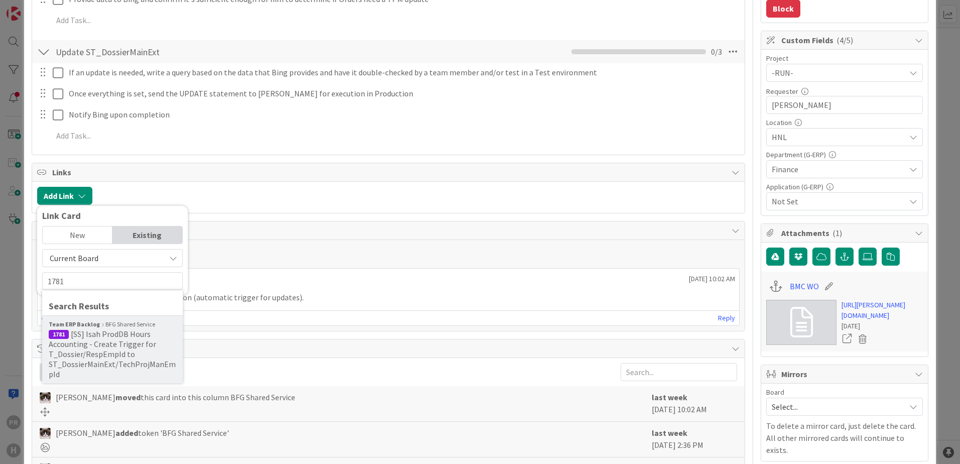
click at [103, 335] on span "[SS] Isah ProdDB Hours Accounting - Create Trigger for T_Dossier/RespEmpId to S…" at bounding box center [112, 354] width 127 height 50
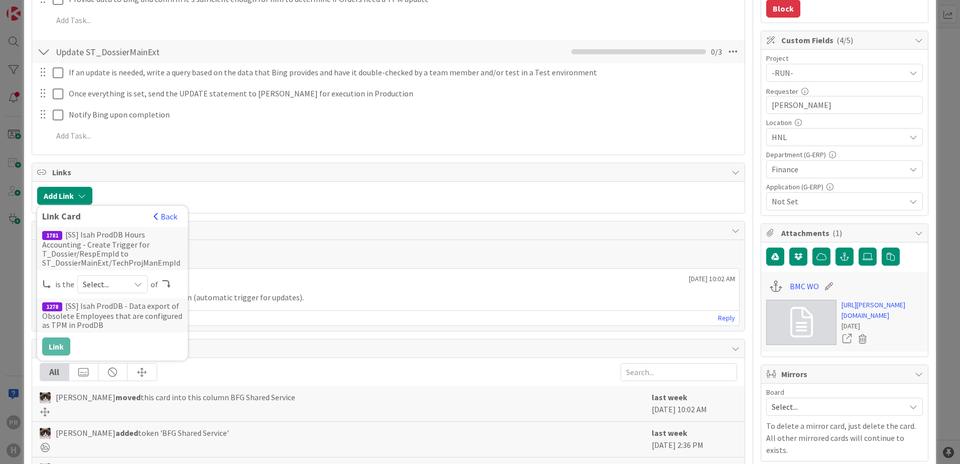
click at [106, 283] on span "Select..." at bounding box center [104, 284] width 42 height 14
click at [132, 343] on span "predecessor" at bounding box center [165, 343] width 113 height 15
click at [62, 350] on button "Link" at bounding box center [56, 346] width 28 height 18
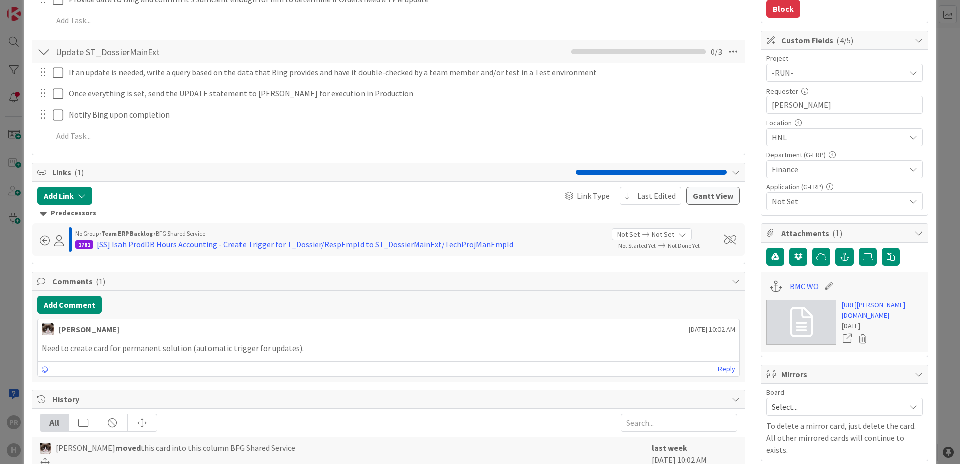
click at [48, 241] on span at bounding box center [45, 240] width 10 height 10
click at [487, 193] on div "Link Type Last Edited" at bounding box center [506, 196] width 350 height 18
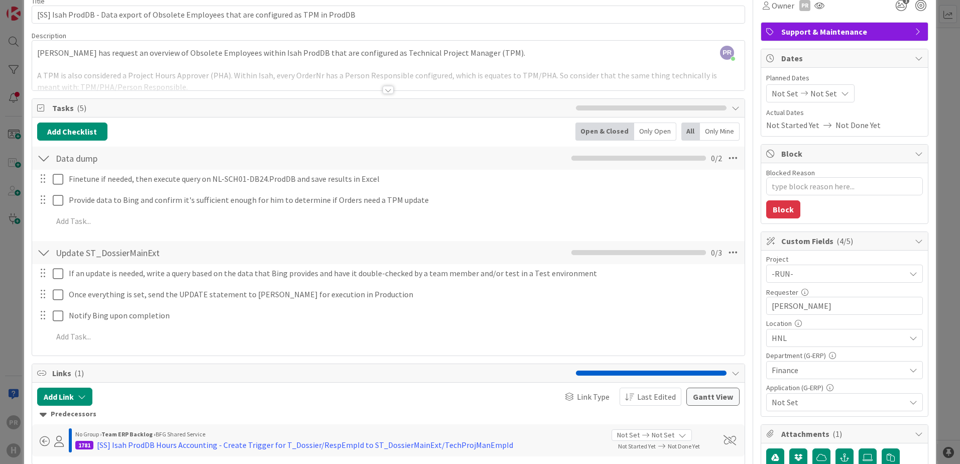
scroll to position [0, 0]
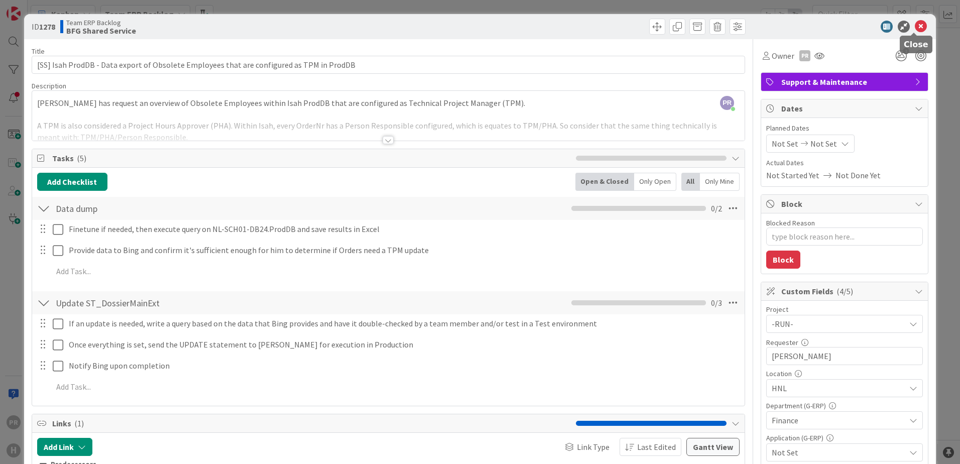
click at [917, 23] on icon at bounding box center [920, 27] width 12 height 12
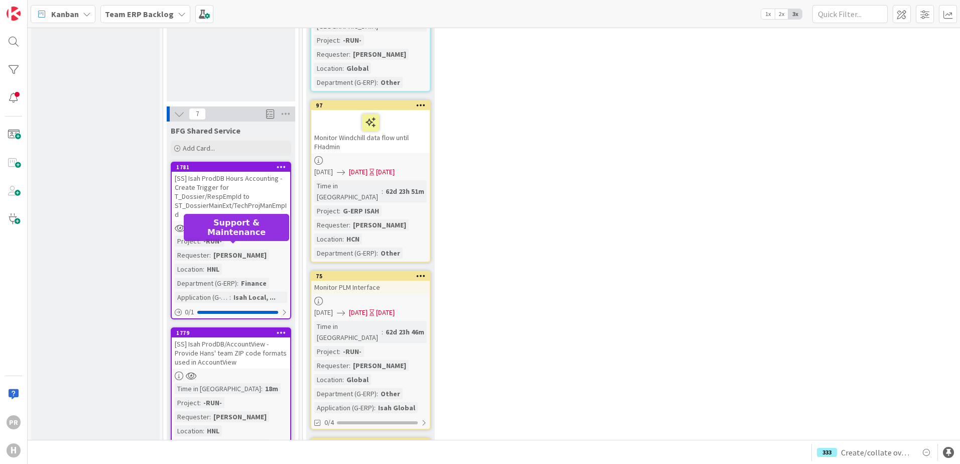
scroll to position [1334, 0]
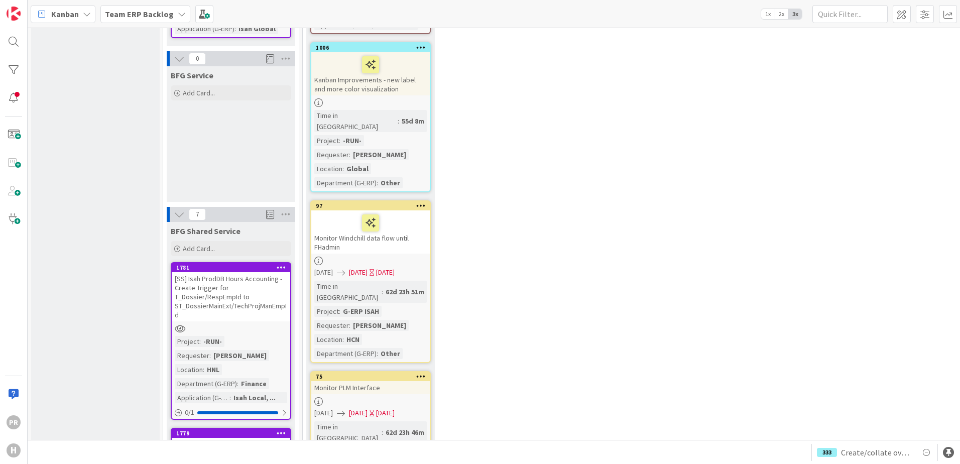
click at [236, 272] on div "[SS] Isah ProdDB Hours Accounting - Create Trigger for T_Dossier/RespEmpId to S…" at bounding box center [231, 296] width 118 height 49
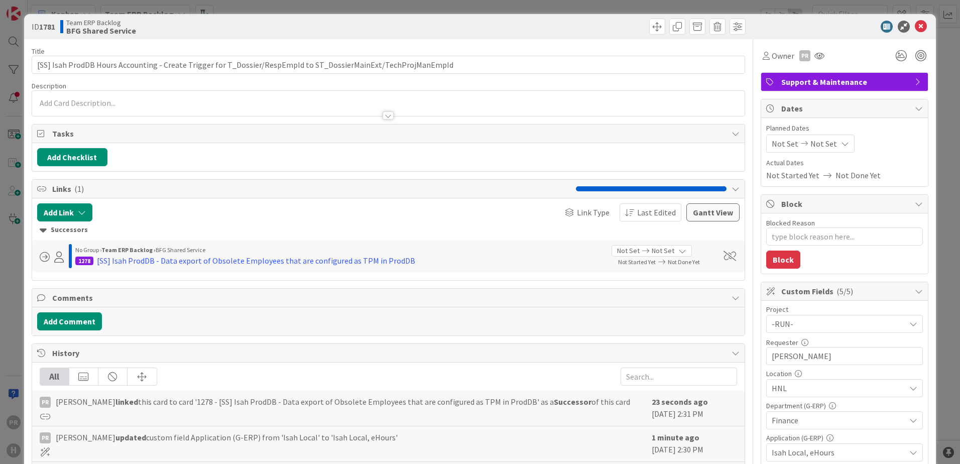
click at [185, 102] on p at bounding box center [388, 103] width 702 height 12
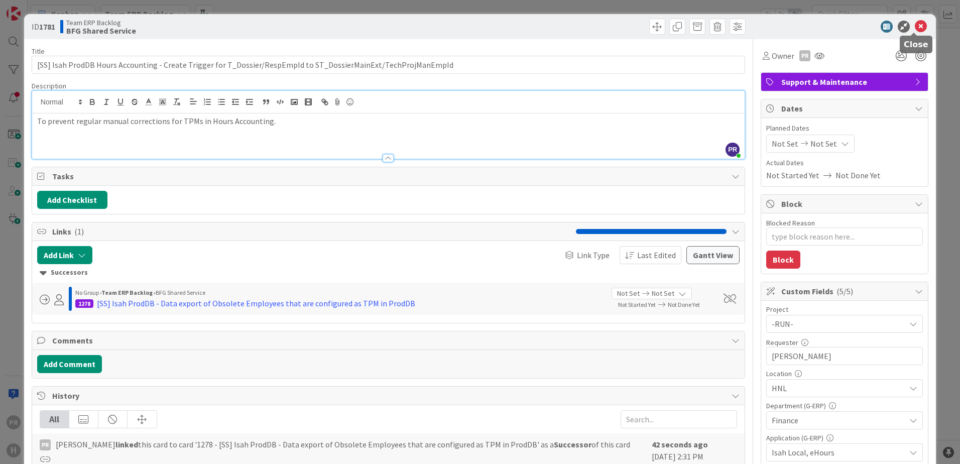
click at [914, 26] on icon at bounding box center [920, 27] width 12 height 12
